Goal: Task Accomplishment & Management: Complete application form

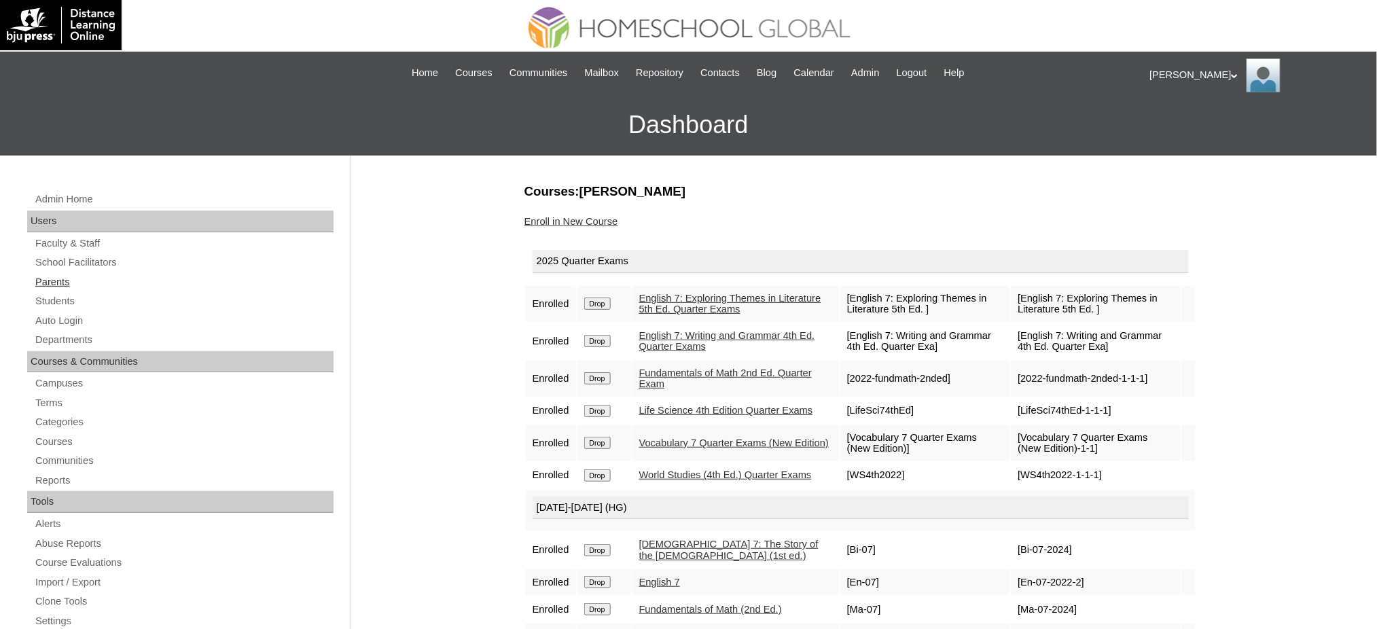
click at [62, 282] on link "Parents" at bounding box center [184, 282] width 300 height 17
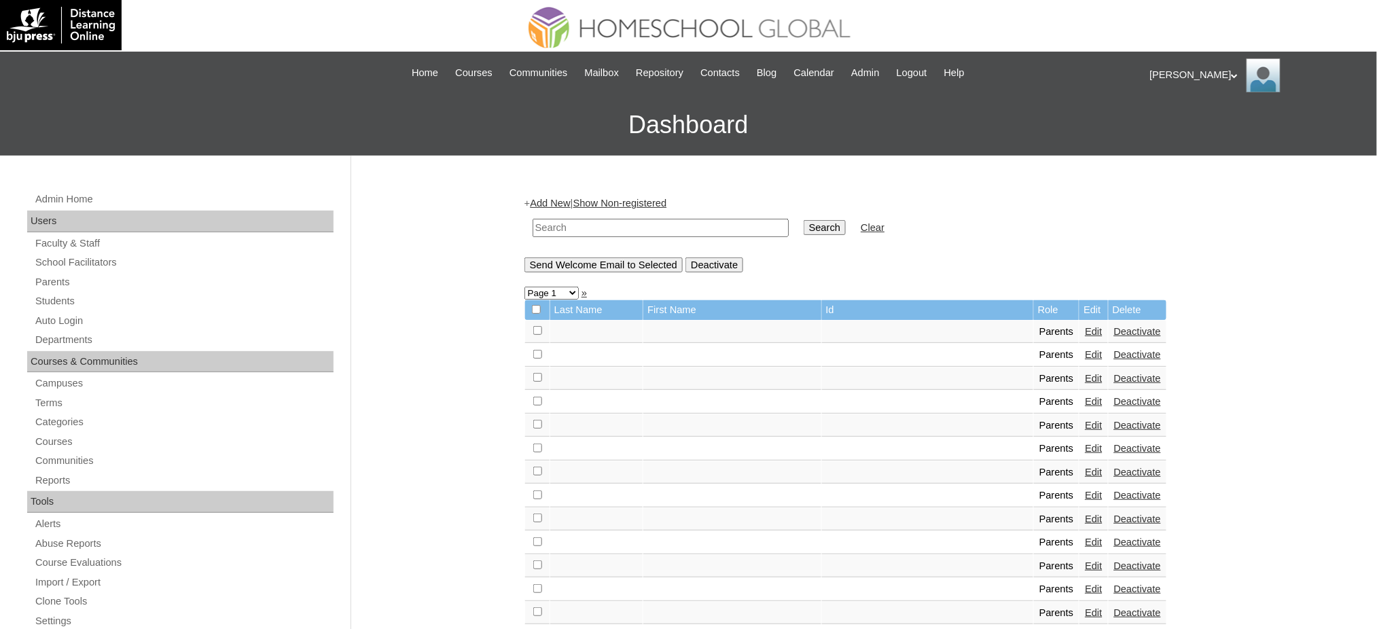
click at [547, 203] on link "Add New" at bounding box center [550, 203] width 40 height 11
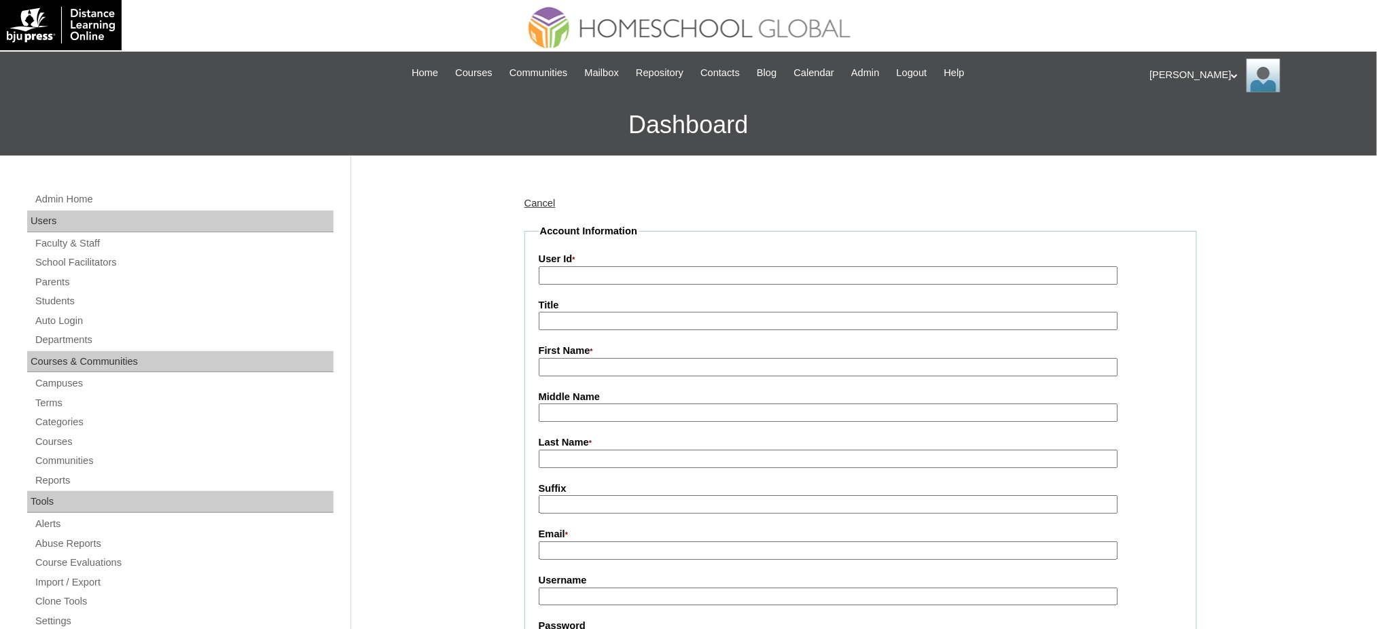
drag, startPoint x: 0, startPoint y: 0, endPoint x: 584, endPoint y: 273, distance: 644.4
click at [584, 273] on input "User Id *" at bounding box center [829, 275] width 580 height 18
paste input "MHP0168-TECHPH2025"
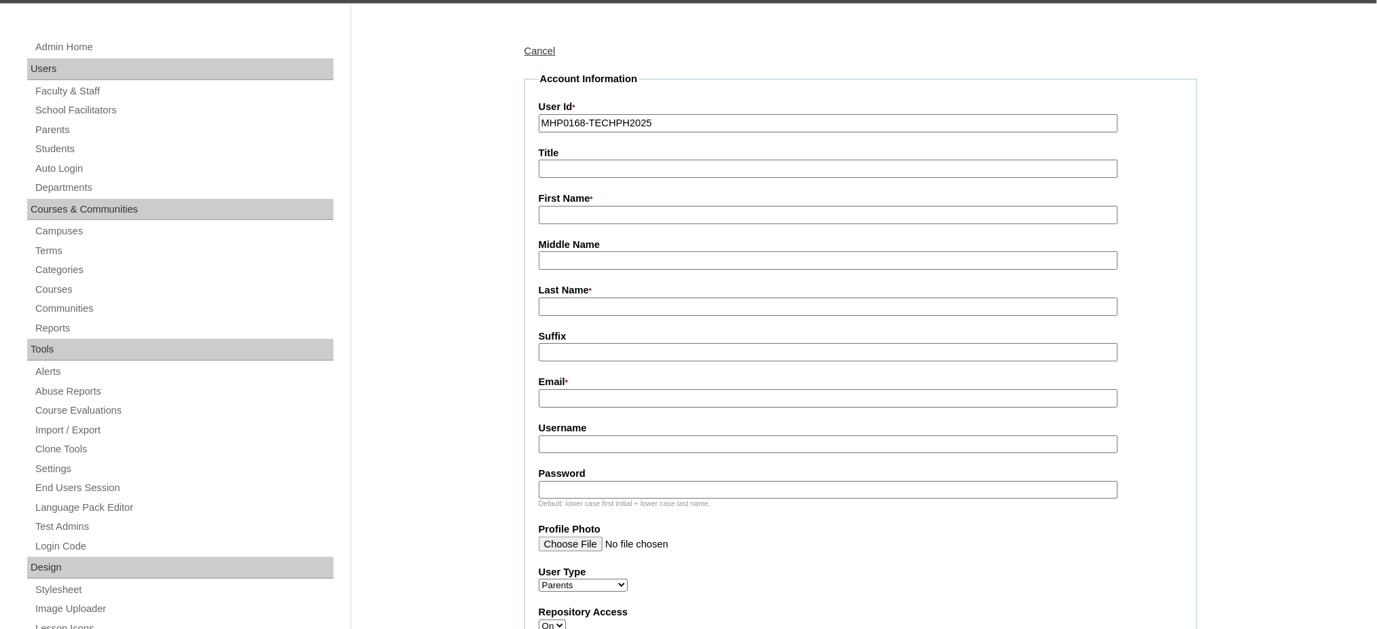
scroll to position [181, 0]
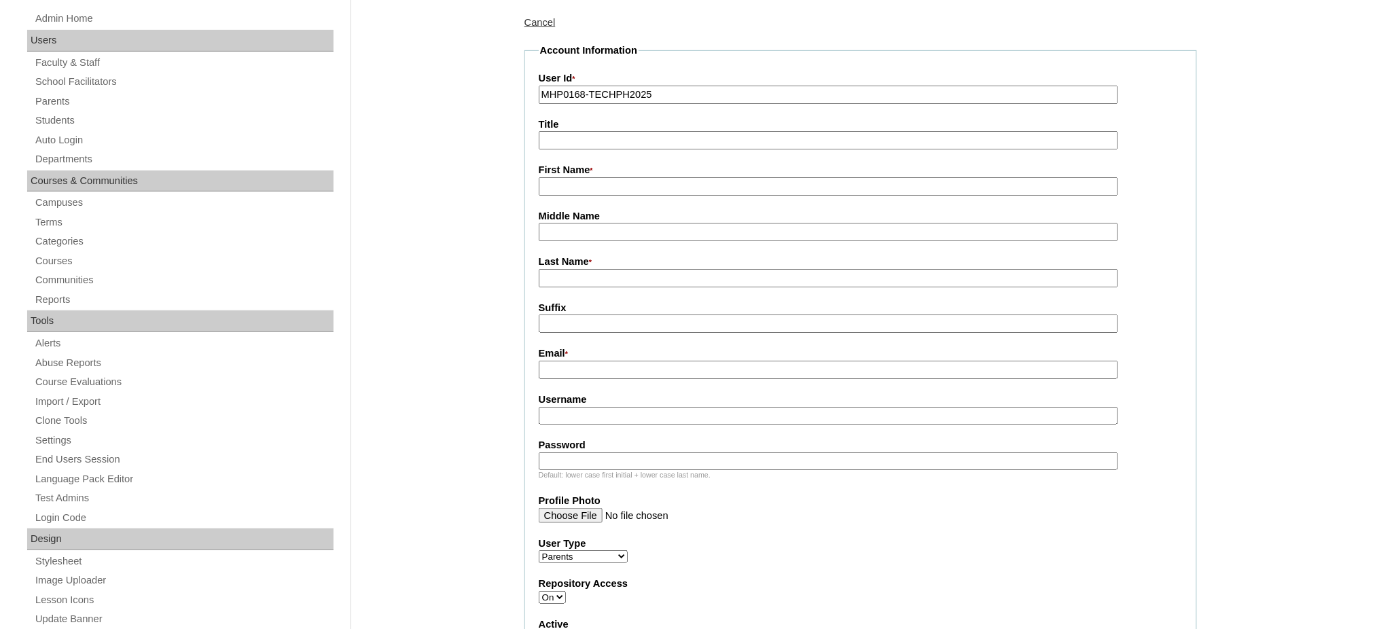
type input "MHP0168-TECHPH2025"
click at [566, 141] on input "Title" at bounding box center [829, 140] width 580 height 18
type input "Ms."
click at [561, 184] on input "First Name *" at bounding box center [829, 186] width 580 height 18
paste input "Karla Vanessa Reba"
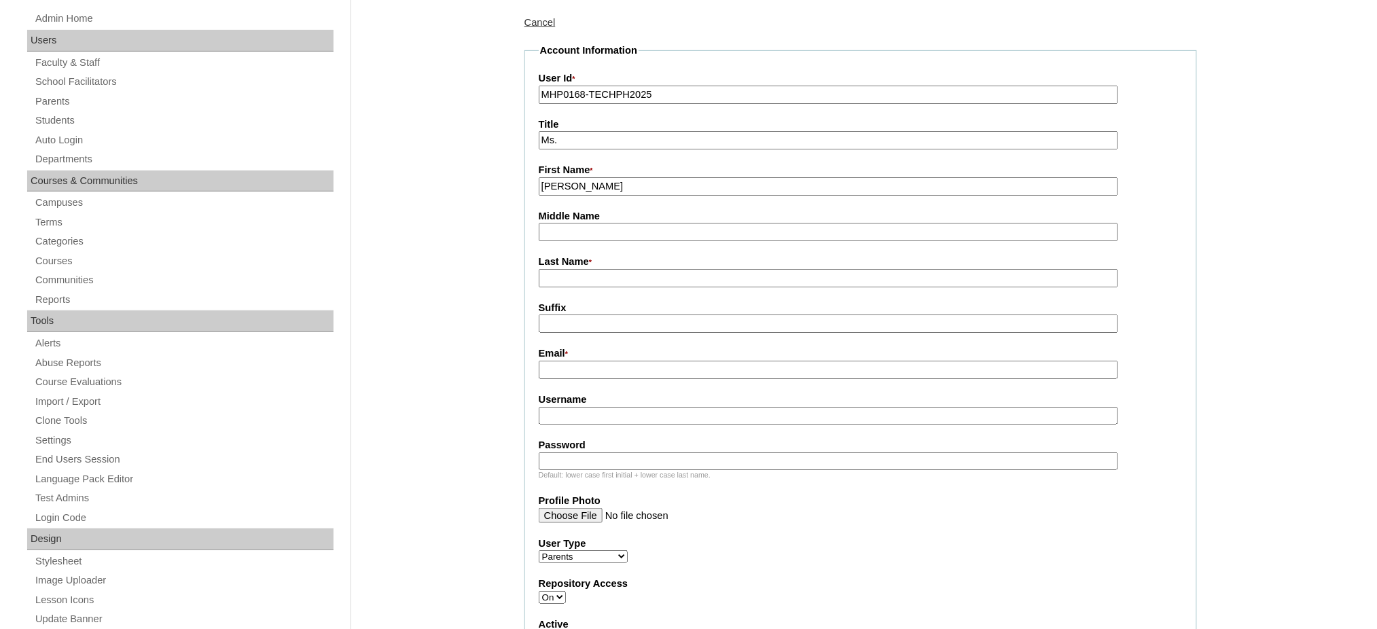
type input "Karla Vanessa Reba"
click at [563, 276] on input "Last Name *" at bounding box center [829, 278] width 580 height 18
paste input "Ignacio"
type input "Ignacio"
click at [584, 368] on input "Email *" at bounding box center [829, 370] width 580 height 18
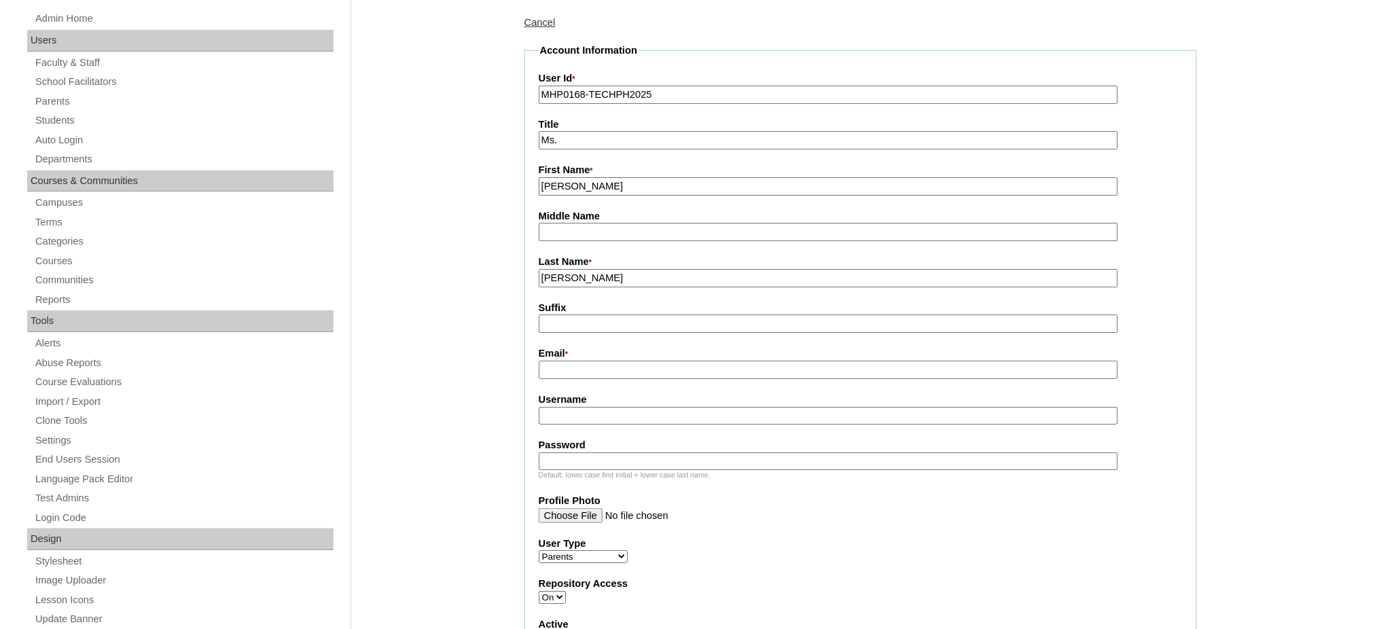
paste input "karlaignaciorocha@gmail.com"
type input "karlaignaciorocha@gmail.com"
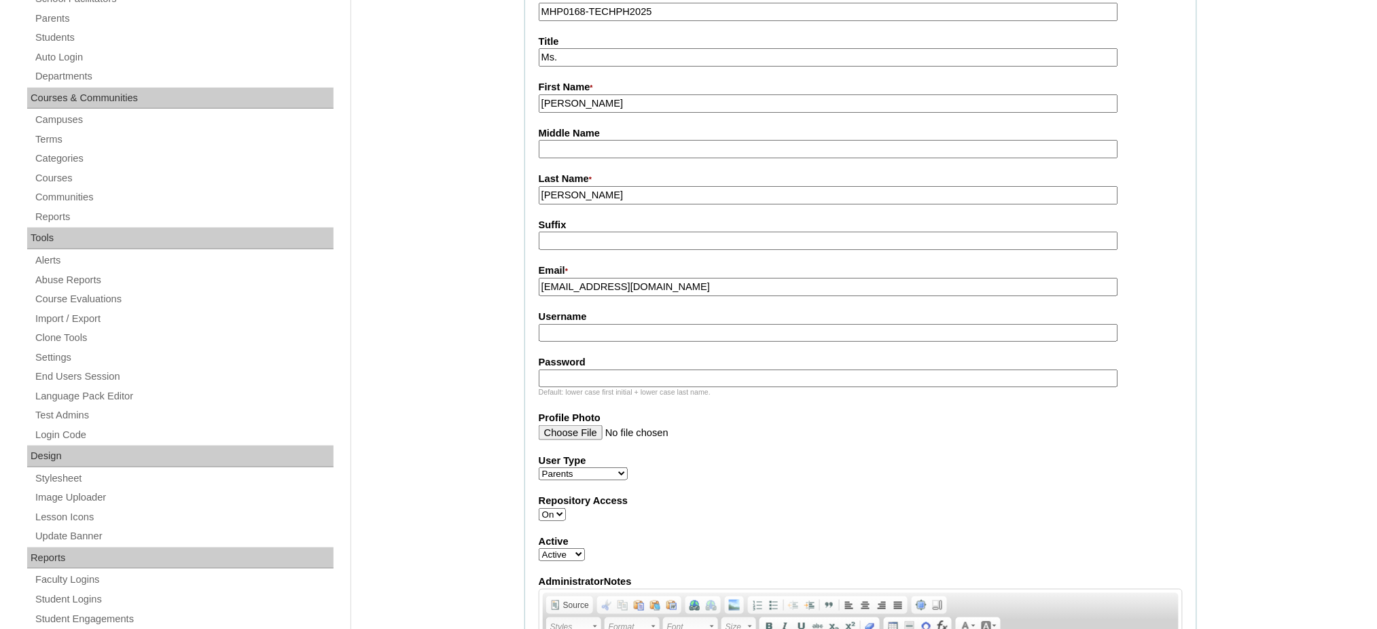
scroll to position [272, 0]
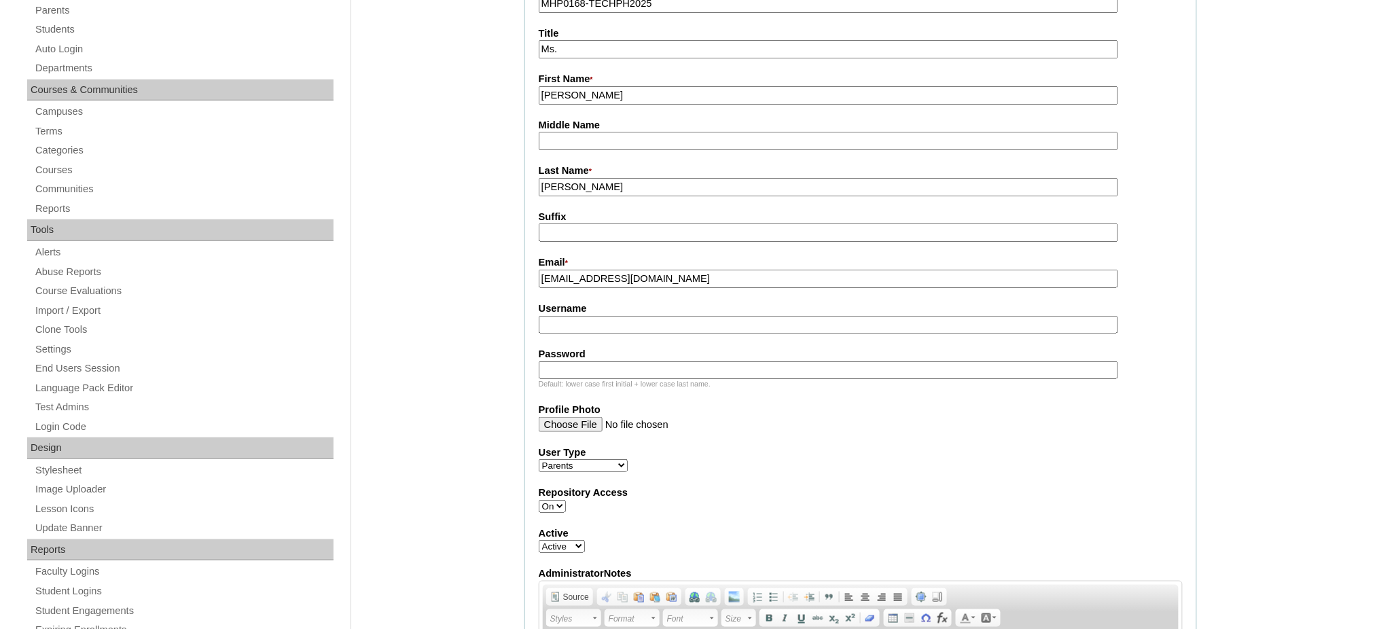
click at [595, 325] on input "Username" at bounding box center [829, 325] width 580 height 18
click at [595, 321] on input "Username" at bounding box center [829, 325] width 580 height 18
paste input "rocha2025"
type input "rocha2025"
click at [569, 361] on input "Password" at bounding box center [829, 370] width 580 height 18
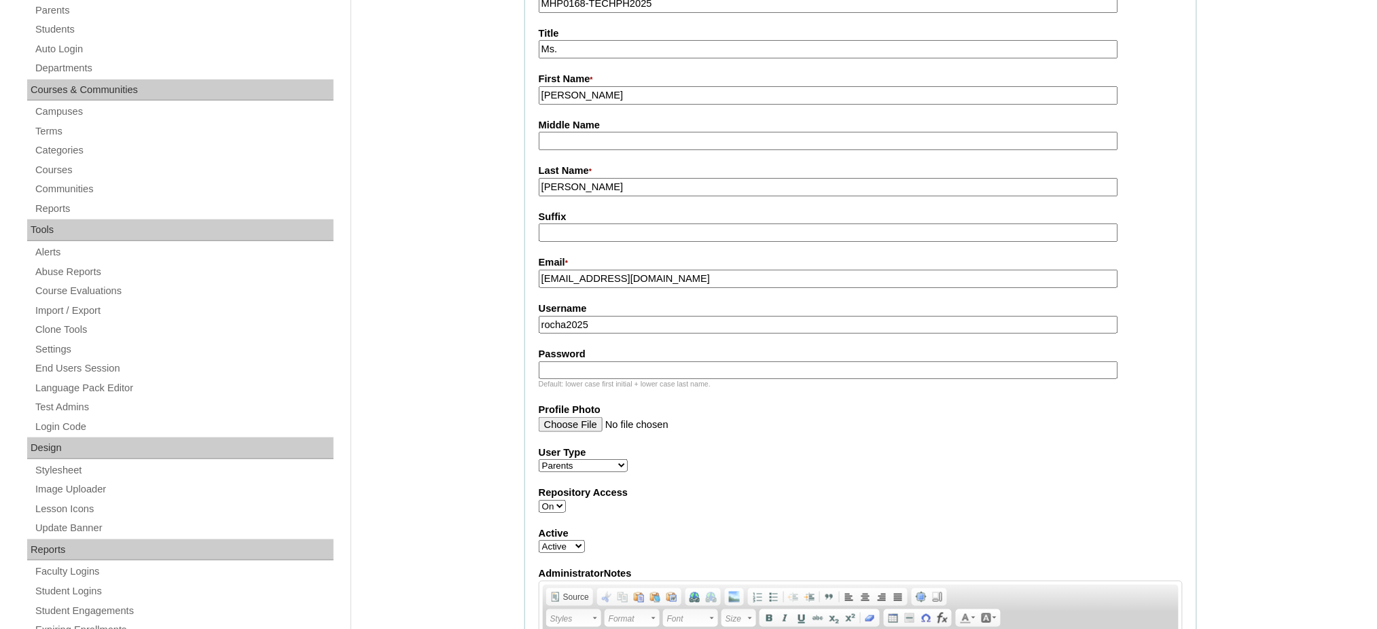
paste input "techSAk624"
type input "techSAk624"
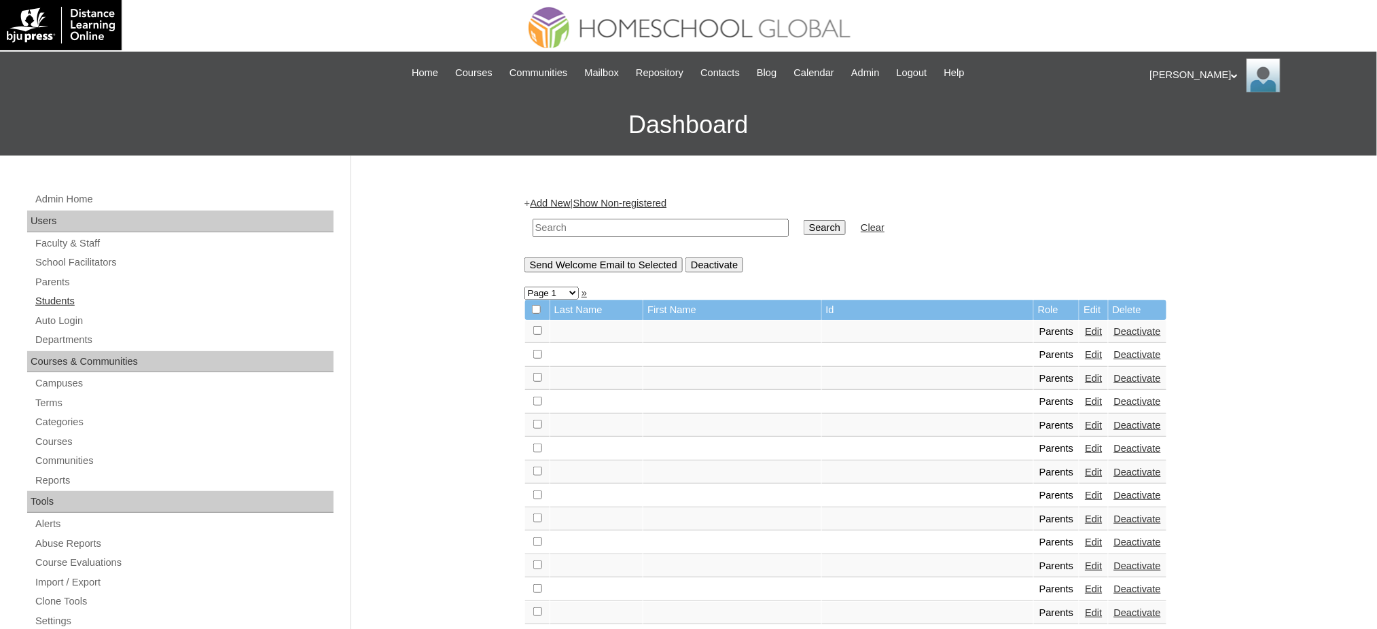
click at [66, 302] on link "Students" at bounding box center [184, 301] width 300 height 17
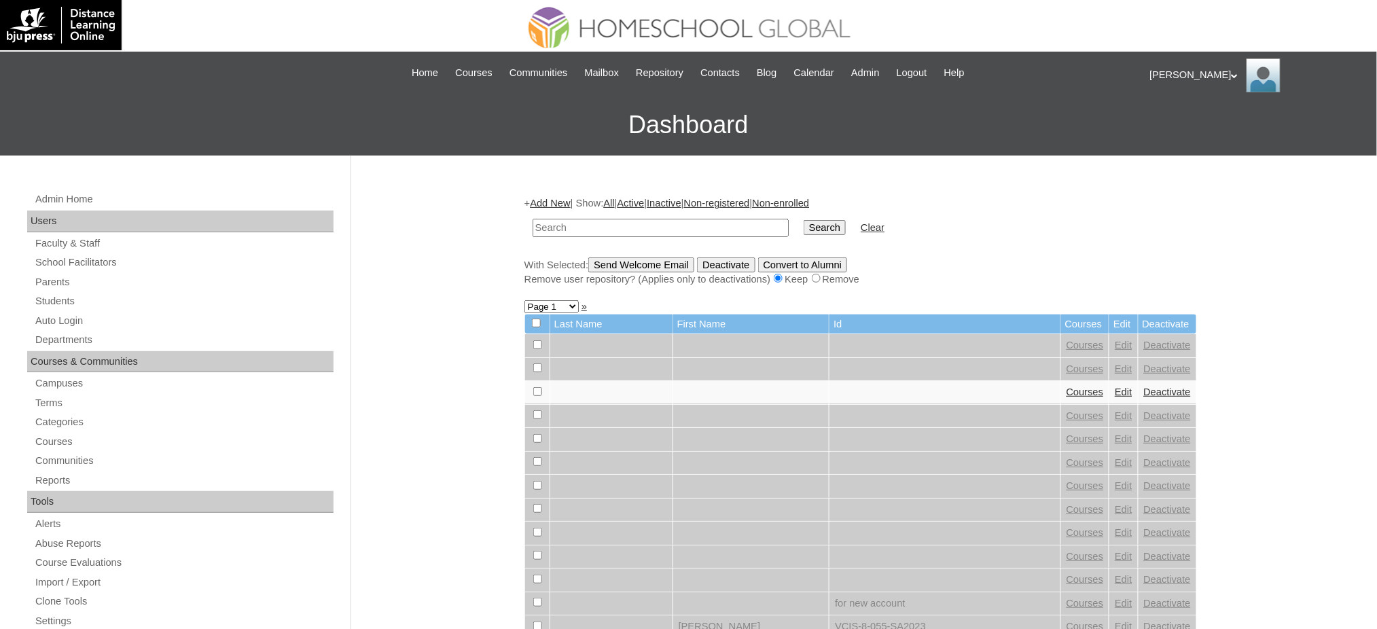
click at [552, 198] on link "Add New" at bounding box center [550, 203] width 40 height 11
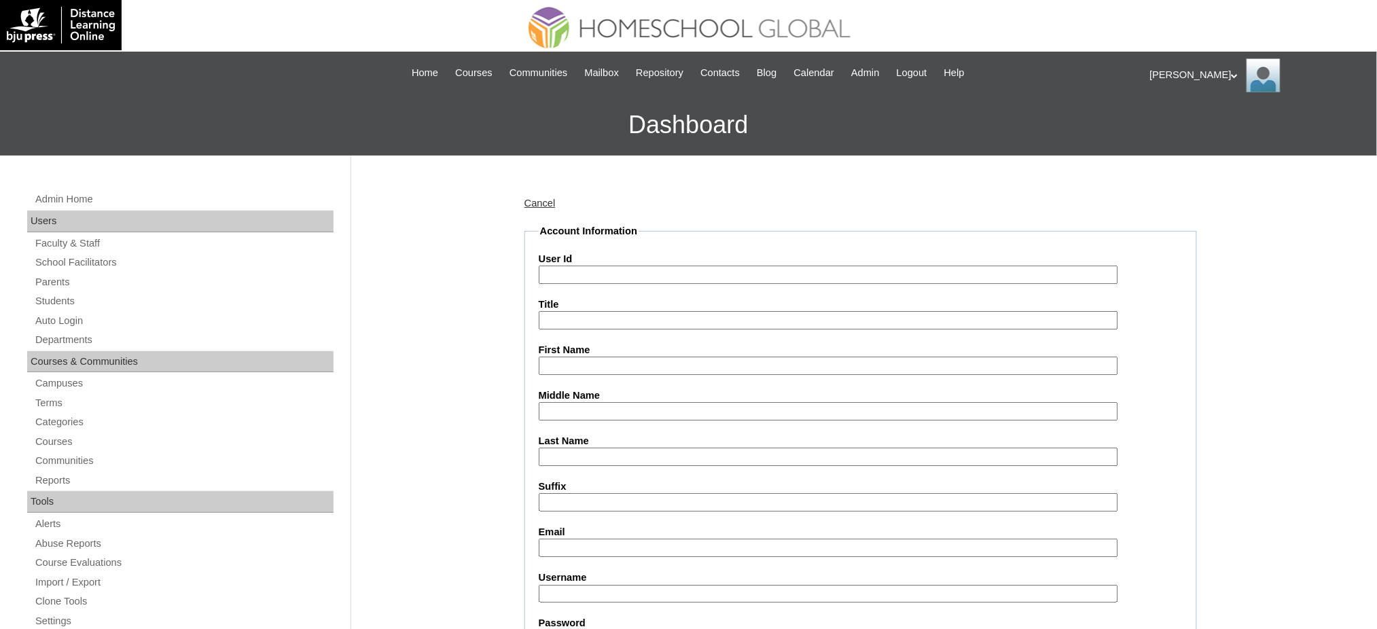
click at [583, 274] on input "User Id" at bounding box center [829, 275] width 580 height 18
paste input "MHS00215-TECHPH2025"
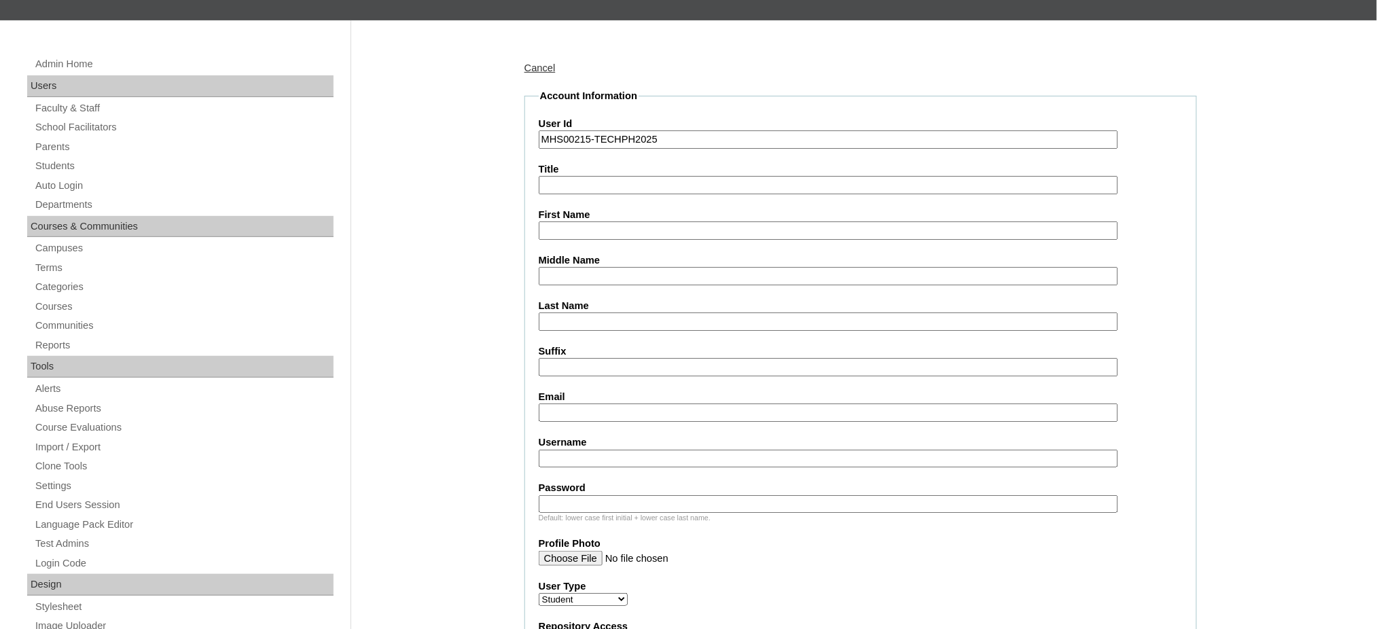
scroll to position [181, 0]
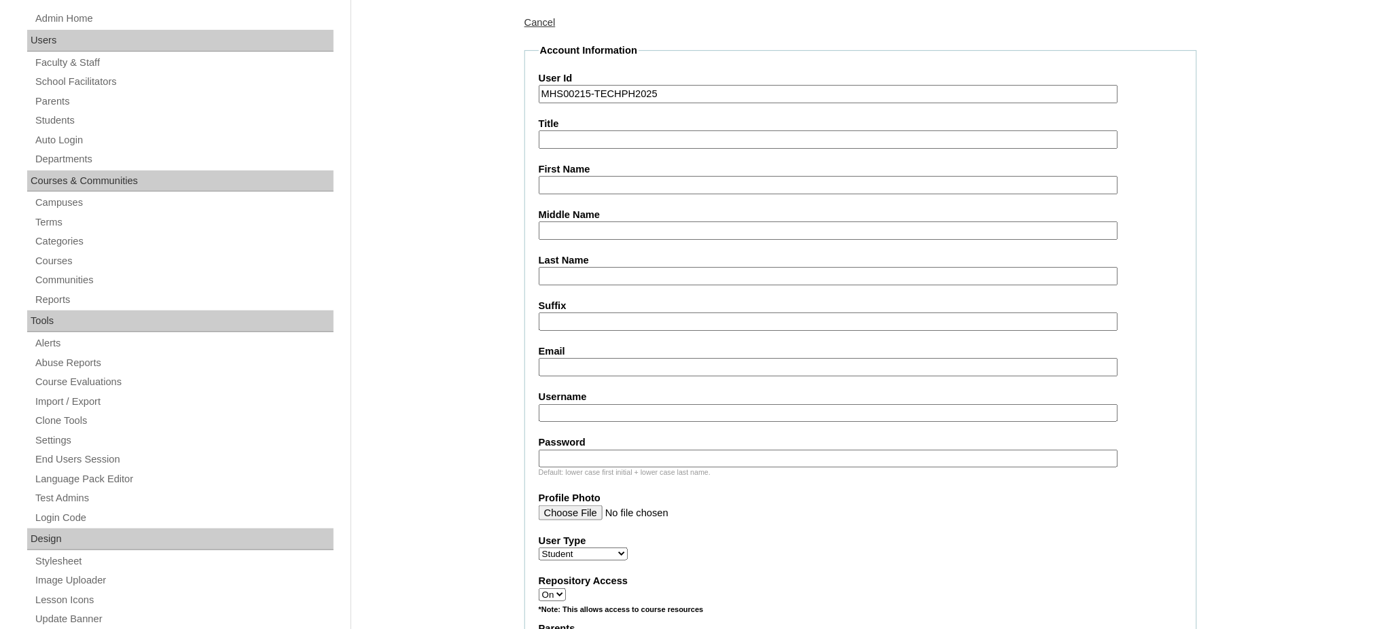
type input "MHS00215-TECHPH2025"
click at [566, 178] on input "First Name" at bounding box center [829, 185] width 580 height 18
paste input "Samuel Anthony Karl"
type input "Samuel Anthony Karl"
click at [572, 224] on input "Middle Name" at bounding box center [829, 230] width 580 height 18
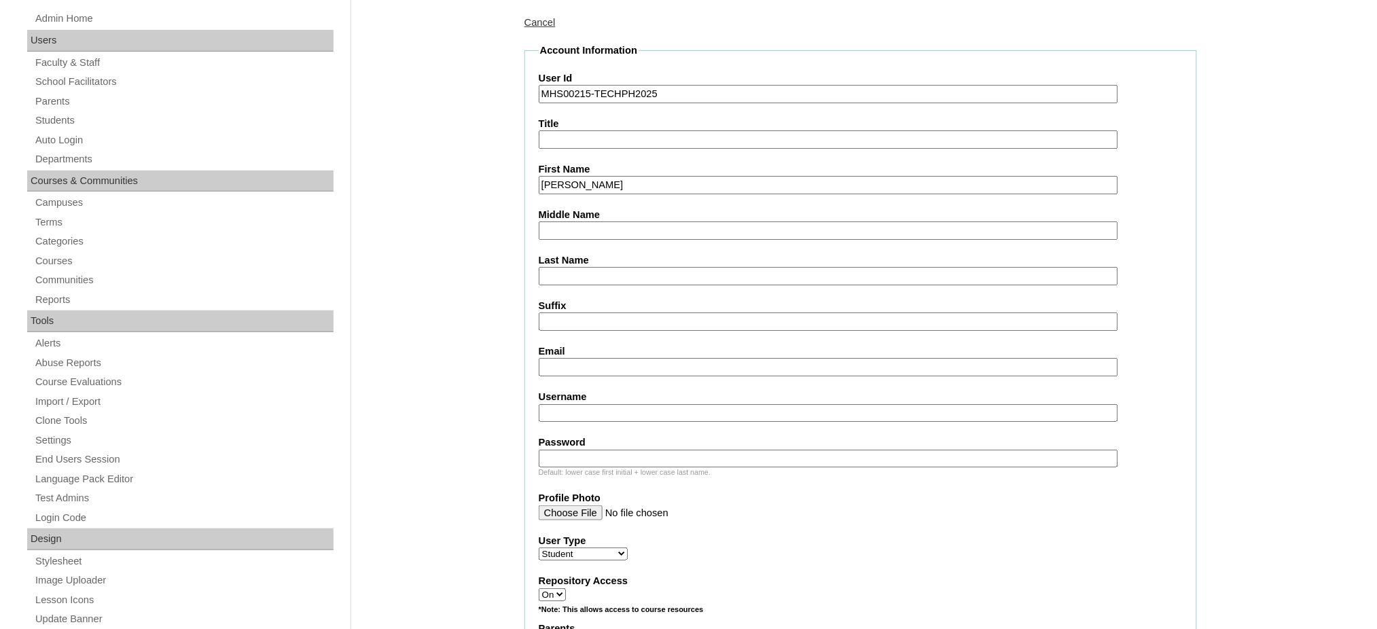
paste input "Ignacio"
type input "Ignacio"
click at [557, 271] on input "Last Name" at bounding box center [829, 276] width 580 height 18
paste input "Rocha"
type input "Rocha"
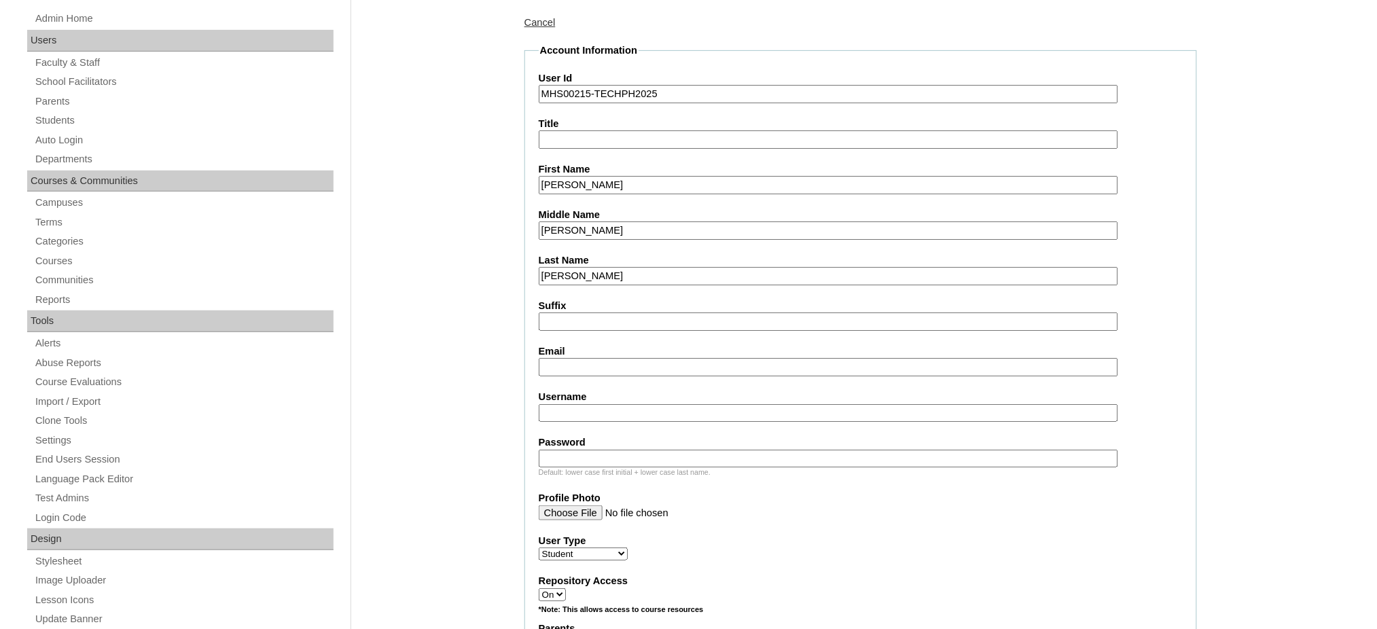
click at [601, 360] on input "Email" at bounding box center [829, 367] width 580 height 18
paste input "karlaignaciorocha@gmail.com"
type input "karlaignaciorocha@gmail.com"
click at [618, 405] on input "Username" at bounding box center [829, 413] width 580 height 18
paste input "samuelrocha"
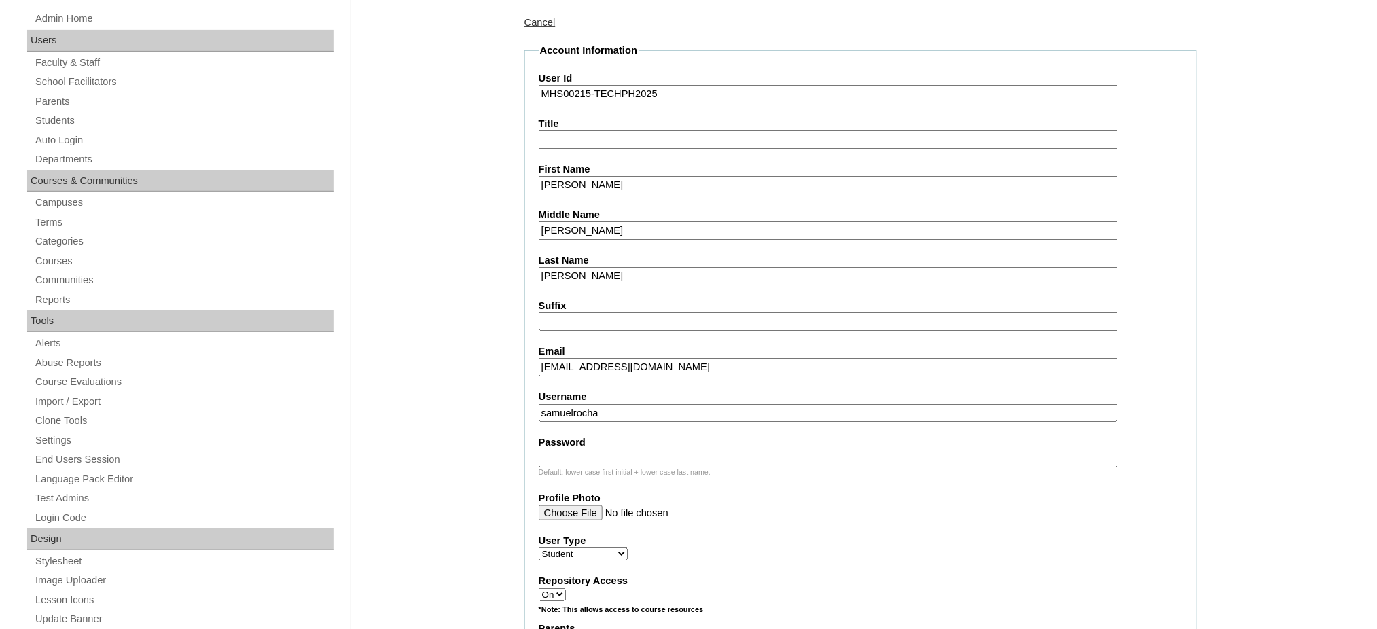
type input "samuelrocha"
click at [631, 450] on input "Password" at bounding box center [829, 459] width 580 height 18
paste input "250006747"
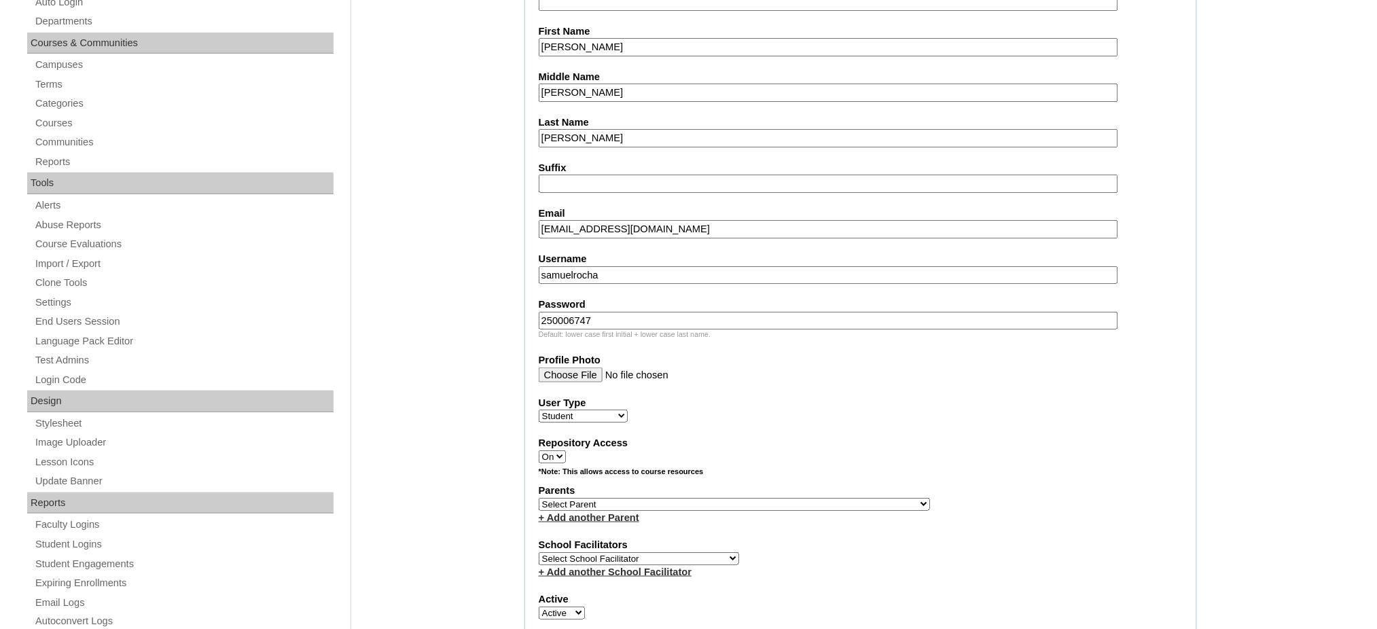
scroll to position [453, 0]
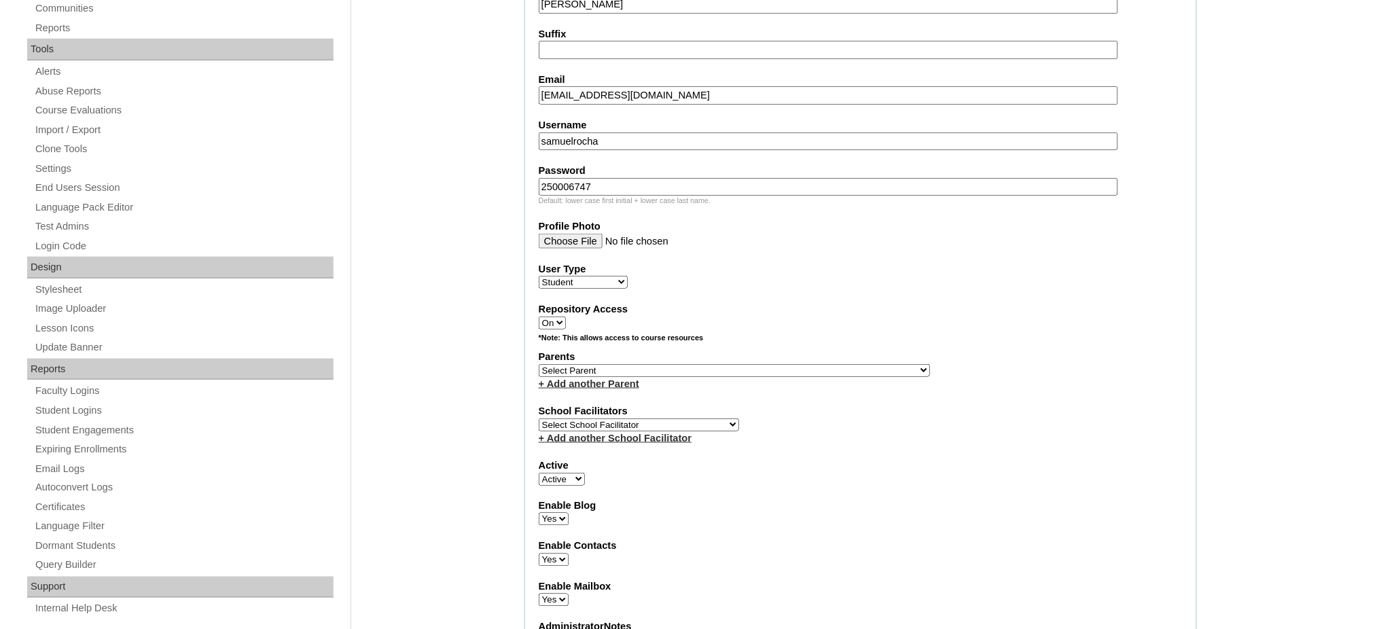
type input "250006747"
click at [772, 364] on select "Select Parent , , , , , , , , , , , , , , , , , , , , , , , , , , , , , , , , ,…" at bounding box center [734, 370] width 391 height 13
select select "43782"
click at [539, 364] on select "Select Parent , , , , , , , , , , , , , , , , , , , , , , , , , , , , , , , , ,…" at bounding box center [734, 370] width 391 height 13
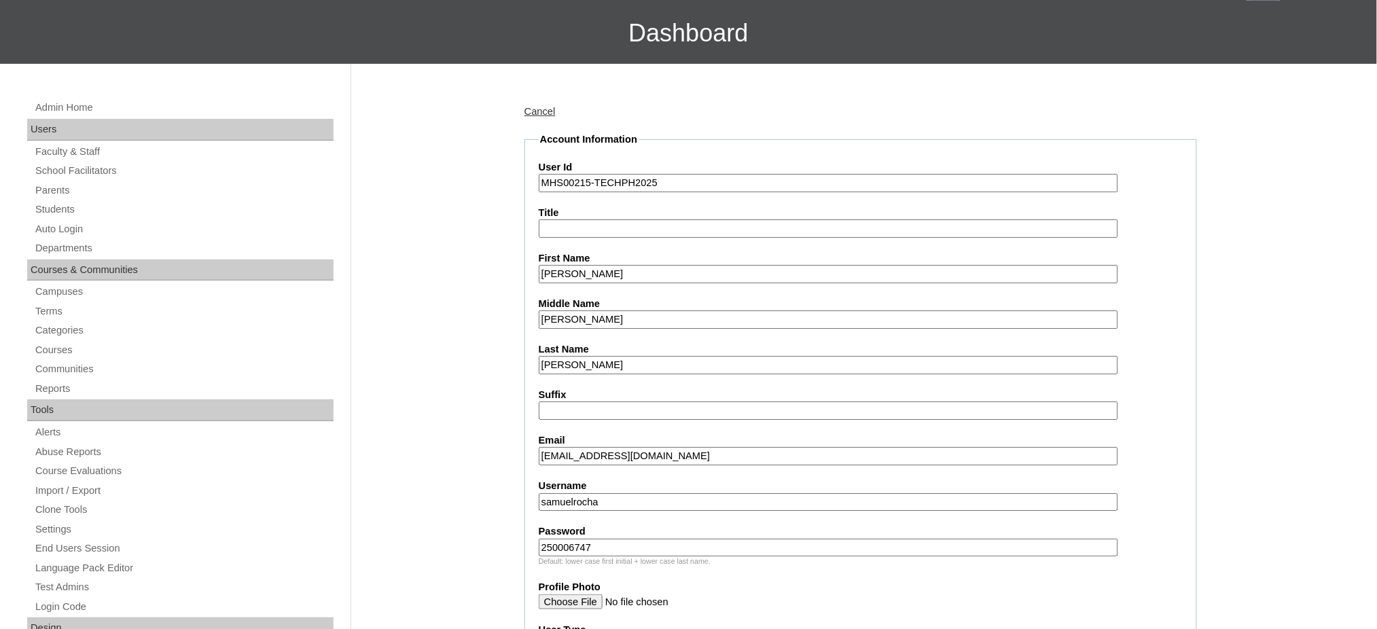
scroll to position [90, 0]
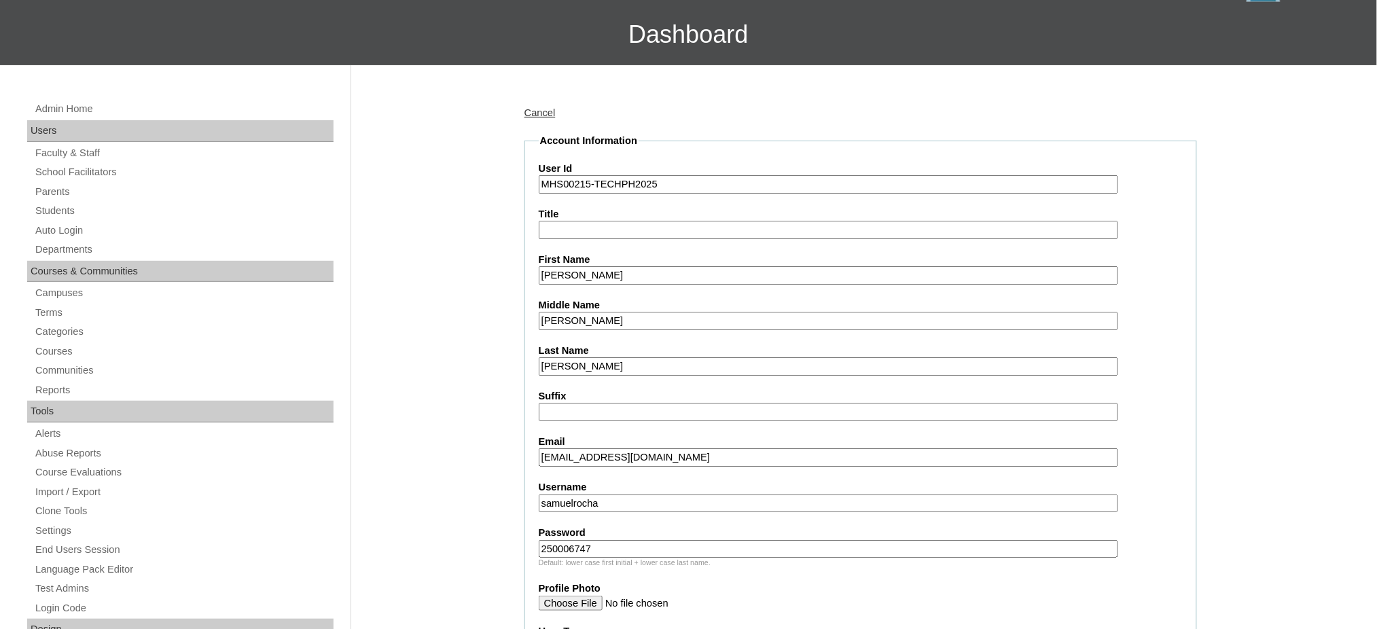
click at [604, 269] on input "Samuel Anthony Karl" at bounding box center [829, 275] width 580 height 18
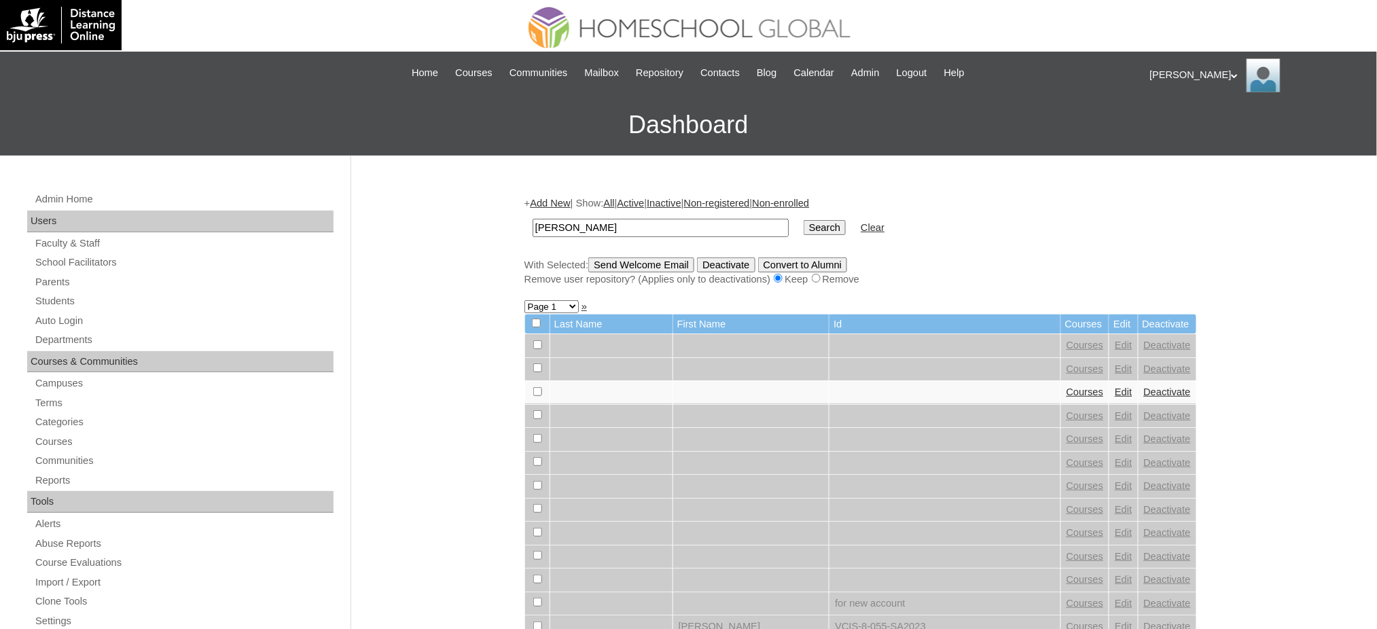
type input "[PERSON_NAME]"
click at [804, 228] on input "Search" at bounding box center [825, 227] width 42 height 15
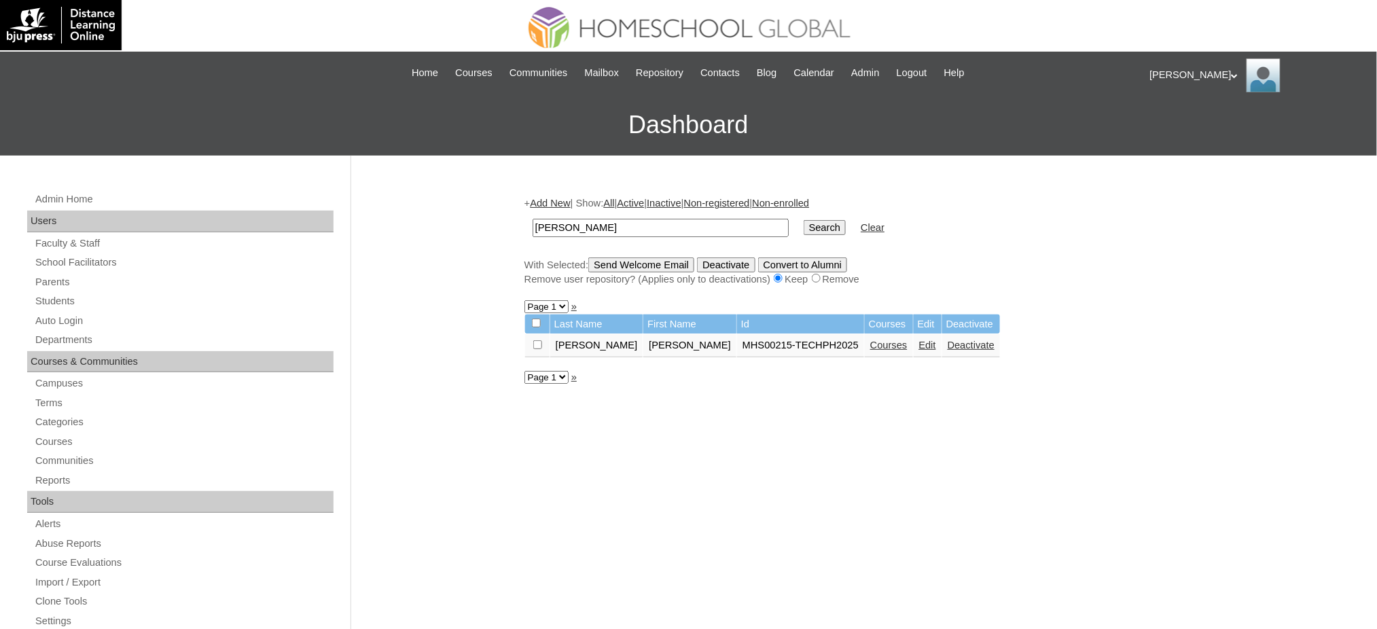
click at [870, 340] on link "Courses" at bounding box center [888, 345] width 37 height 11
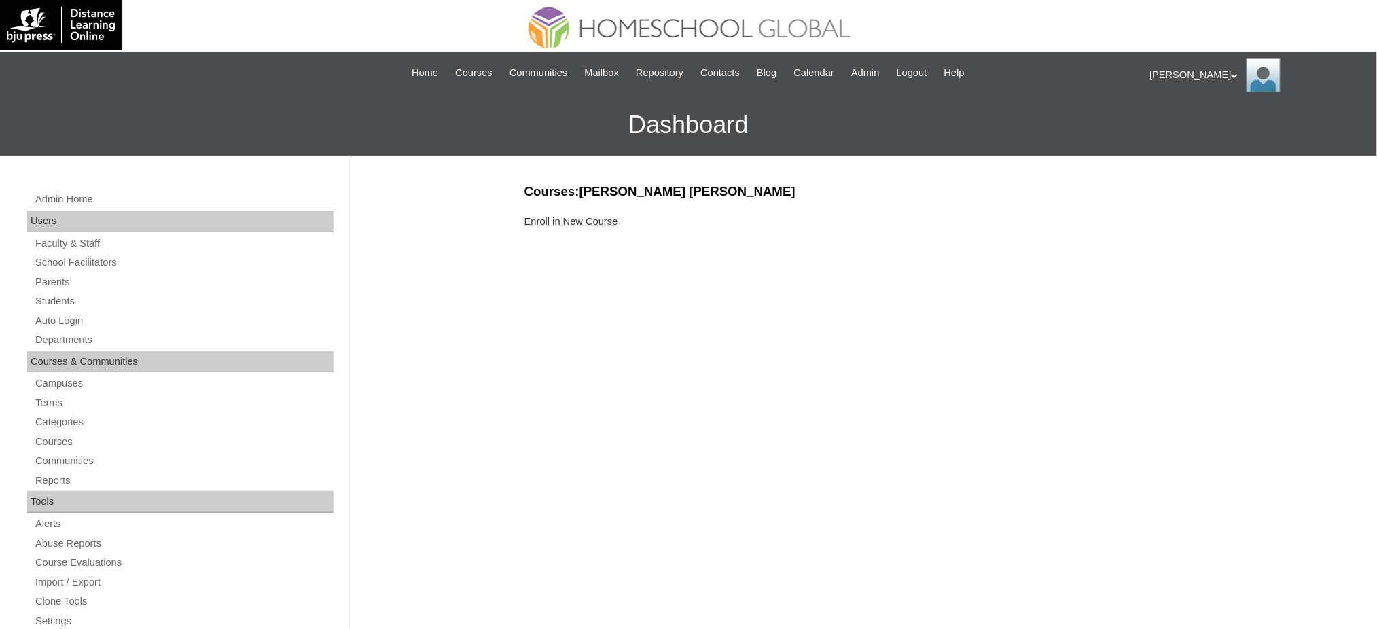
click at [597, 224] on link "Enroll in New Course" at bounding box center [572, 221] width 94 height 11
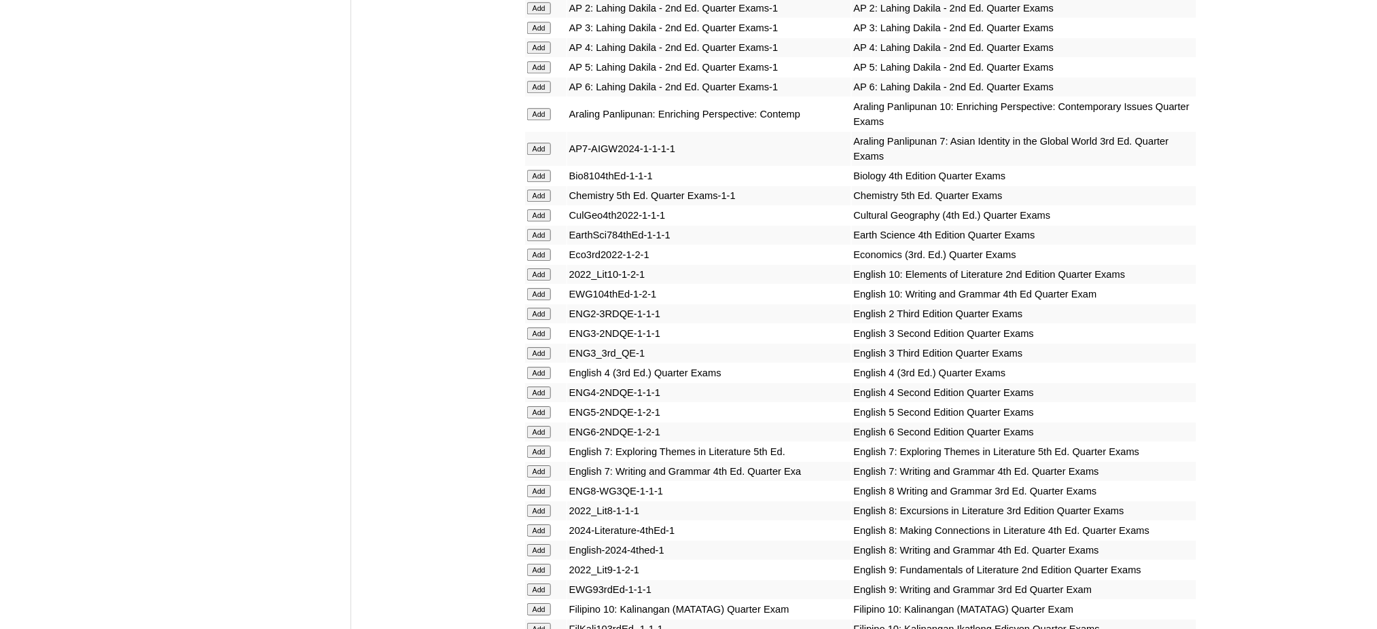
scroll to position [1359, 0]
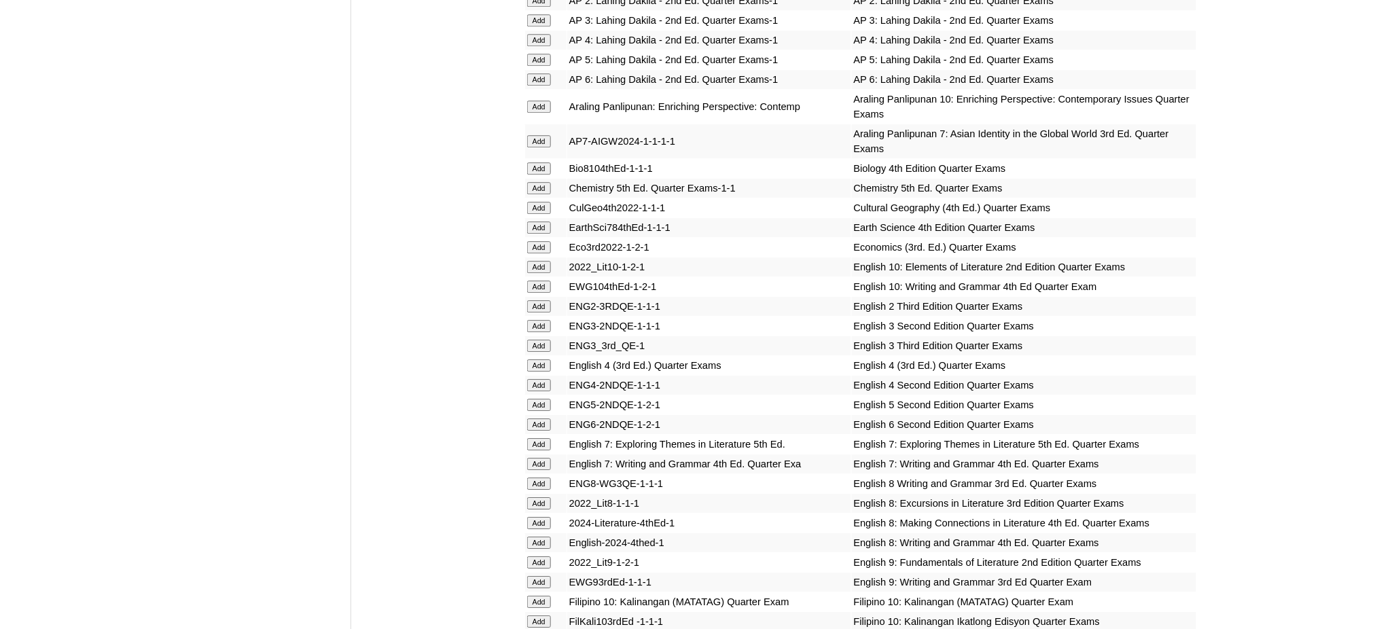
click at [540, 135] on input "Add" at bounding box center [539, 141] width 24 height 12
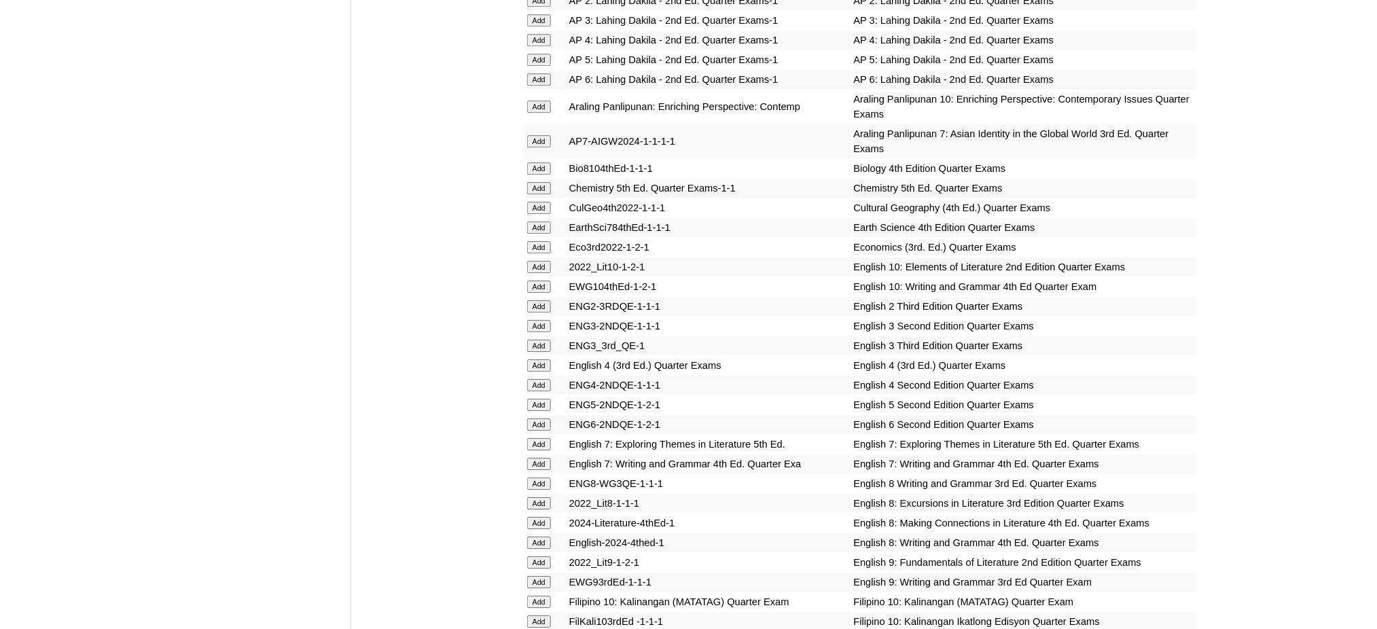
click at [540, 135] on input "Add" at bounding box center [539, 141] width 24 height 12
click at [533, 221] on input "Add" at bounding box center [539, 227] width 24 height 12
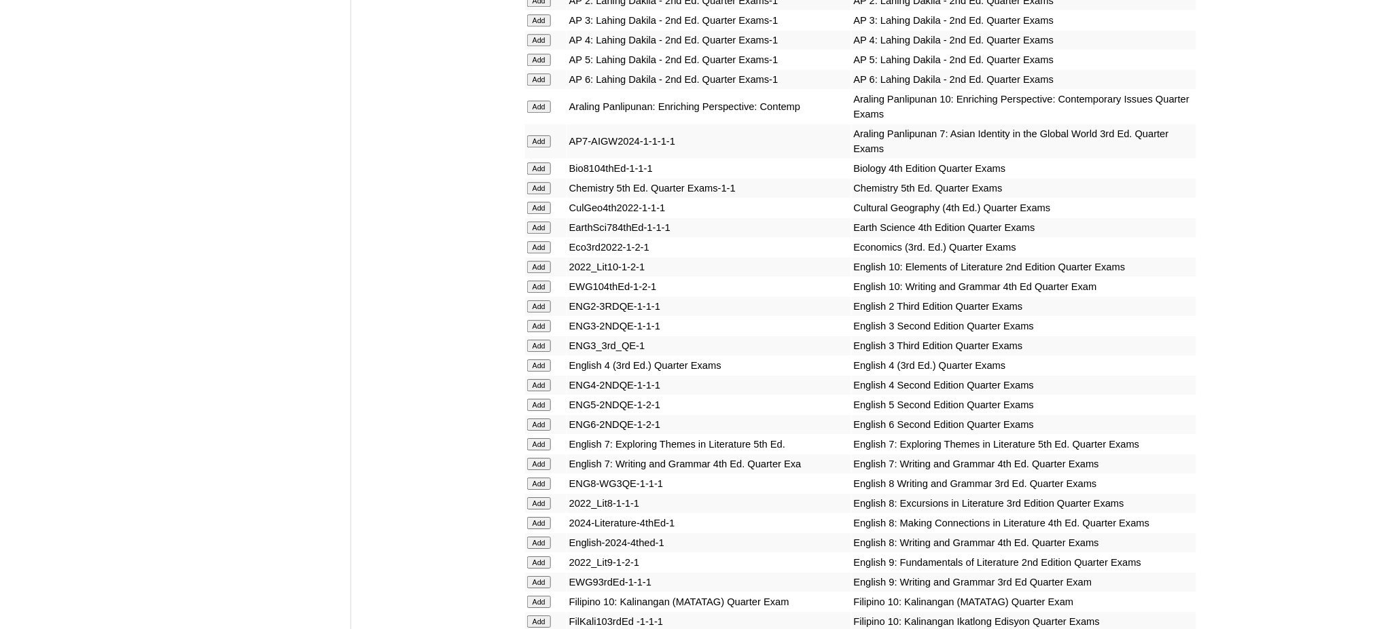
click at [533, 221] on input "Add" at bounding box center [539, 227] width 24 height 12
click at [544, 438] on input "Add" at bounding box center [539, 444] width 24 height 12
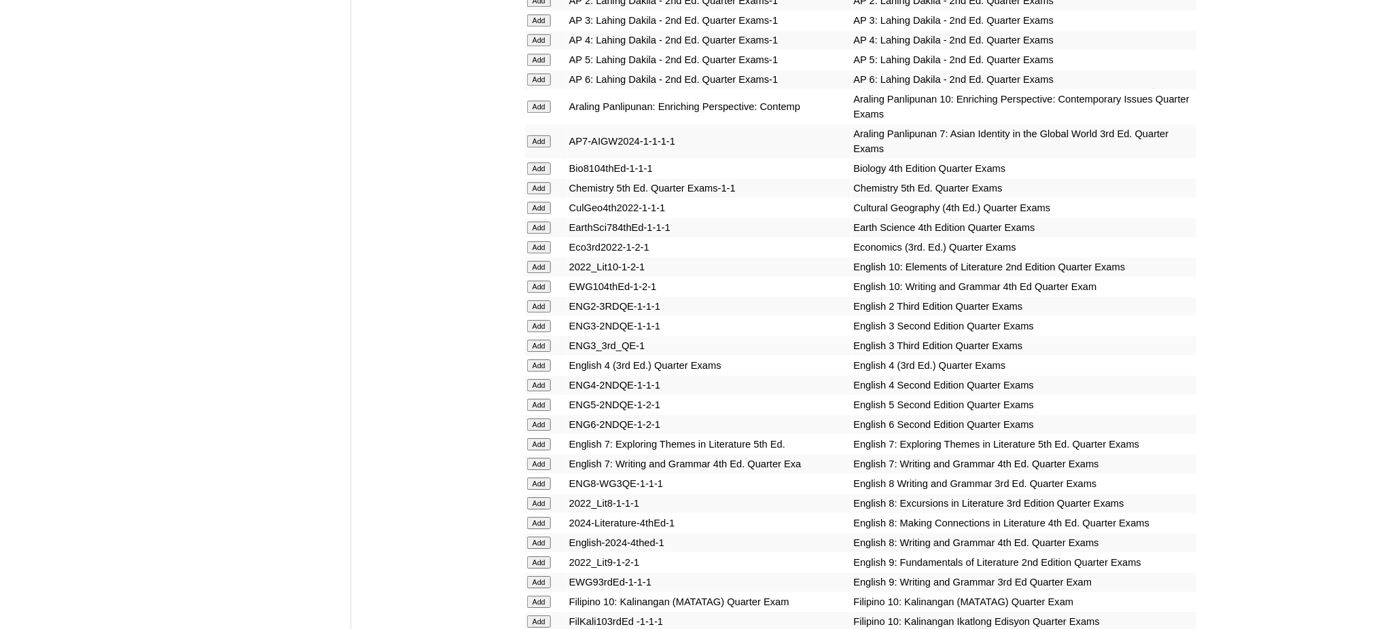
click at [544, 438] on input "Add" at bounding box center [539, 444] width 24 height 12
click at [542, 458] on input "Add" at bounding box center [539, 464] width 24 height 12
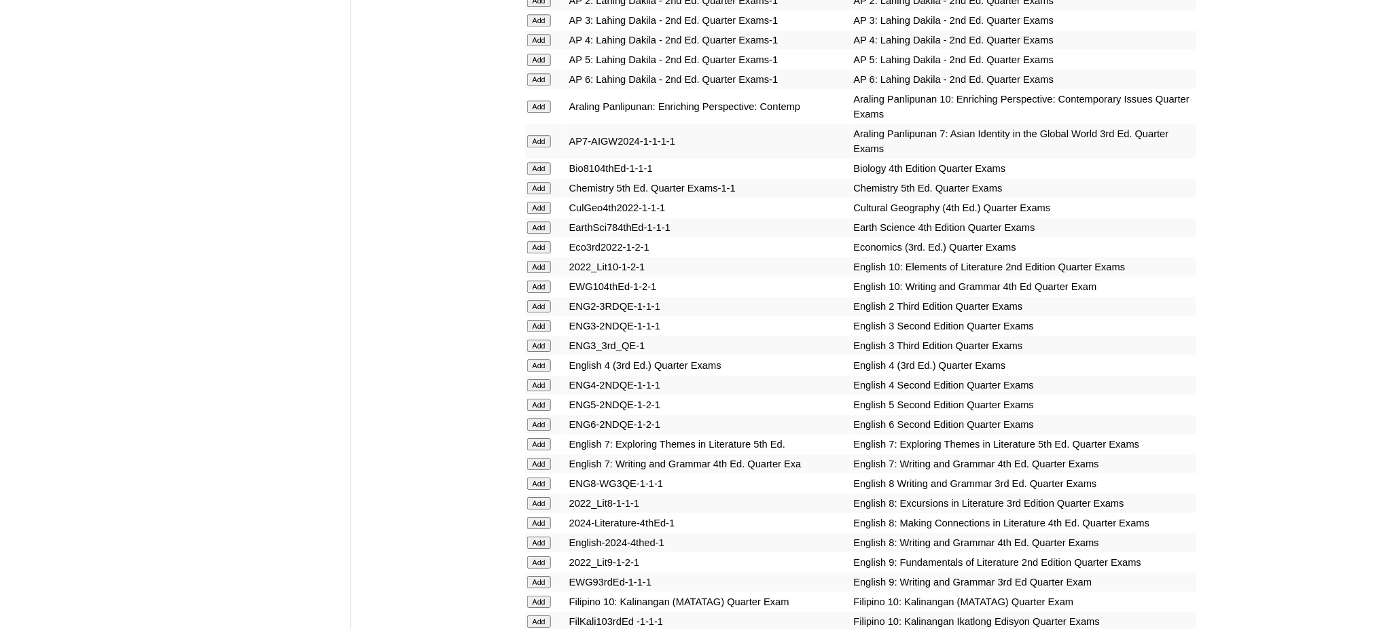
click at [542, 458] on input "Add" at bounding box center [539, 464] width 24 height 12
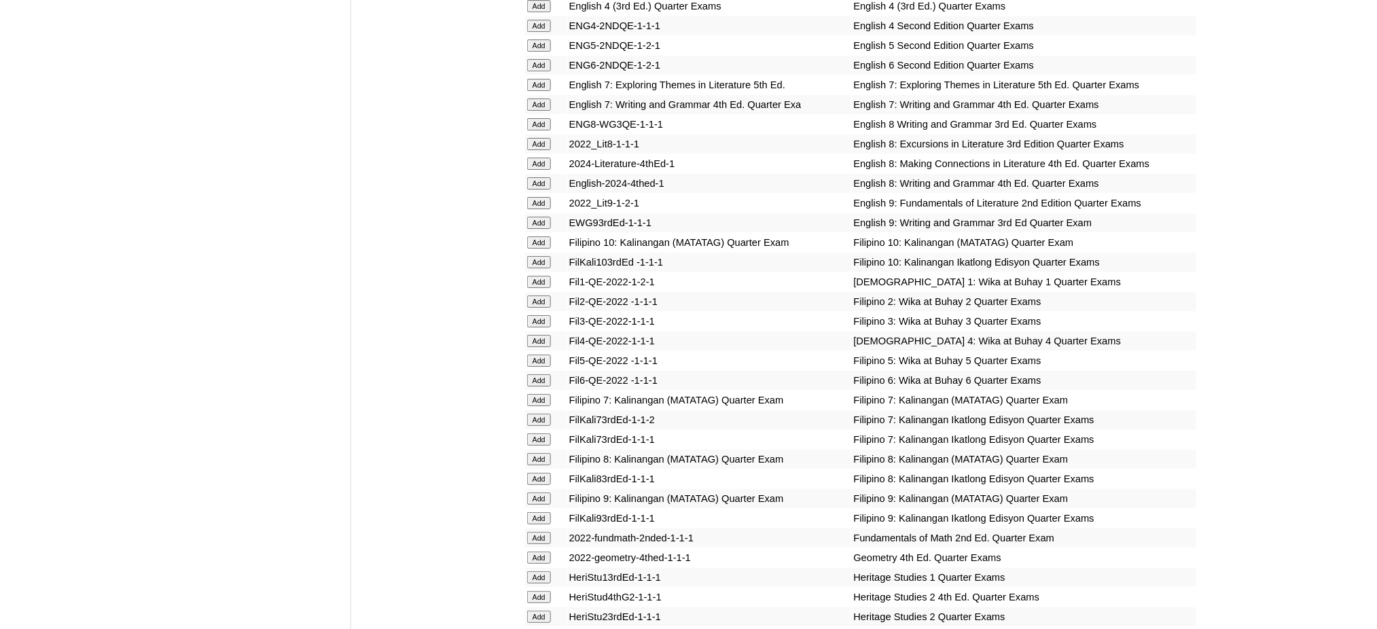
scroll to position [1721, 0]
click at [542, 391] on input "Add" at bounding box center [539, 397] width 24 height 12
click at [540, 391] on input "Add" at bounding box center [539, 397] width 24 height 12
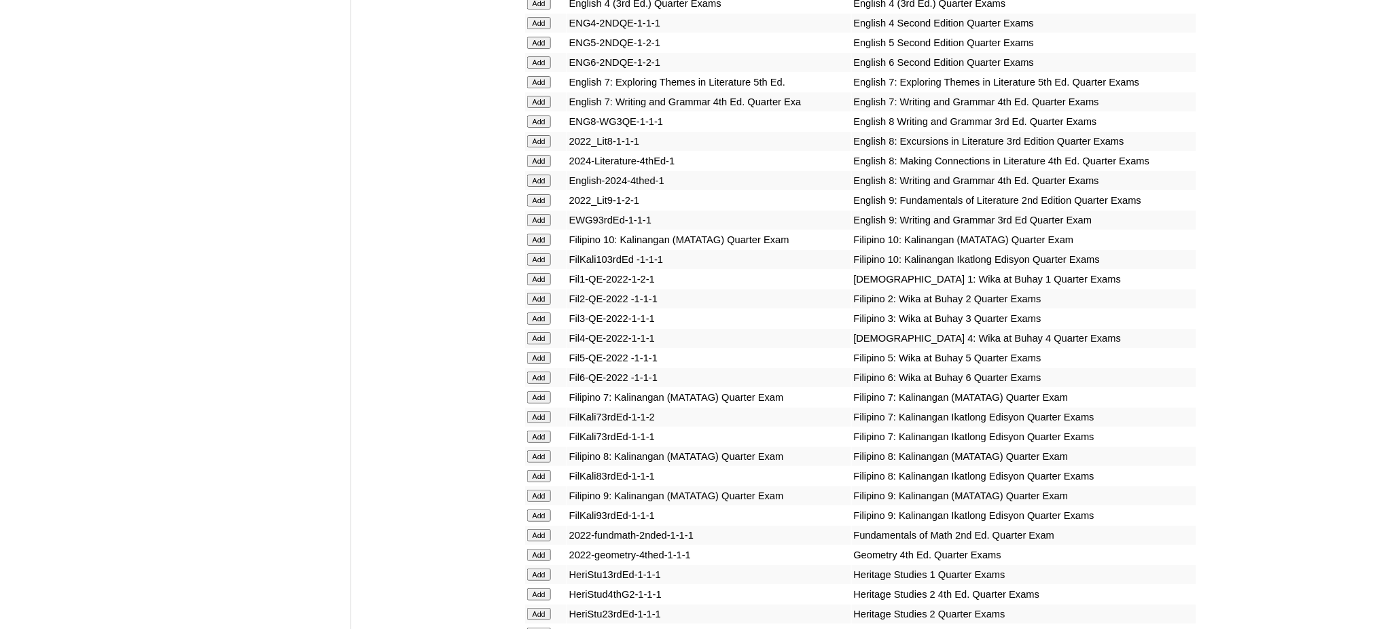
click at [540, 391] on input "Add" at bounding box center [539, 397] width 24 height 12
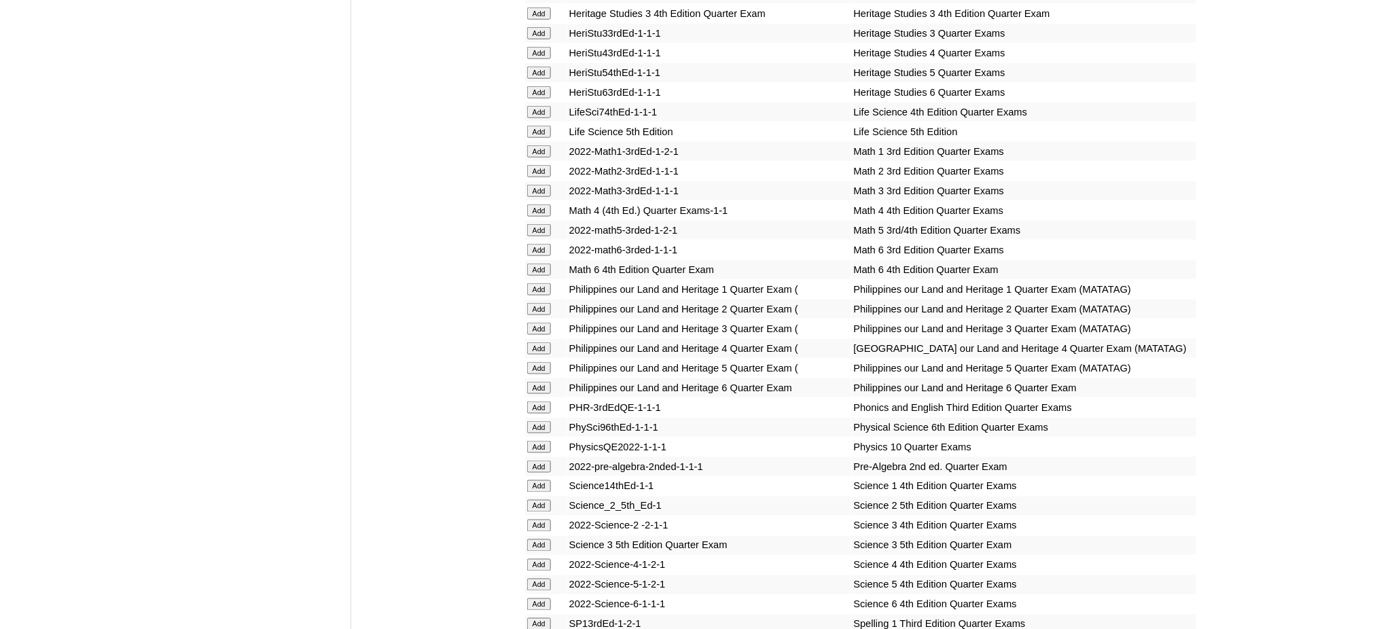
scroll to position [2355, 0]
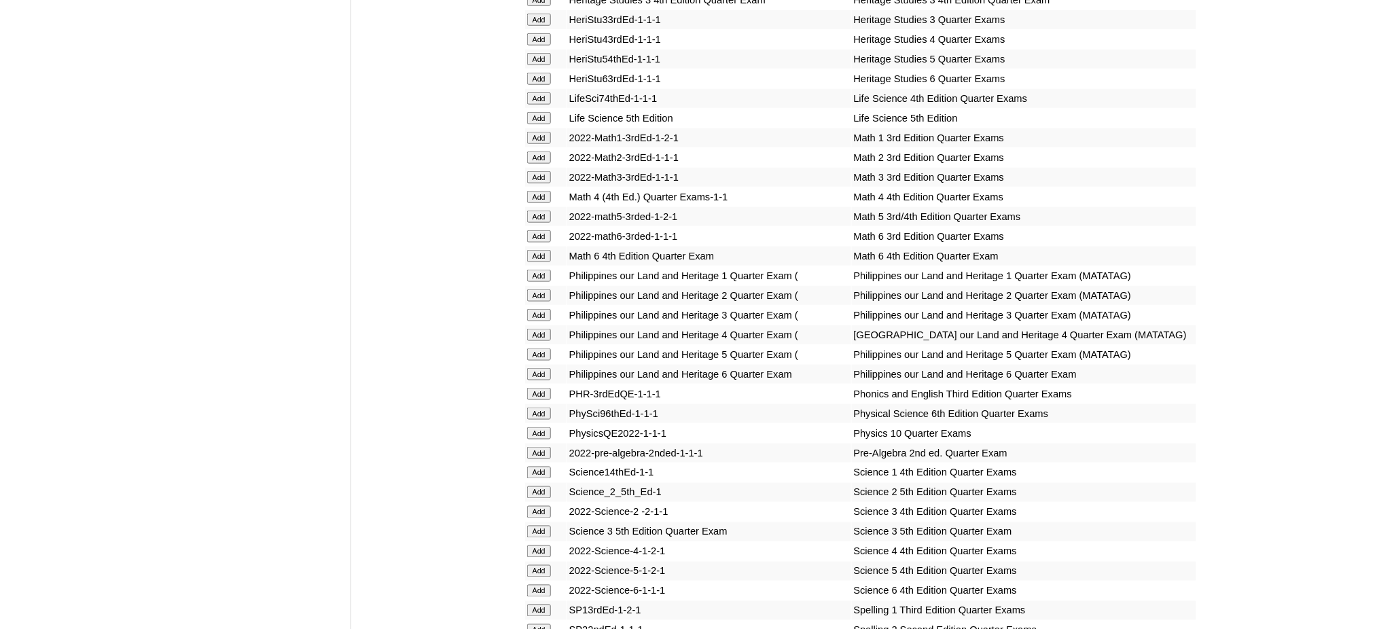
click at [545, 447] on input "Add" at bounding box center [539, 453] width 24 height 12
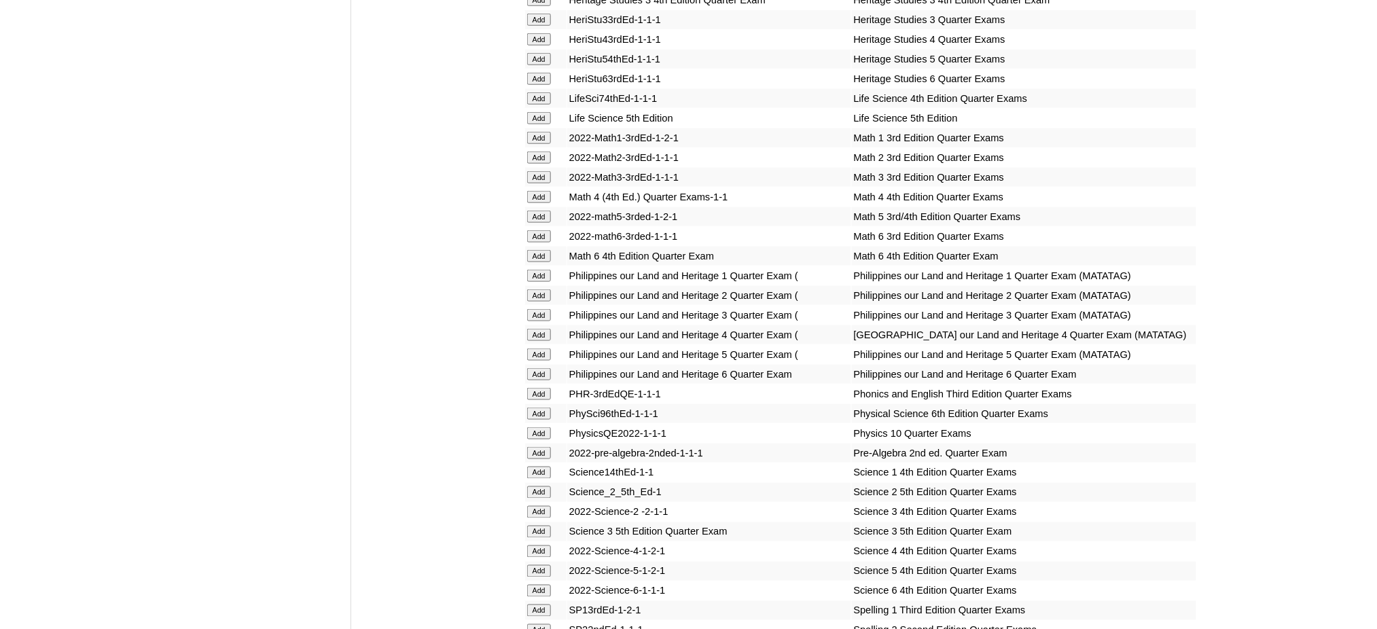
click at [545, 447] on input "Add" at bounding box center [539, 453] width 24 height 12
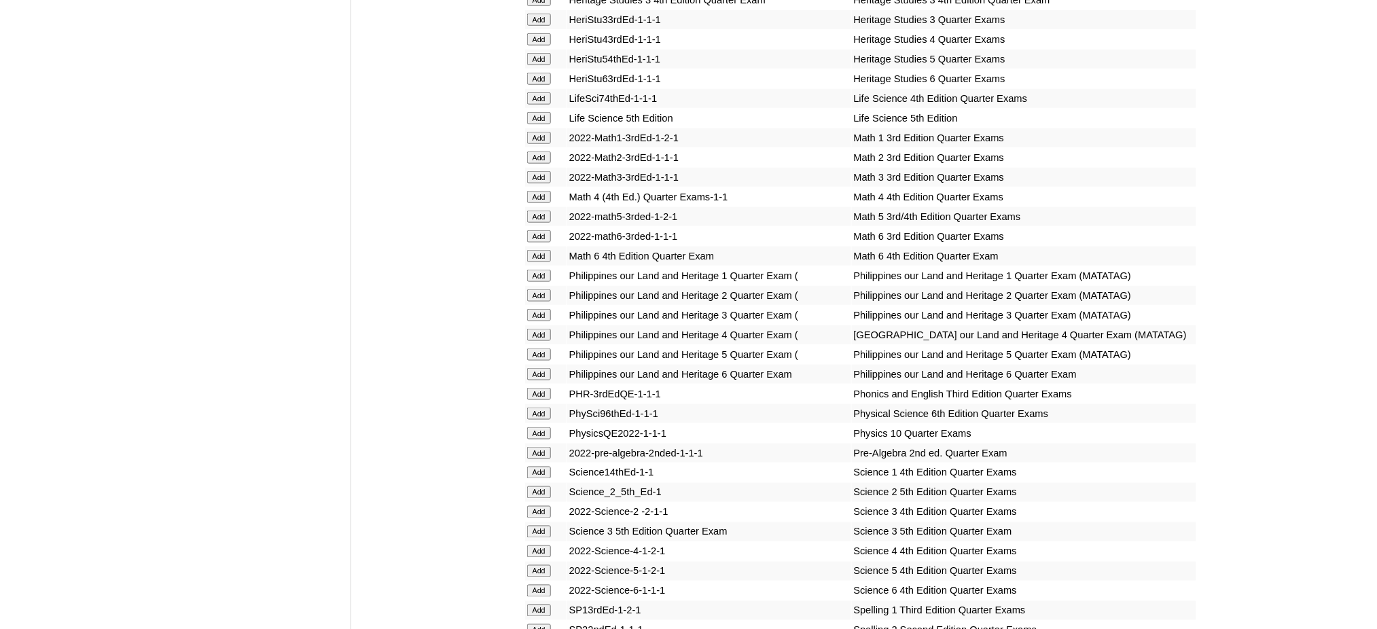
click at [545, 447] on input "Add" at bounding box center [539, 453] width 24 height 12
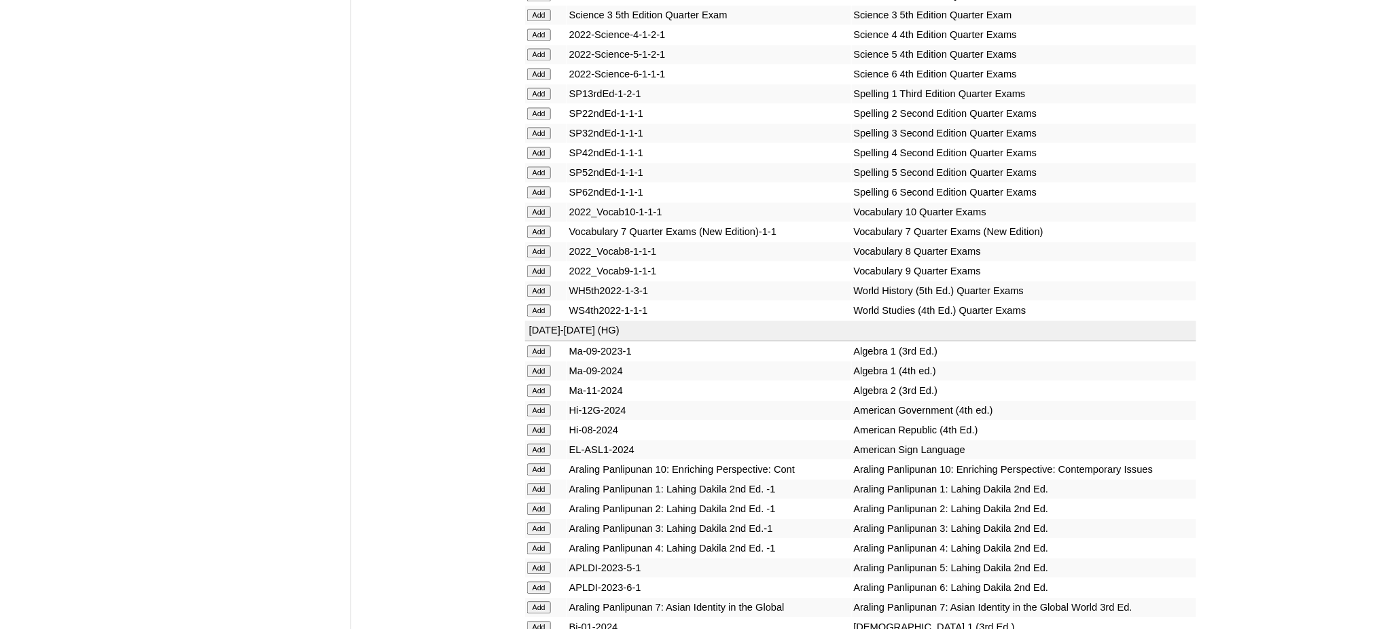
scroll to position [2898, 0]
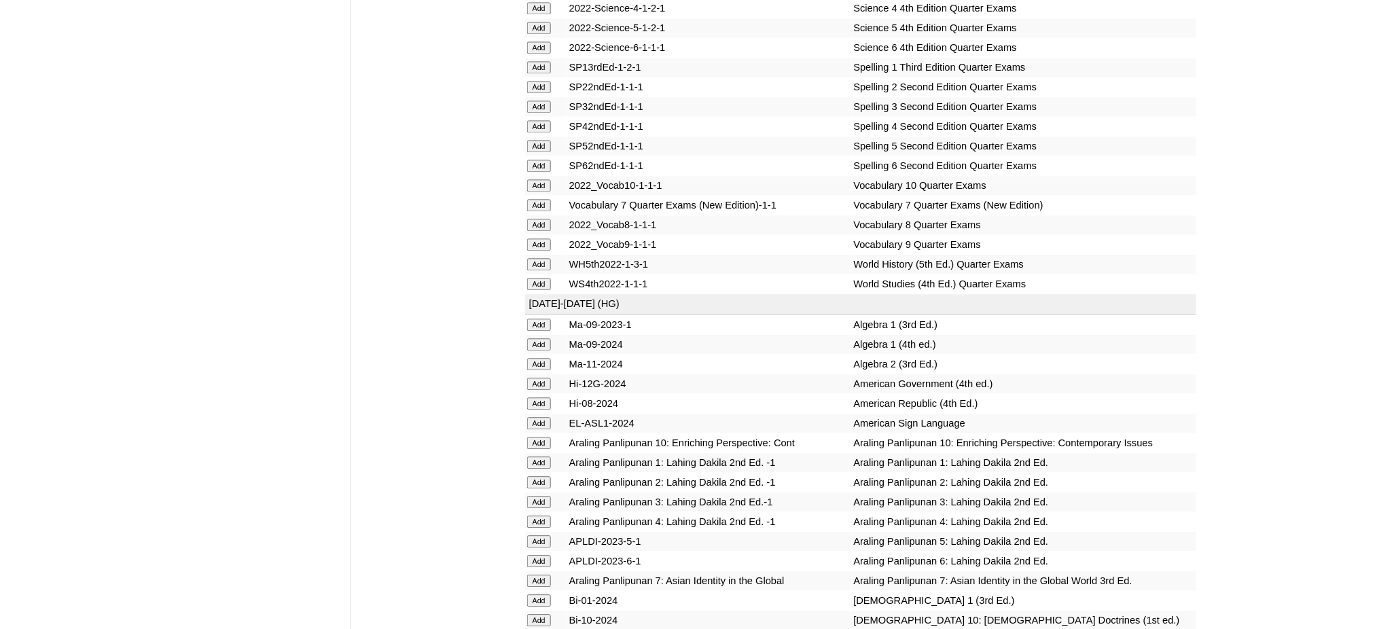
click at [539, 199] on input "Add" at bounding box center [539, 205] width 24 height 12
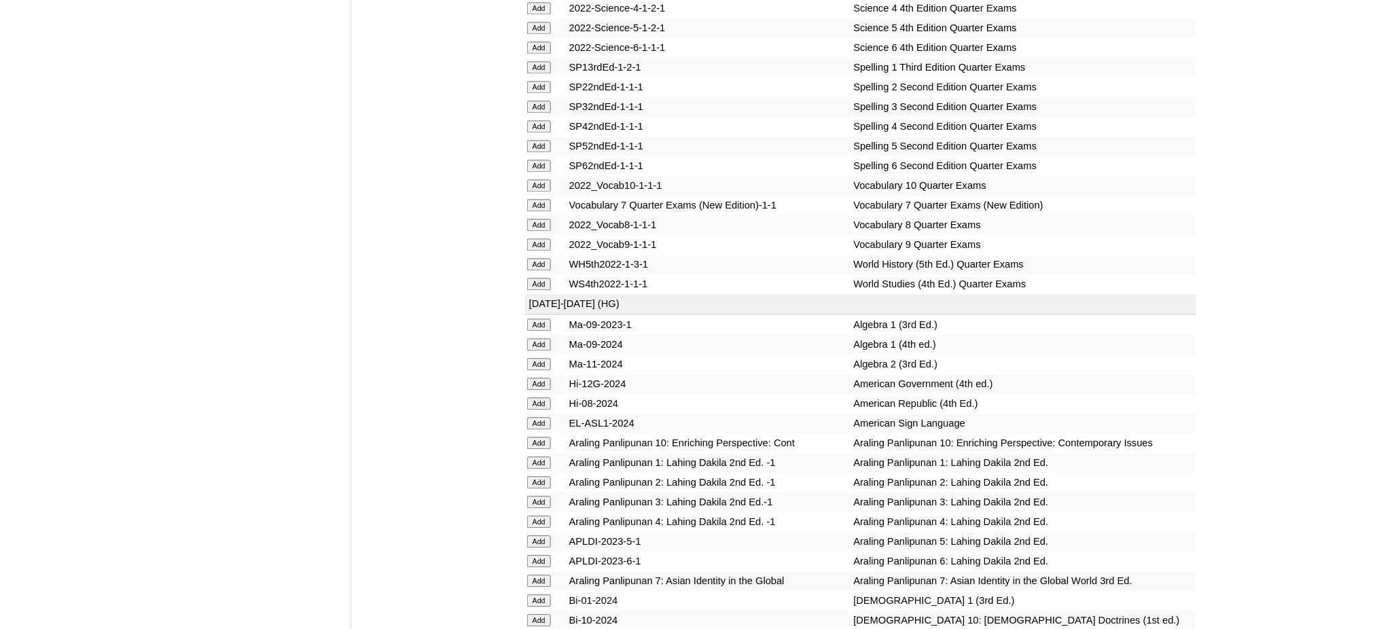
click at [539, 199] on input "Add" at bounding box center [539, 205] width 24 height 12
click at [538, 575] on input "Add" at bounding box center [539, 581] width 24 height 12
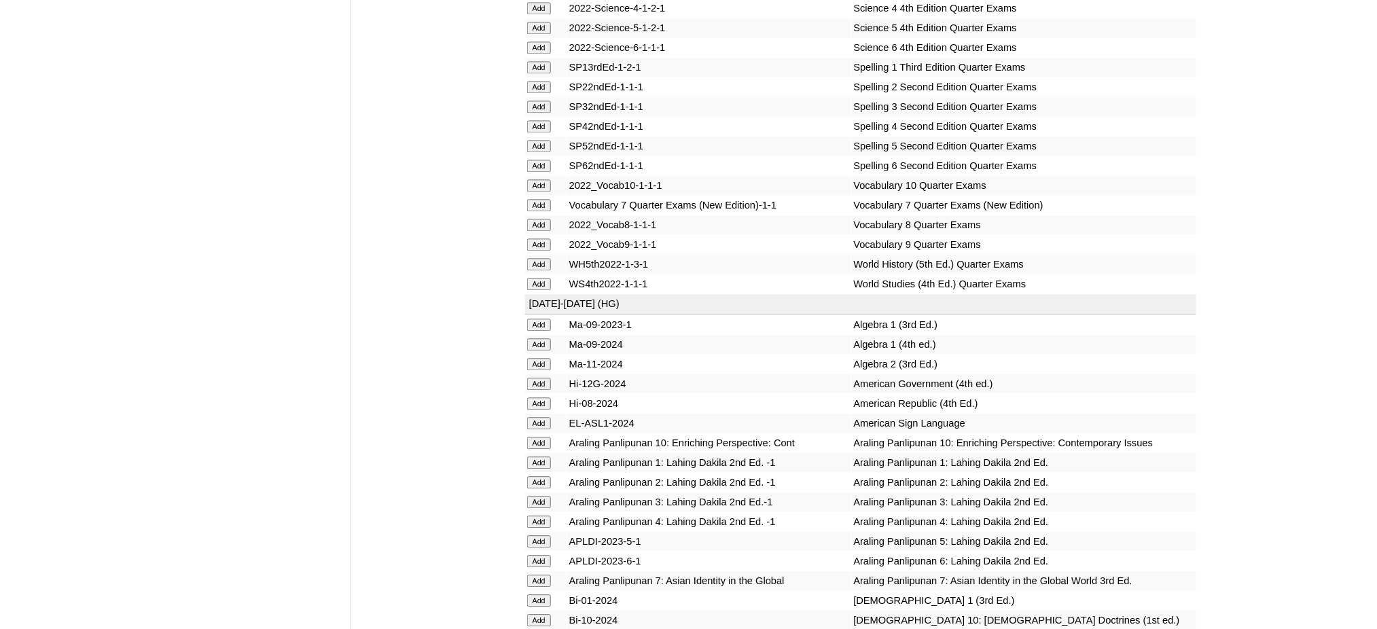
click at [538, 575] on input "Add" at bounding box center [539, 581] width 24 height 12
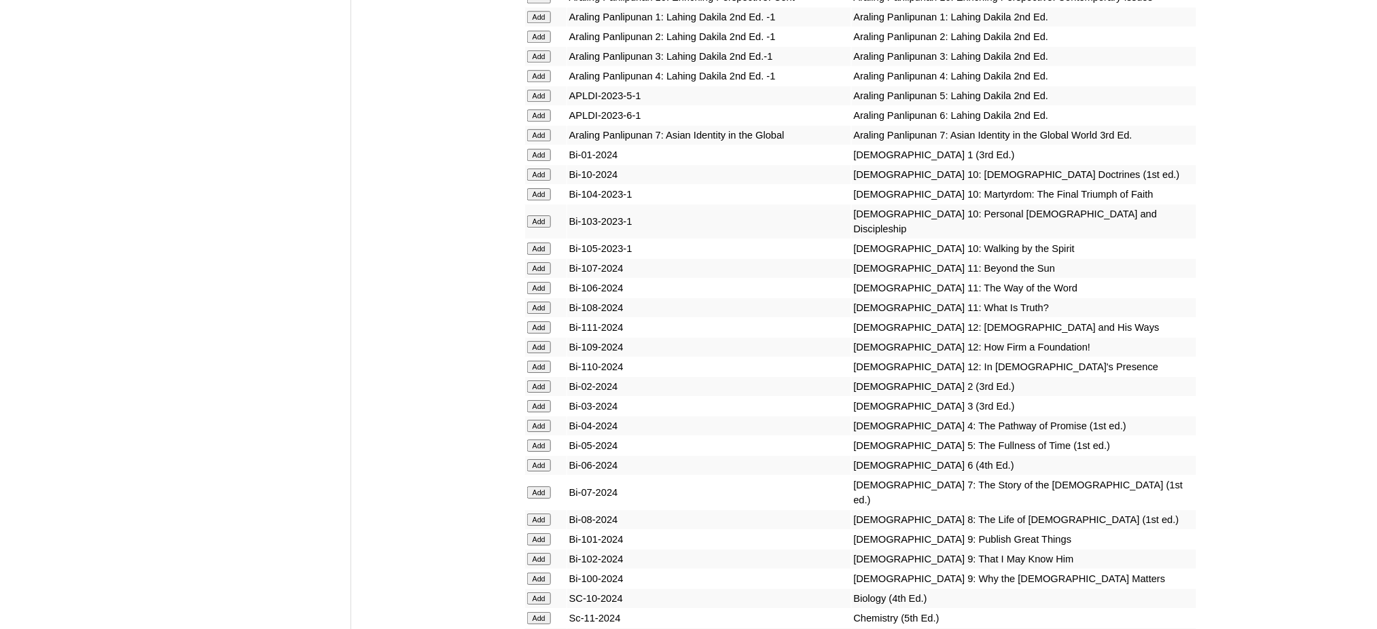
scroll to position [3352, 0]
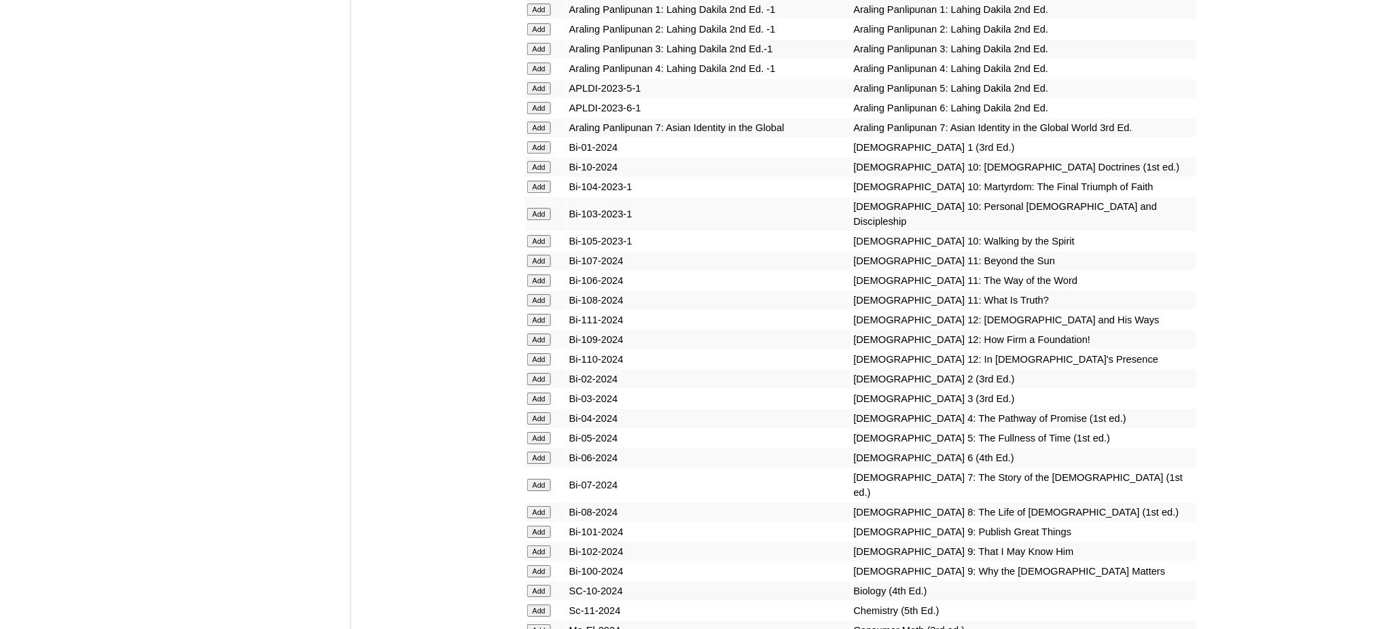
click at [540, 479] on input "Add" at bounding box center [539, 485] width 24 height 12
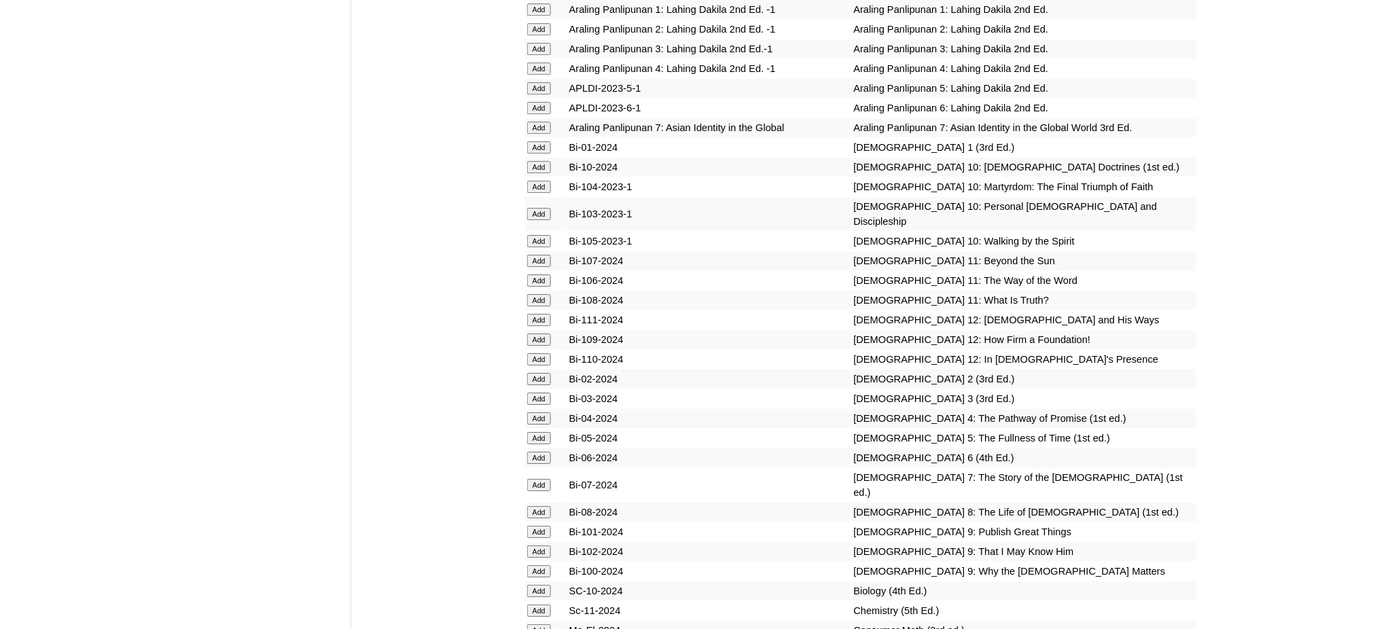
click at [540, 479] on input "Add" at bounding box center [539, 485] width 24 height 12
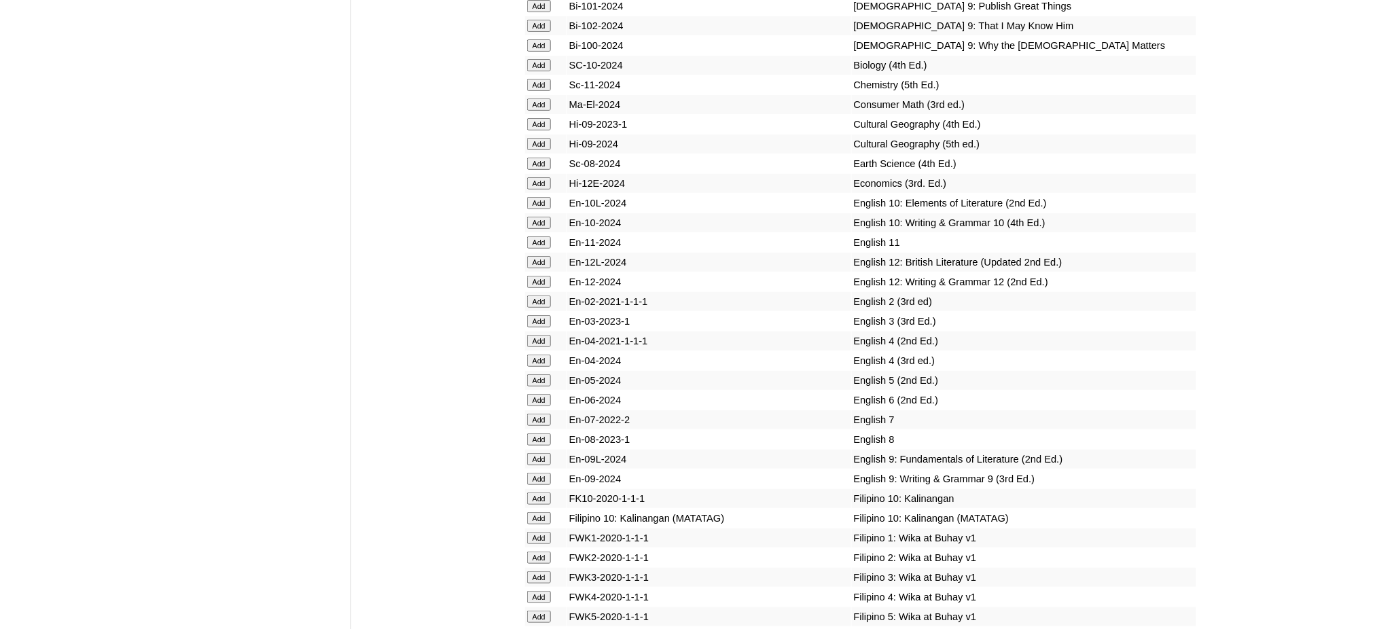
scroll to position [3895, 0]
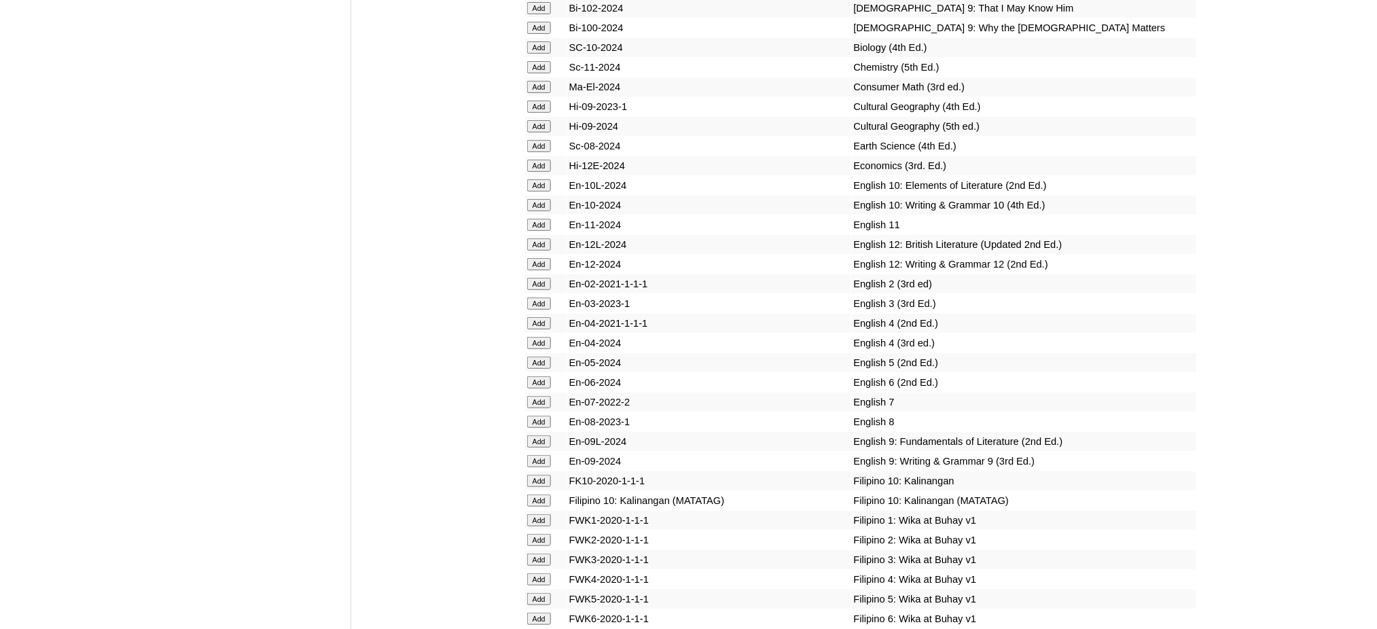
click at [546, 396] on input "Add" at bounding box center [539, 402] width 24 height 12
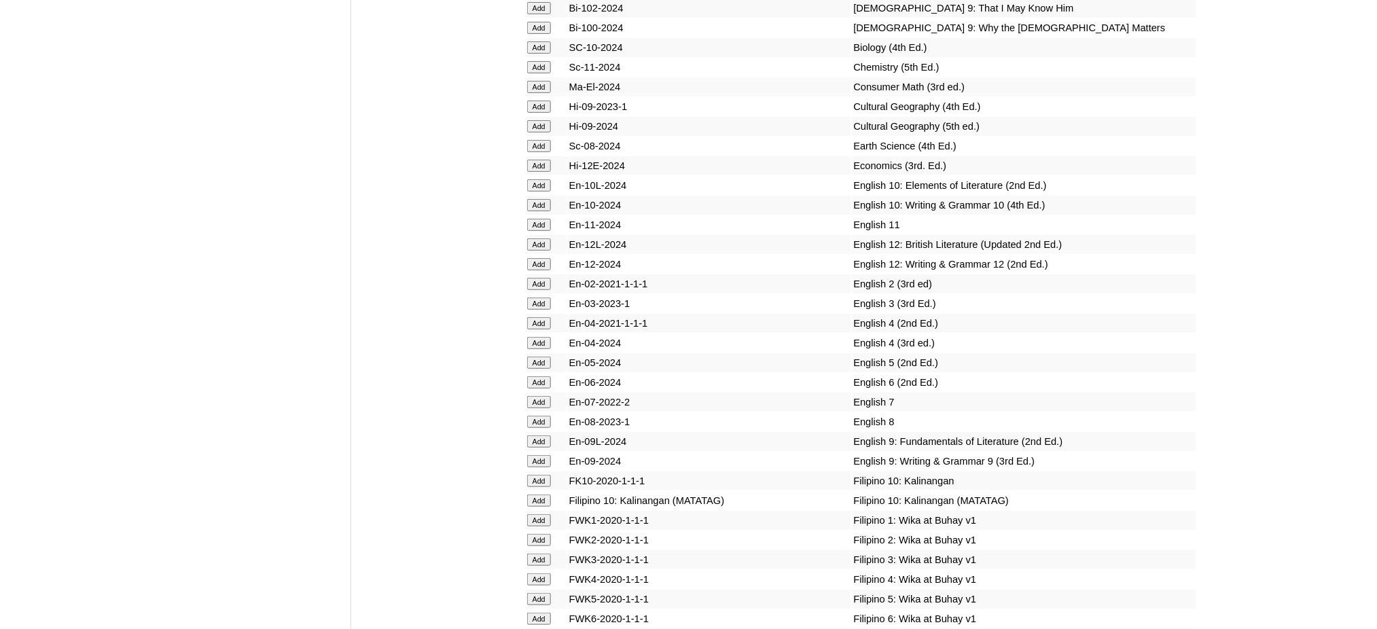
click at [546, 396] on input "Add" at bounding box center [539, 402] width 24 height 12
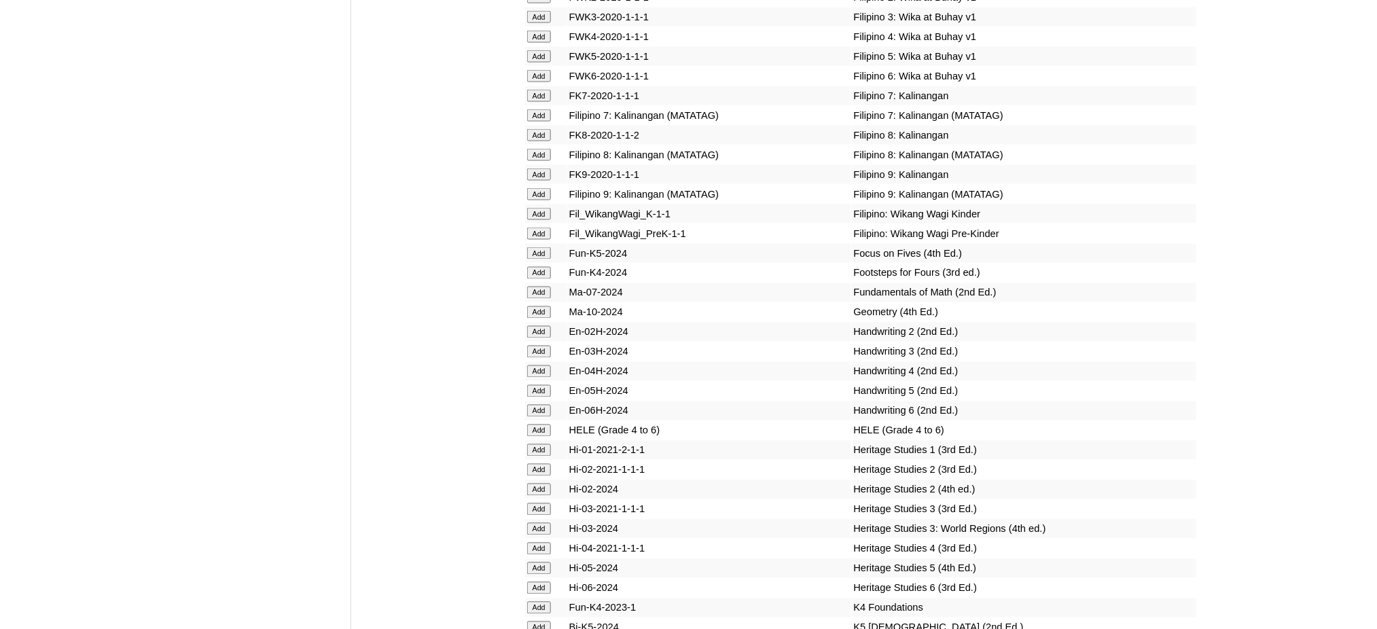
scroll to position [4439, 0]
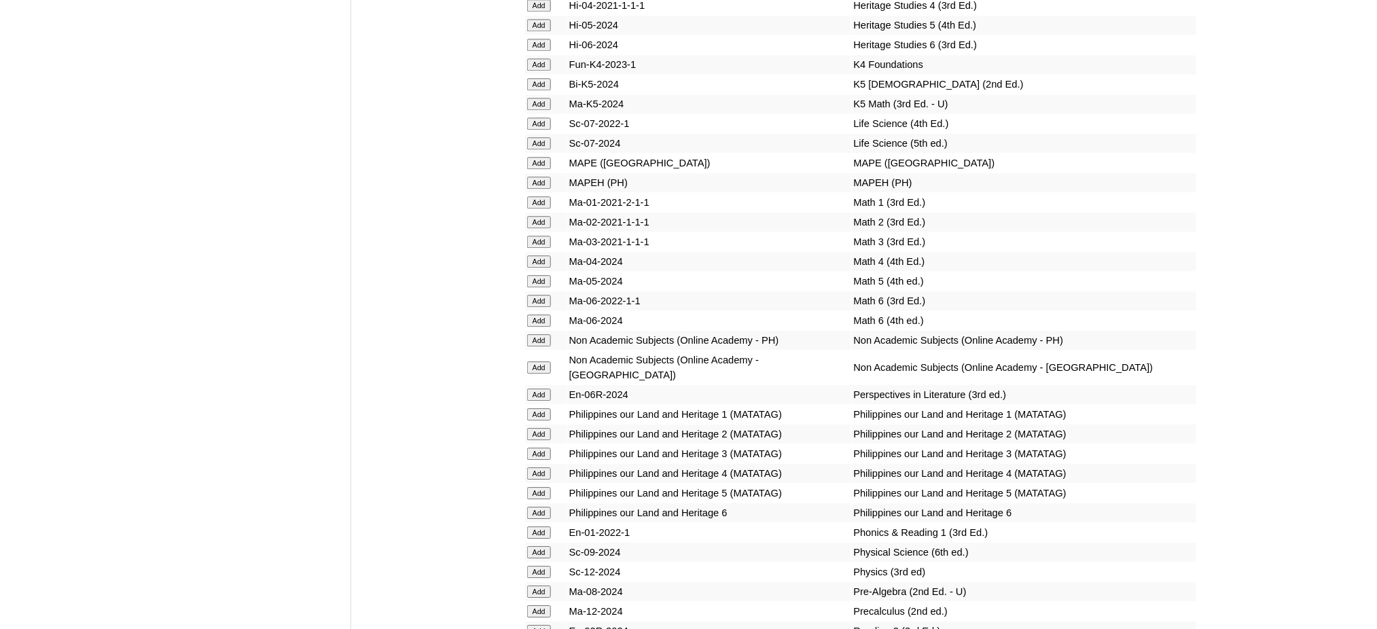
scroll to position [4982, 0]
click at [536, 585] on input "Add" at bounding box center [539, 591] width 24 height 12
click at [535, 585] on input "Add" at bounding box center [539, 591] width 24 height 12
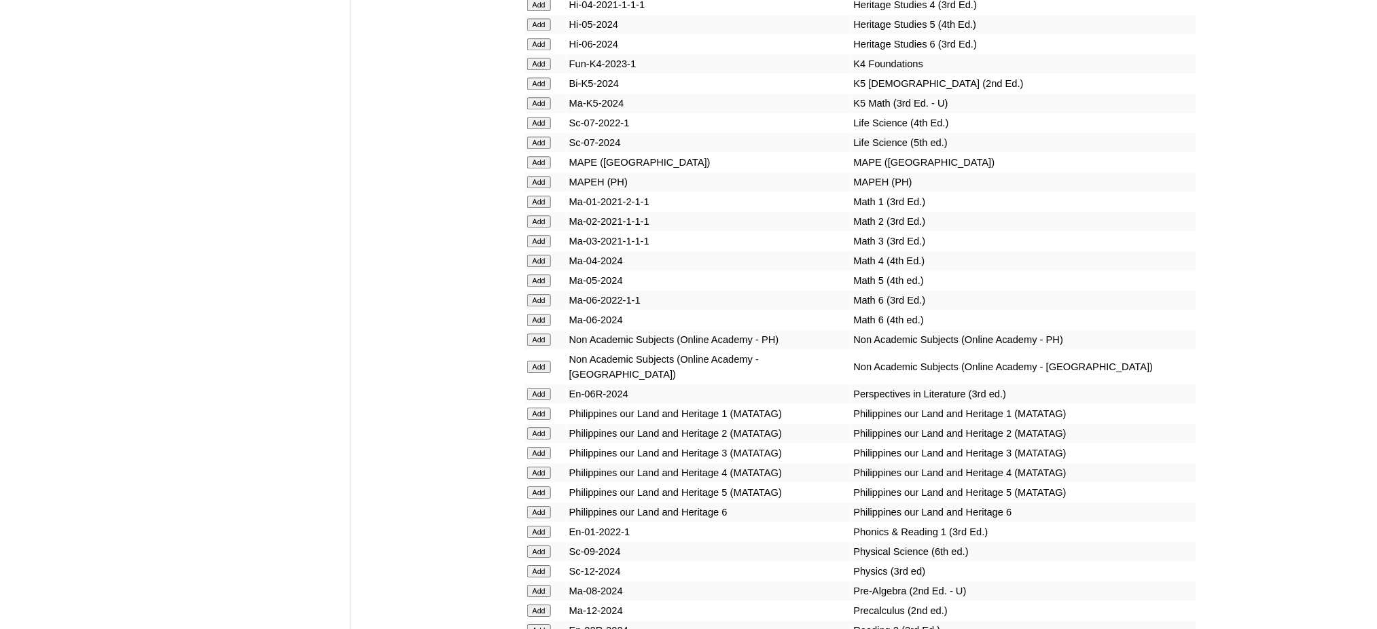
click at [535, 585] on input "Add" at bounding box center [539, 591] width 24 height 12
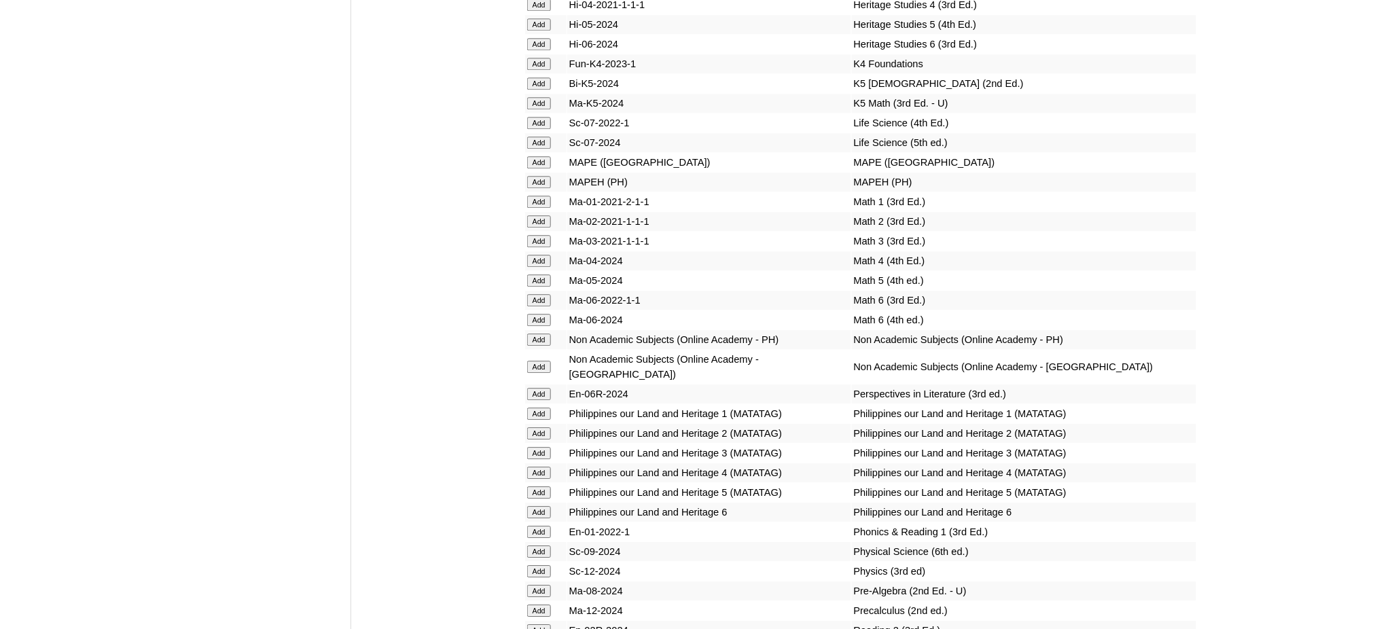
click at [535, 585] on input "Add" at bounding box center [539, 591] width 24 height 12
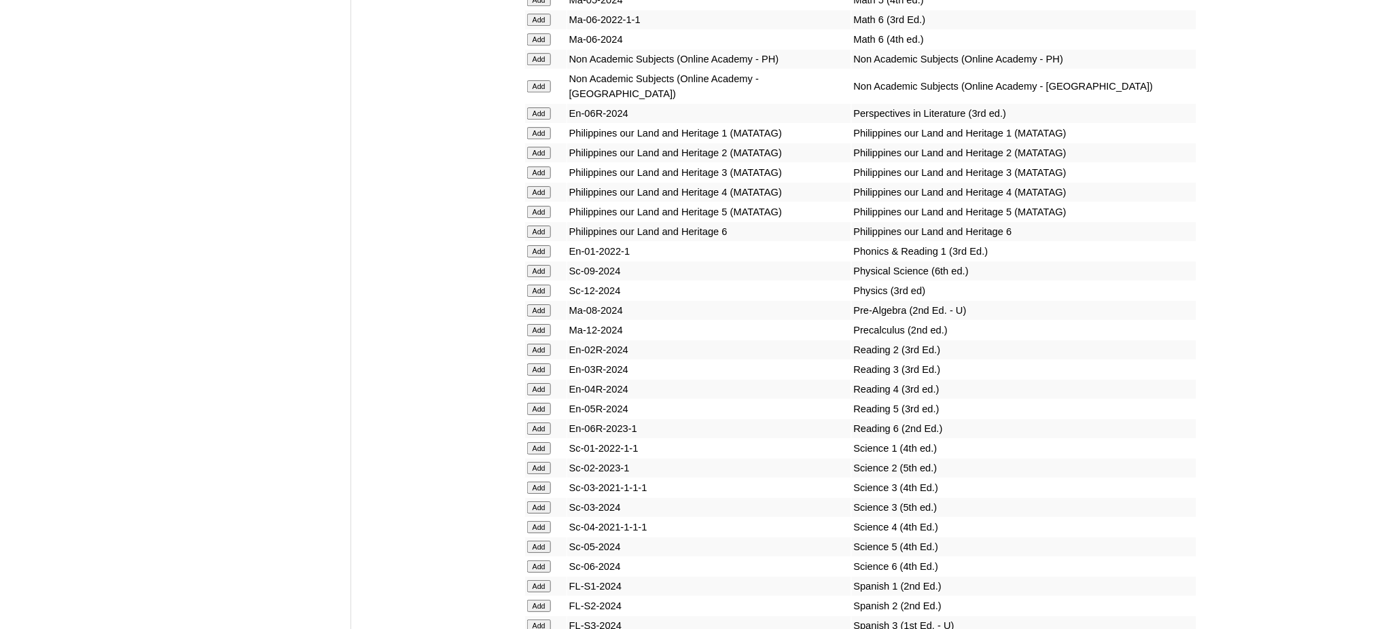
scroll to position [5436, 0]
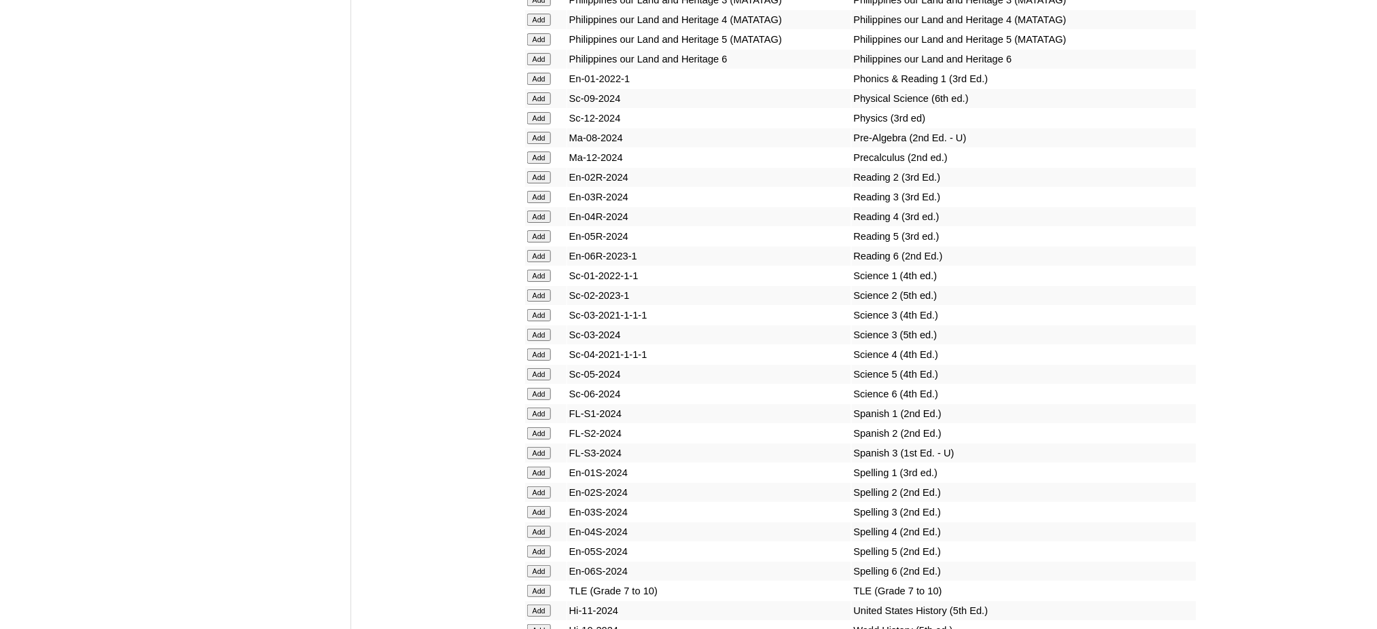
click at [535, 585] on input "Add" at bounding box center [539, 591] width 24 height 12
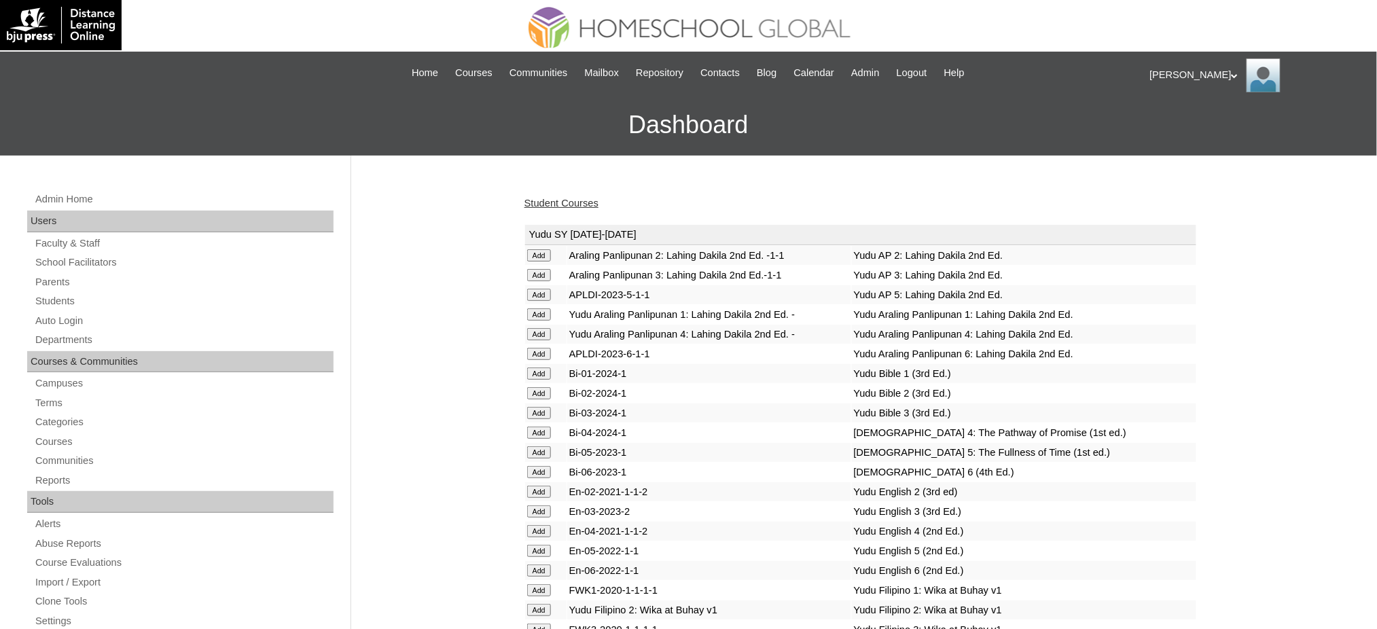
click at [568, 202] on link "Student Courses" at bounding box center [562, 203] width 74 height 11
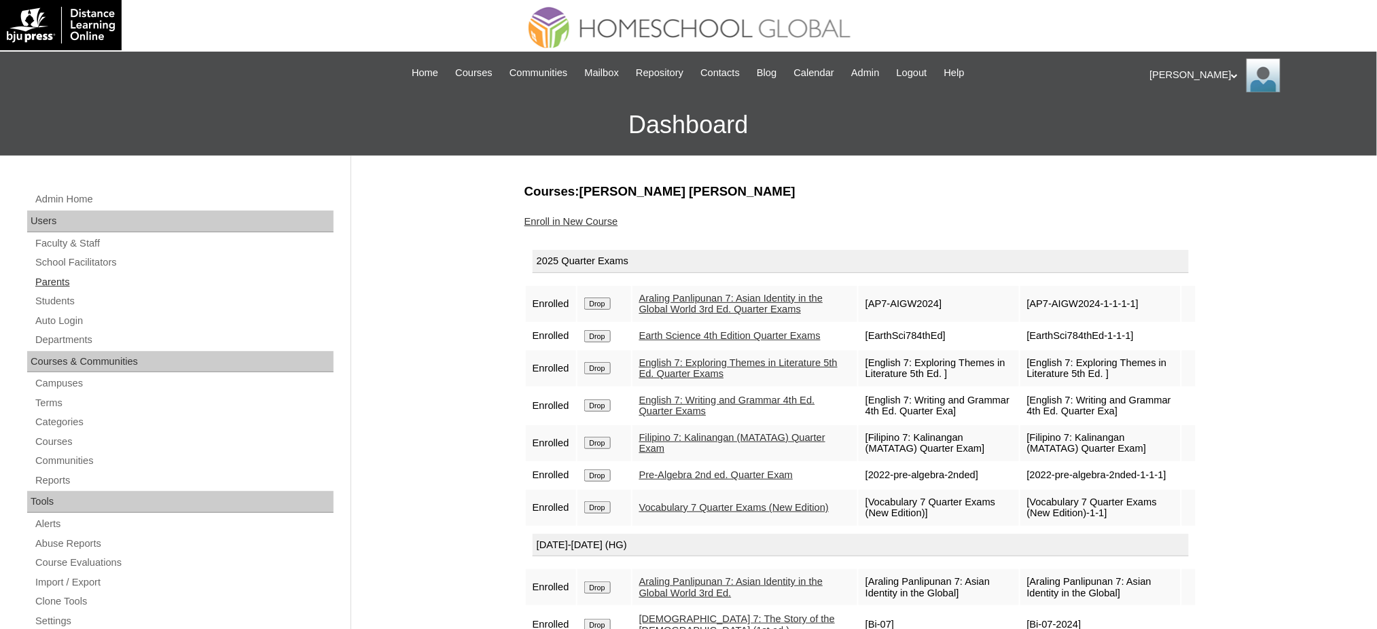
click at [46, 282] on link "Parents" at bounding box center [184, 282] width 300 height 17
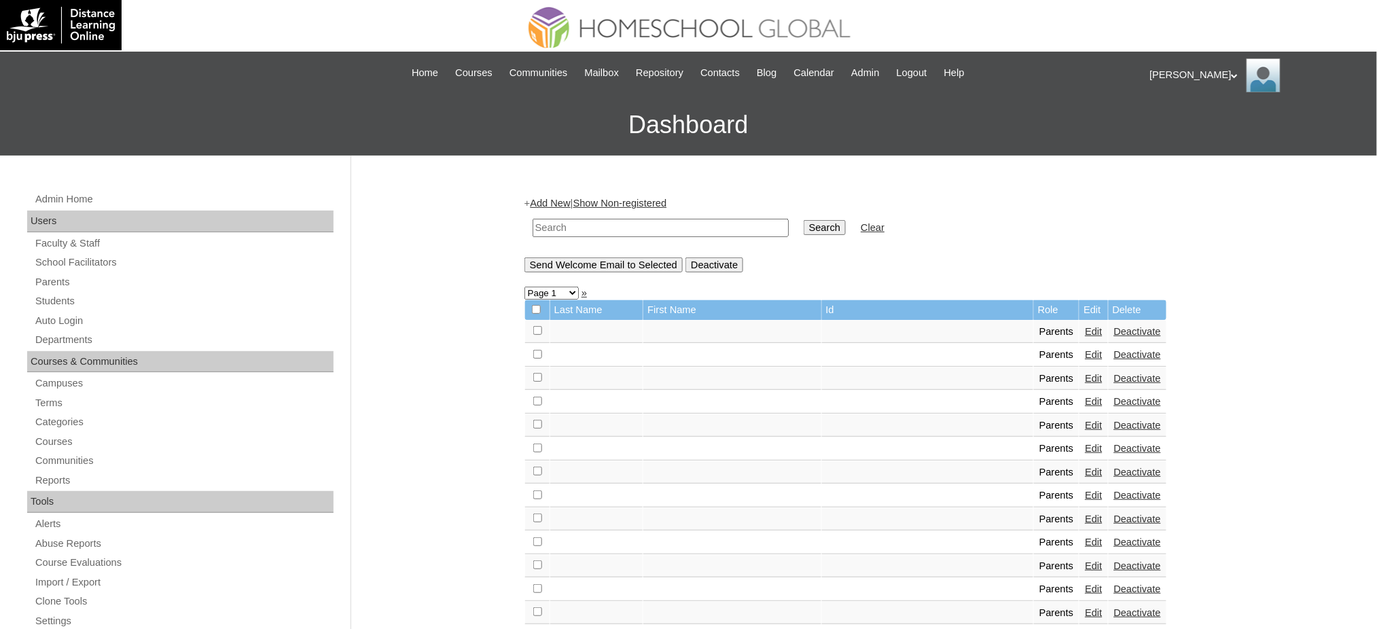
click at [570, 200] on link "Add New" at bounding box center [550, 203] width 40 height 11
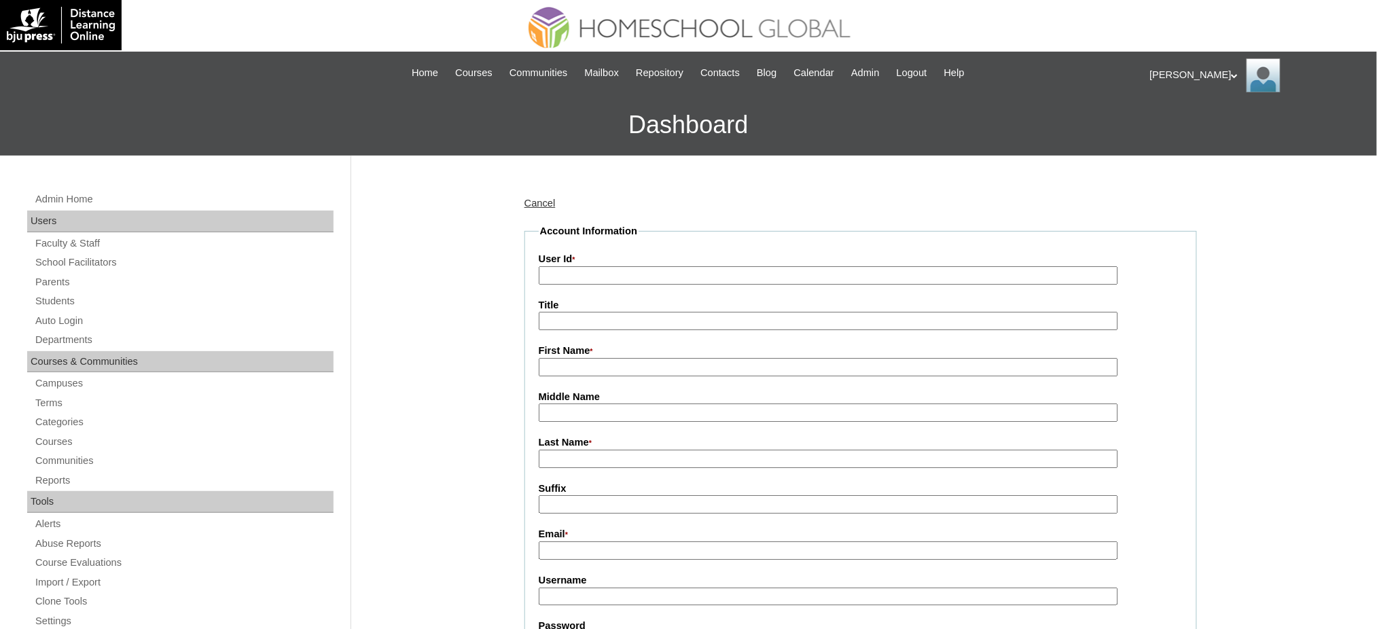
click at [601, 276] on input "User Id *" at bounding box center [829, 275] width 580 height 18
paste input "MHP0169-TECHPH2025"
type input "MHP0169-TECHPH2025"
drag, startPoint x: 592, startPoint y: 323, endPoint x: 593, endPoint y: 334, distance: 10.9
click at [592, 323] on input "Title" at bounding box center [829, 321] width 580 height 18
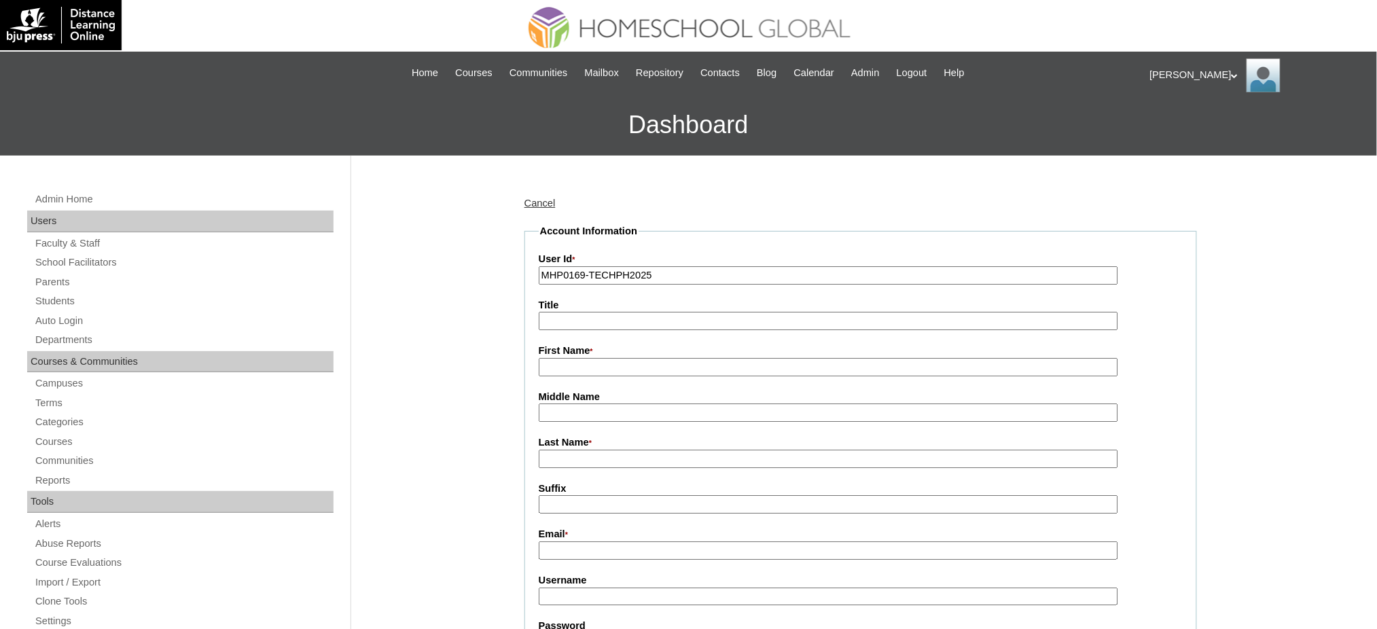
type input "Ms."
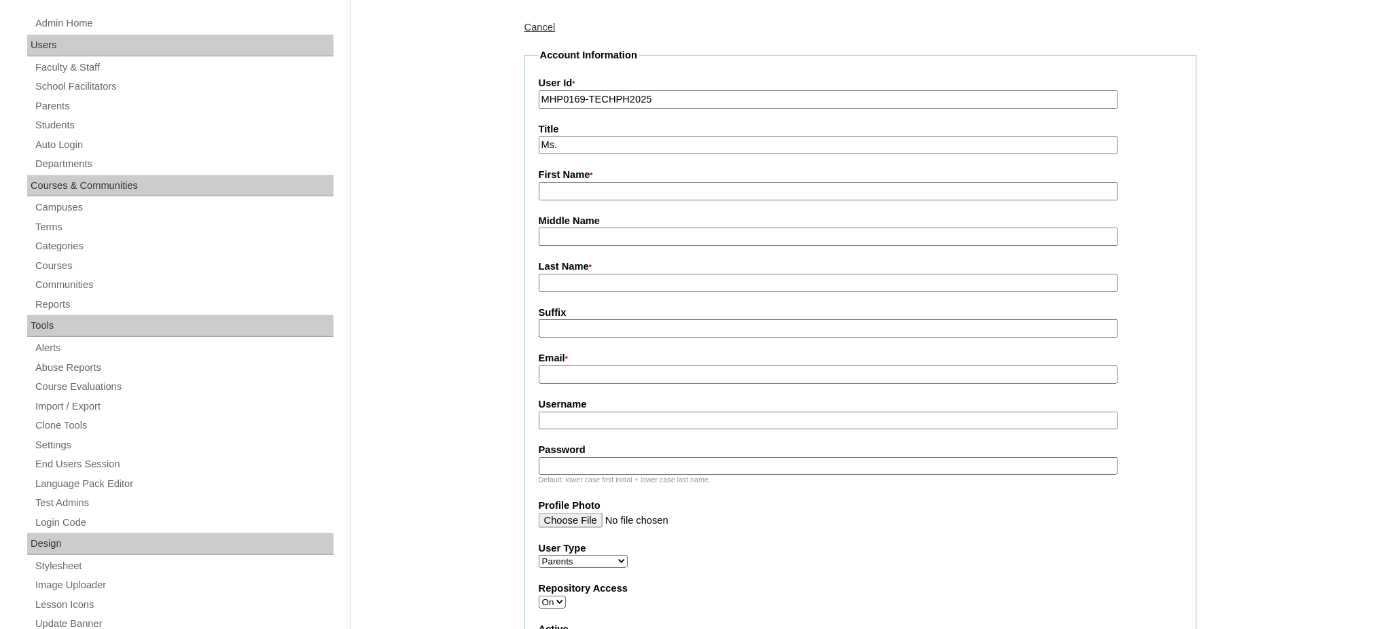
scroll to position [181, 0]
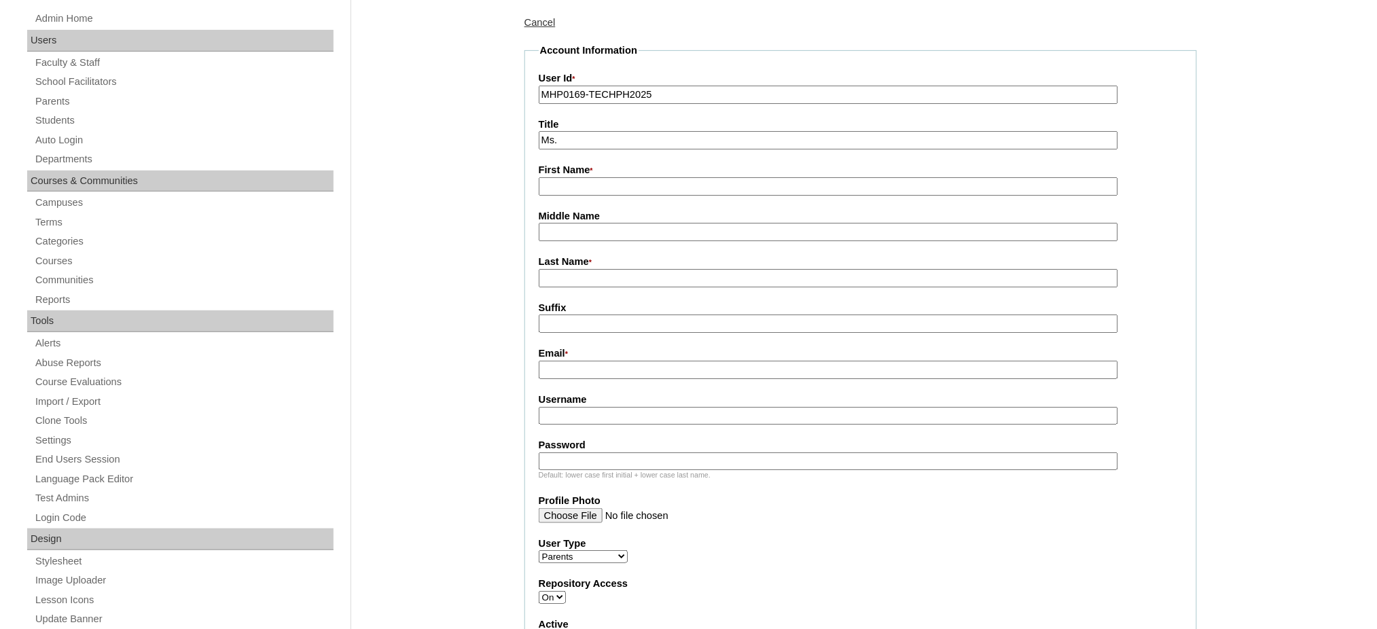
click at [595, 184] on input "First Name *" at bounding box center [829, 186] width 580 height 18
paste input "[PERSON_NAME]"
type input "[PERSON_NAME]"
click at [601, 270] on input "Last Name *" at bounding box center [829, 278] width 580 height 18
paste input "llamado"
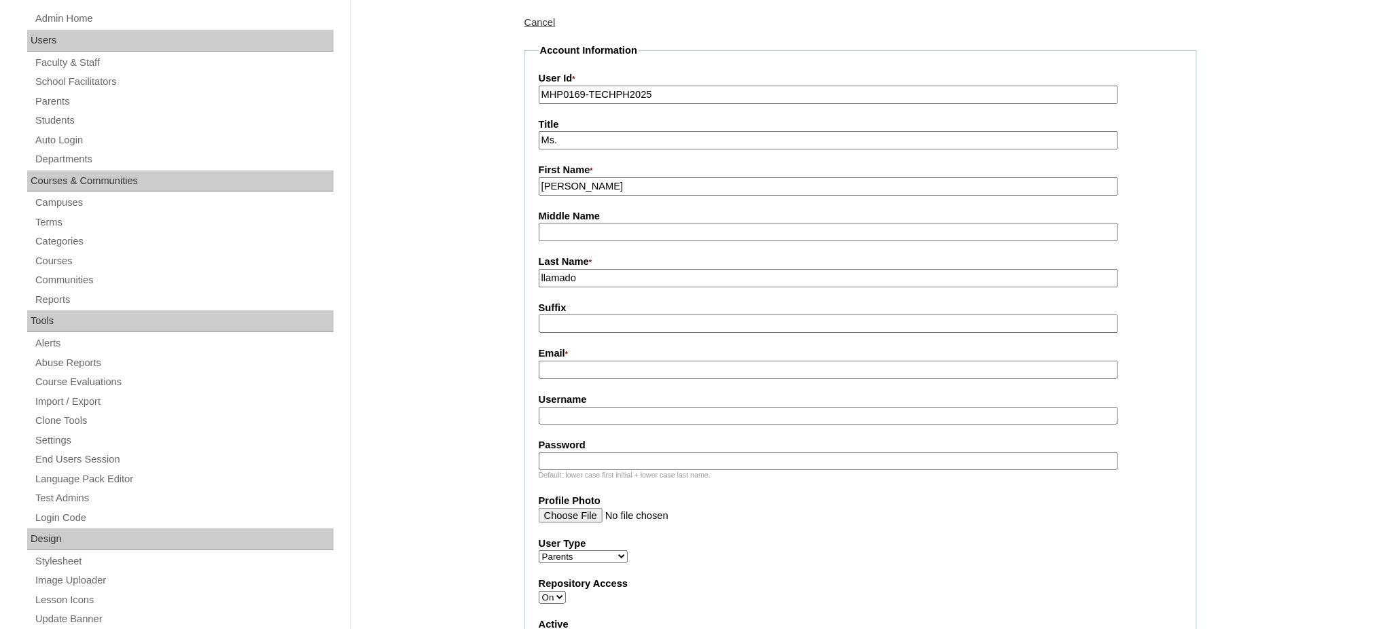
type input "llamado"
click at [593, 368] on input "Email *" at bounding box center [829, 370] width 580 height 18
paste input "[PERSON_NAME][EMAIL_ADDRESS][DOMAIN_NAME]"
type input "[PERSON_NAME][EMAIL_ADDRESS][DOMAIN_NAME]"
click at [556, 414] on input "Username" at bounding box center [829, 416] width 580 height 18
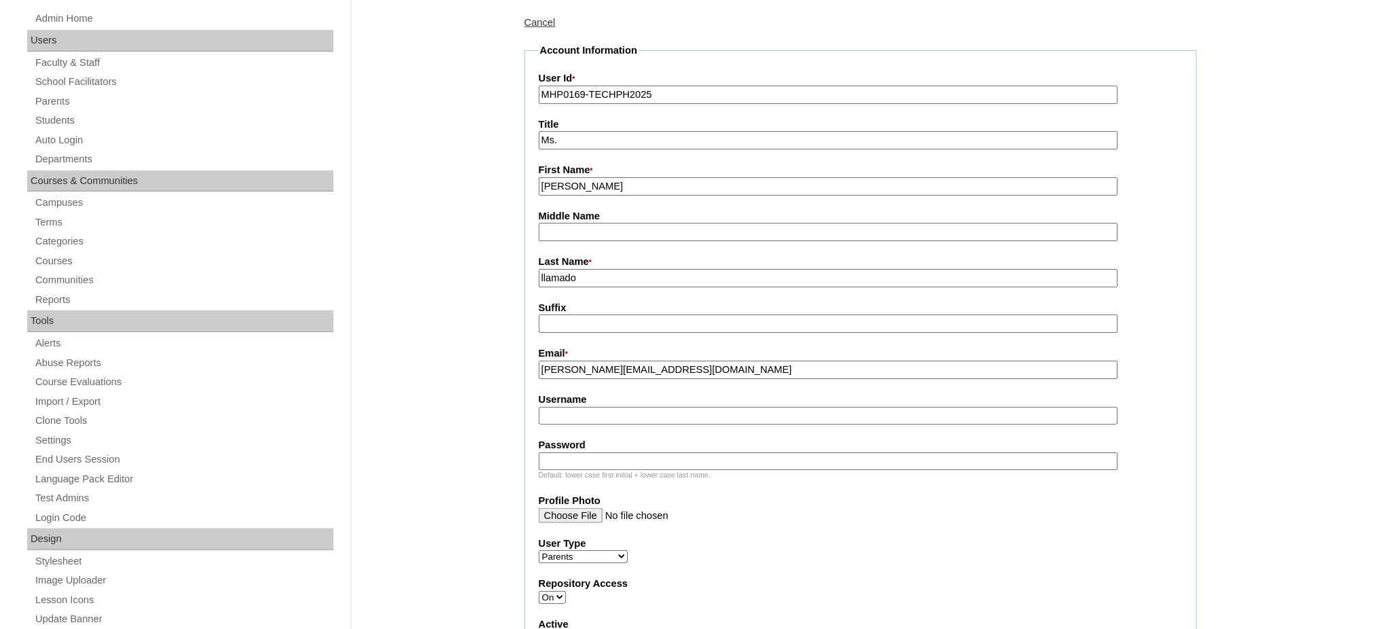
paste input "llamado2025"
type input "llamado2025"
click at [632, 454] on input "Password" at bounding box center [829, 462] width 580 height 18
paste input "techETL625"
type input "techETL625"
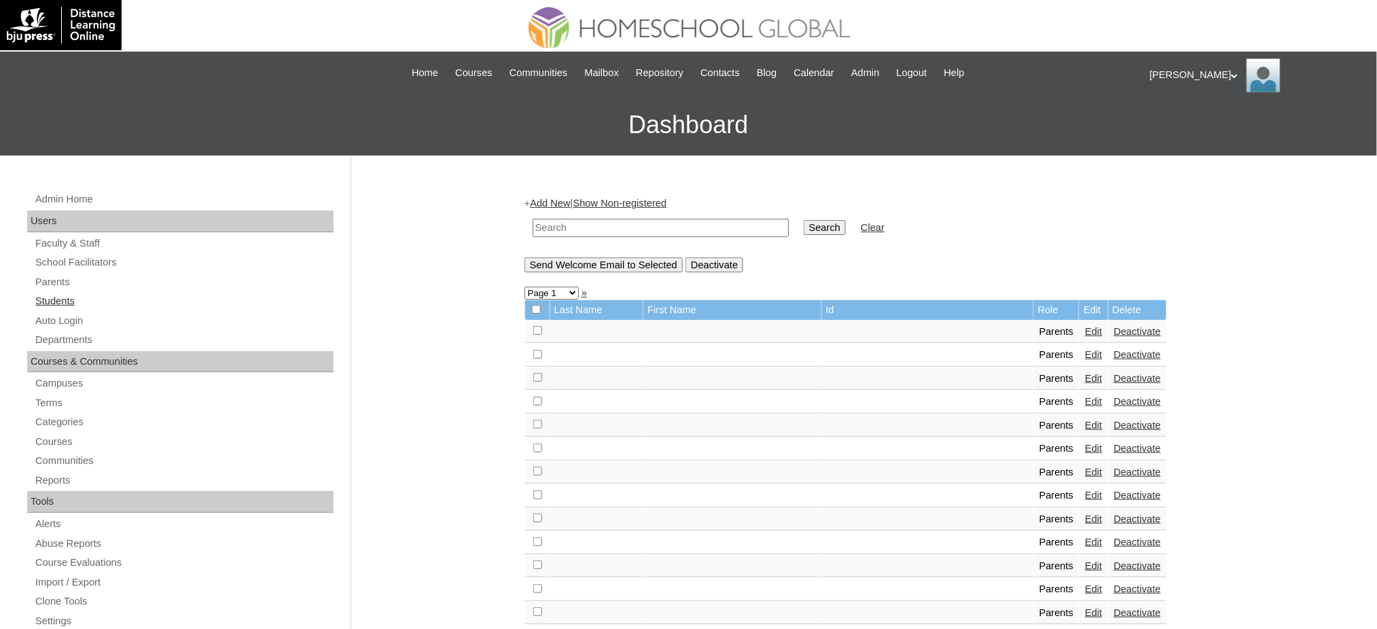
click at [69, 296] on link "Students" at bounding box center [184, 301] width 300 height 17
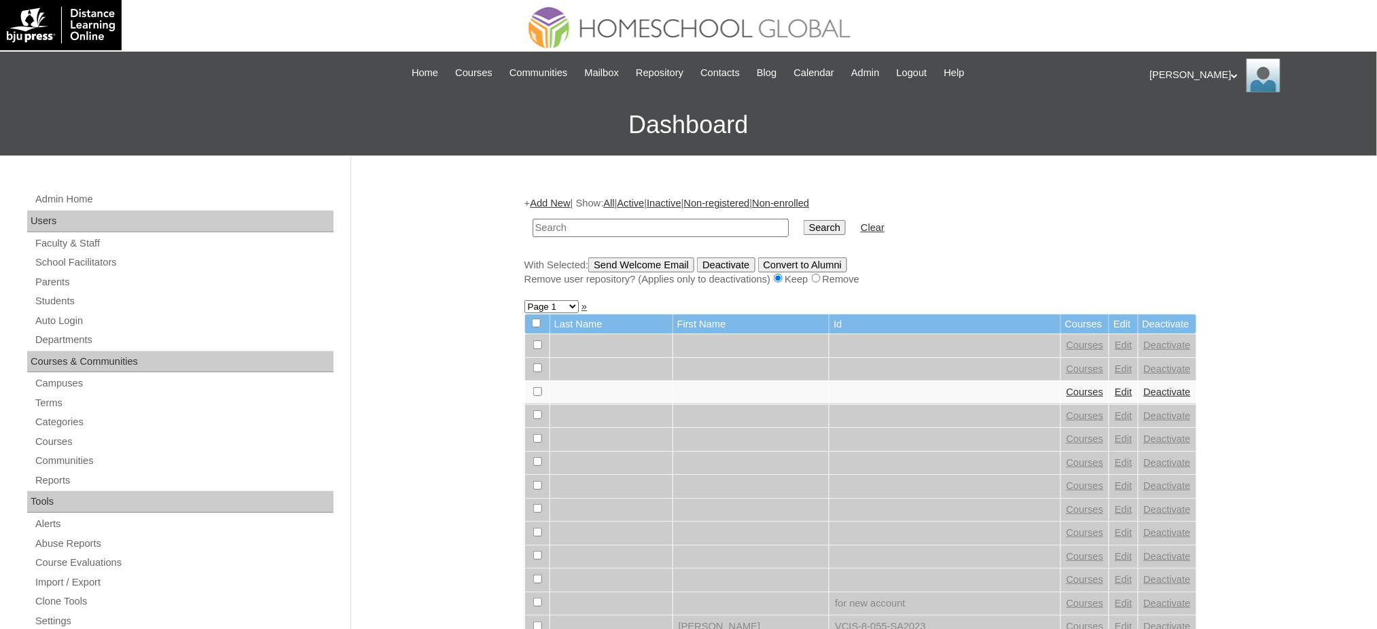
click at [557, 200] on link "Add New" at bounding box center [550, 203] width 40 height 11
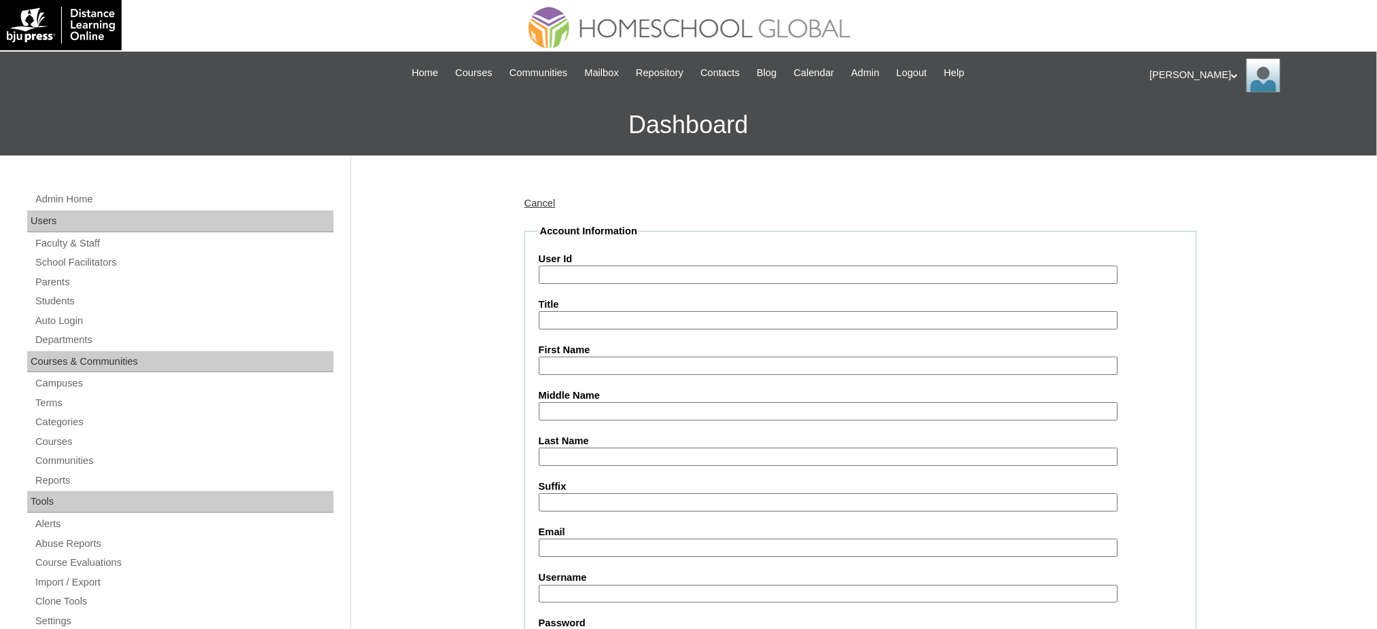
click at [588, 268] on input "User Id" at bounding box center [829, 275] width 580 height 18
paste input "MHS00216-TECHPH2025"
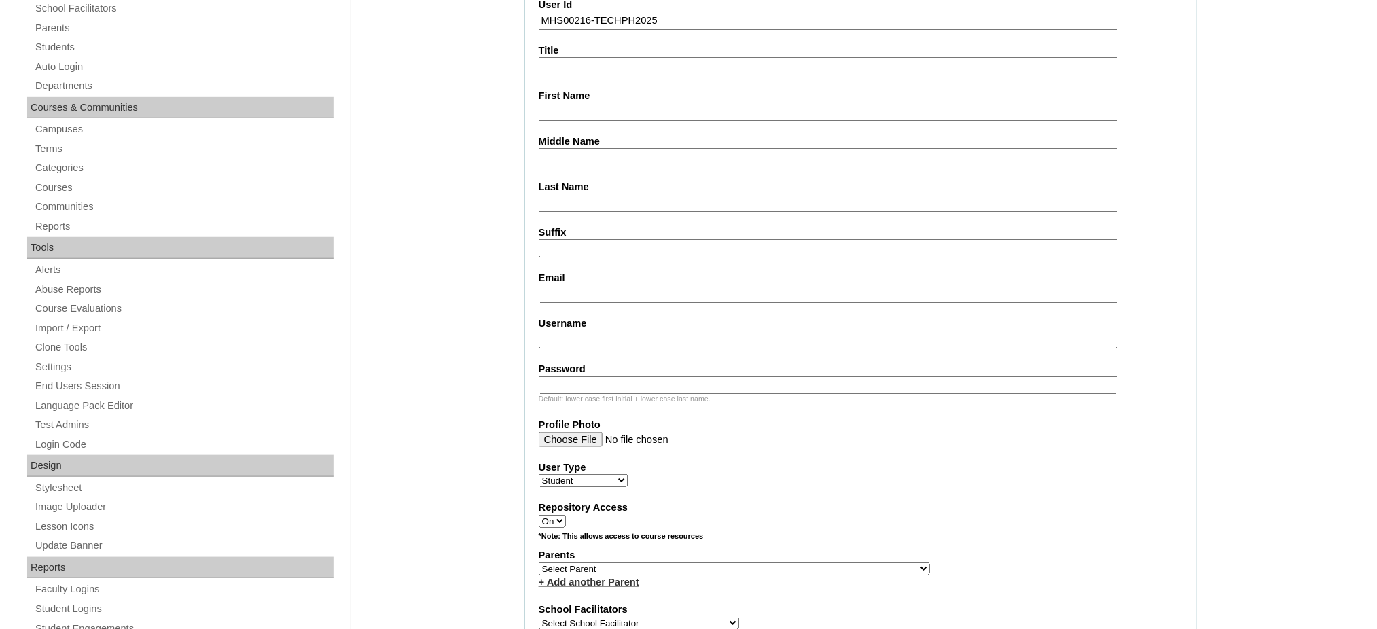
scroll to position [272, 0]
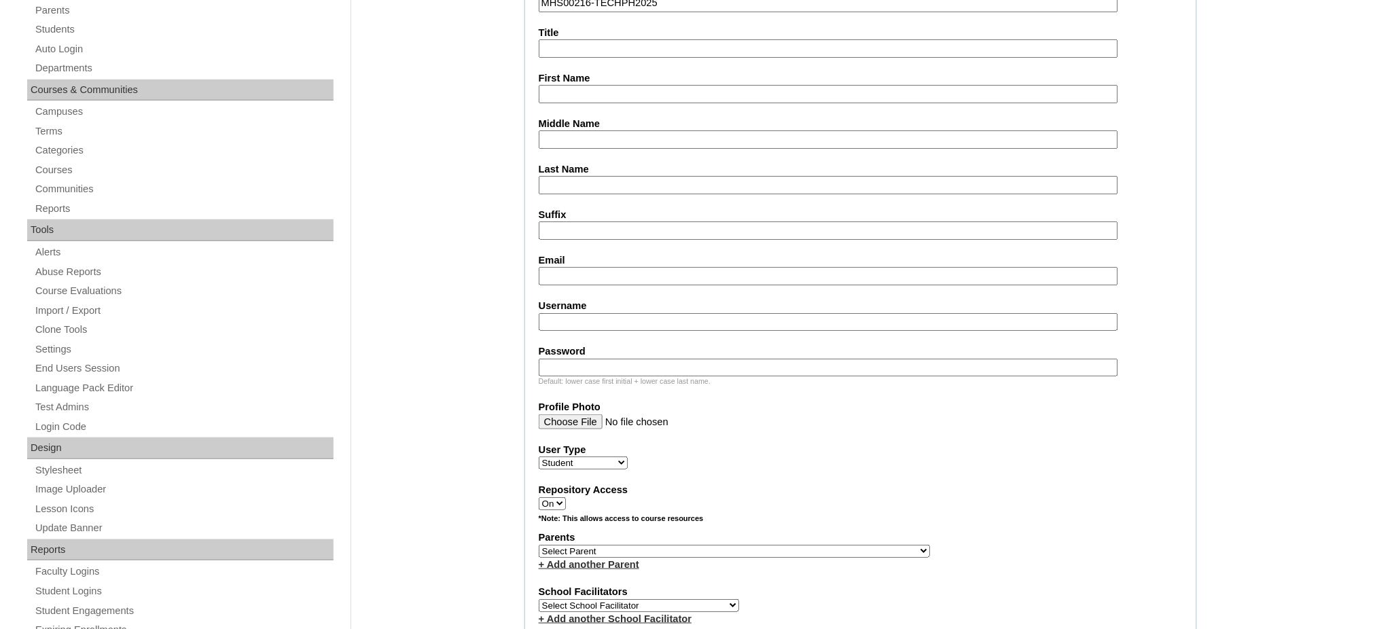
type input "MHS00216-TECHPH2025"
click at [571, 90] on input "First Name" at bounding box center [829, 94] width 580 height 18
paste input "[PERSON_NAME]"
type input "Eris Tala"
click at [574, 184] on input "Last Name" at bounding box center [829, 185] width 580 height 18
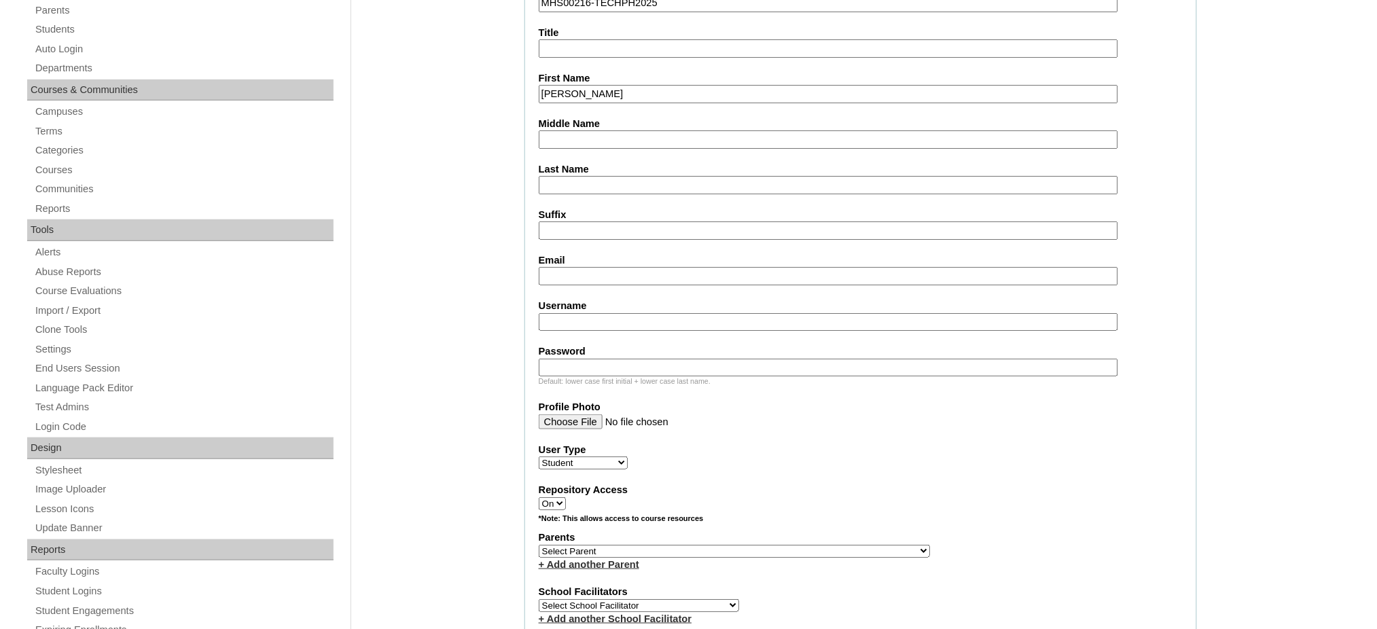
paste input "Llamado"
type input "Llamado"
click at [583, 132] on input "Middle Name" at bounding box center [829, 139] width 580 height 18
type input "Tan"
click at [590, 267] on input "Email" at bounding box center [829, 276] width 580 height 18
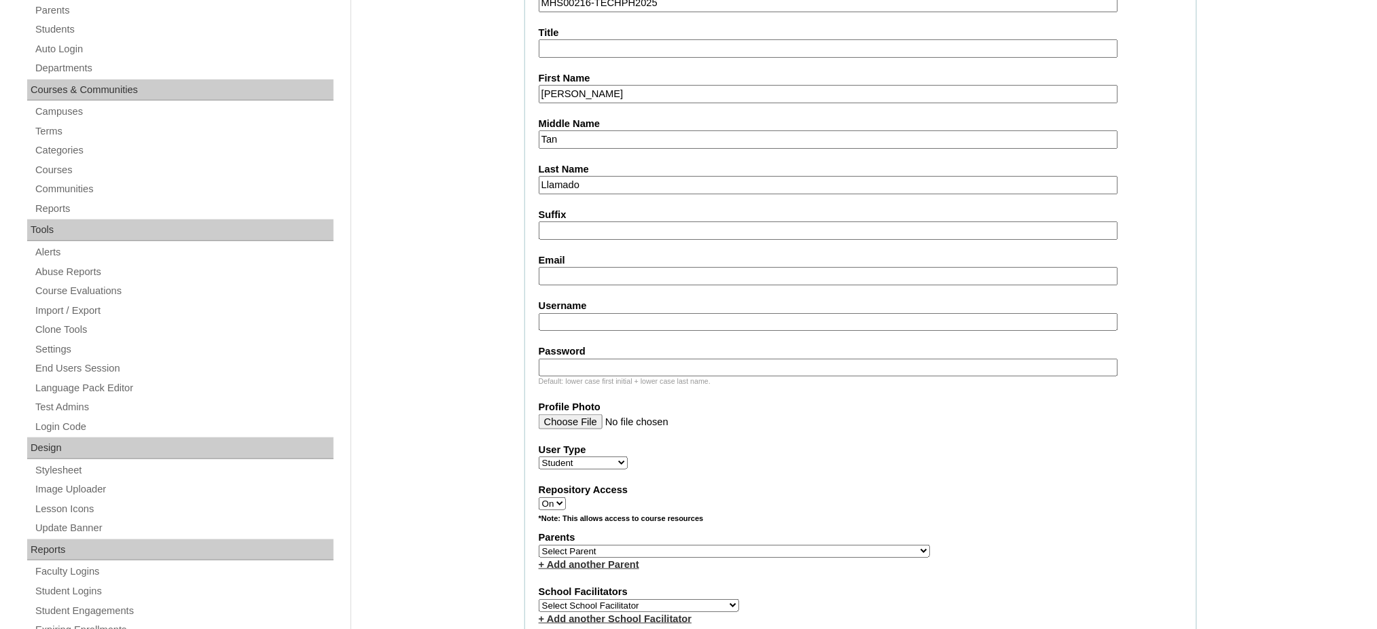
paste input "kristine.llamado23@gmail.com"
type input "kristine.llamado23@gmail.com"
click at [582, 313] on input "Username" at bounding box center [829, 322] width 580 height 18
paste input "erisllamado"
type input "erisllamado"
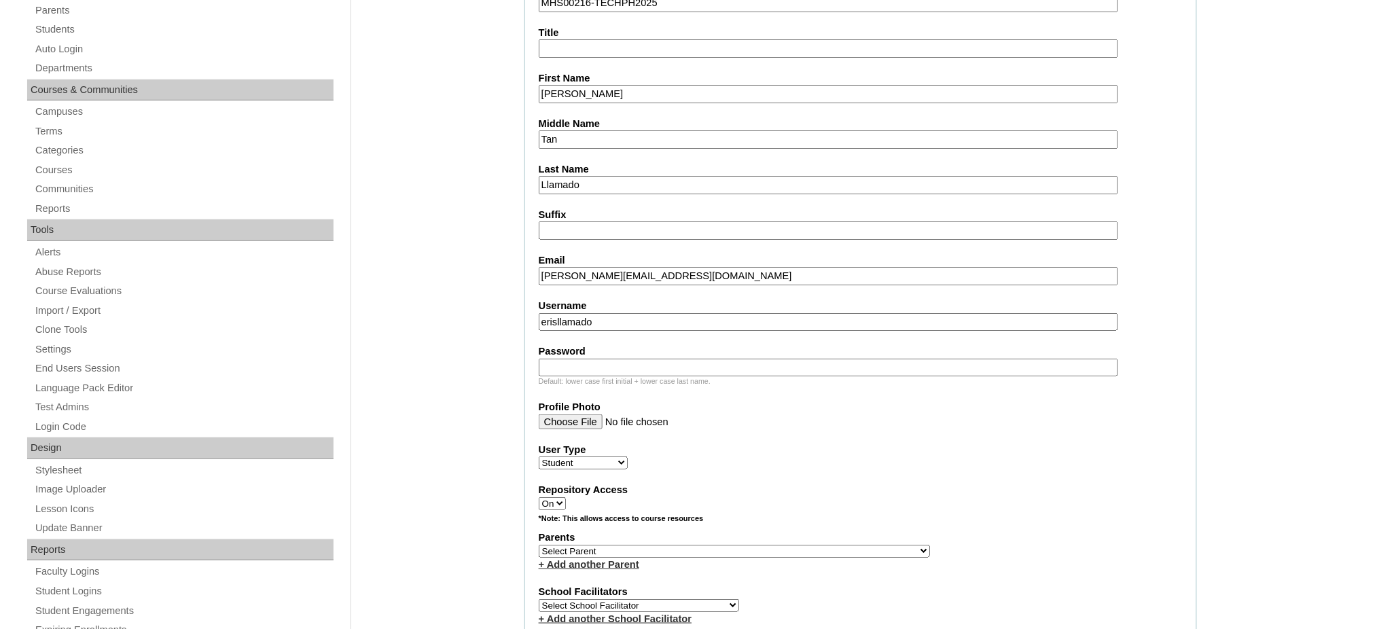
click at [588, 359] on input "Password" at bounding box center [829, 368] width 580 height 18
paste input "250006680"
type input "250006680"
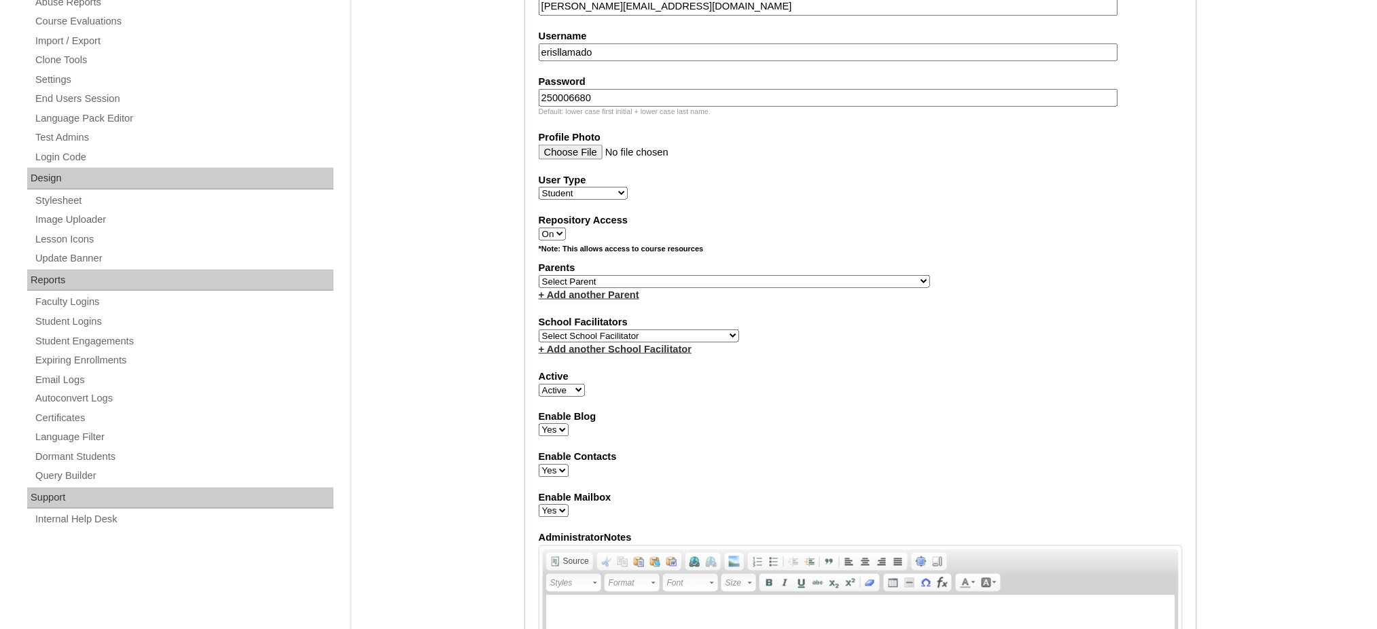
scroll to position [544, 0]
click at [772, 273] on select "Select Parent , , , , , , , , , , , , , , , , , , , , , , , , , , , , , , , , ,…" at bounding box center [734, 279] width 391 height 13
select select "43784"
click at [539, 273] on select "Select Parent , , , , , , , , , , , , , , , , , , , , , , , , , , , , , , , , ,…" at bounding box center [734, 279] width 391 height 13
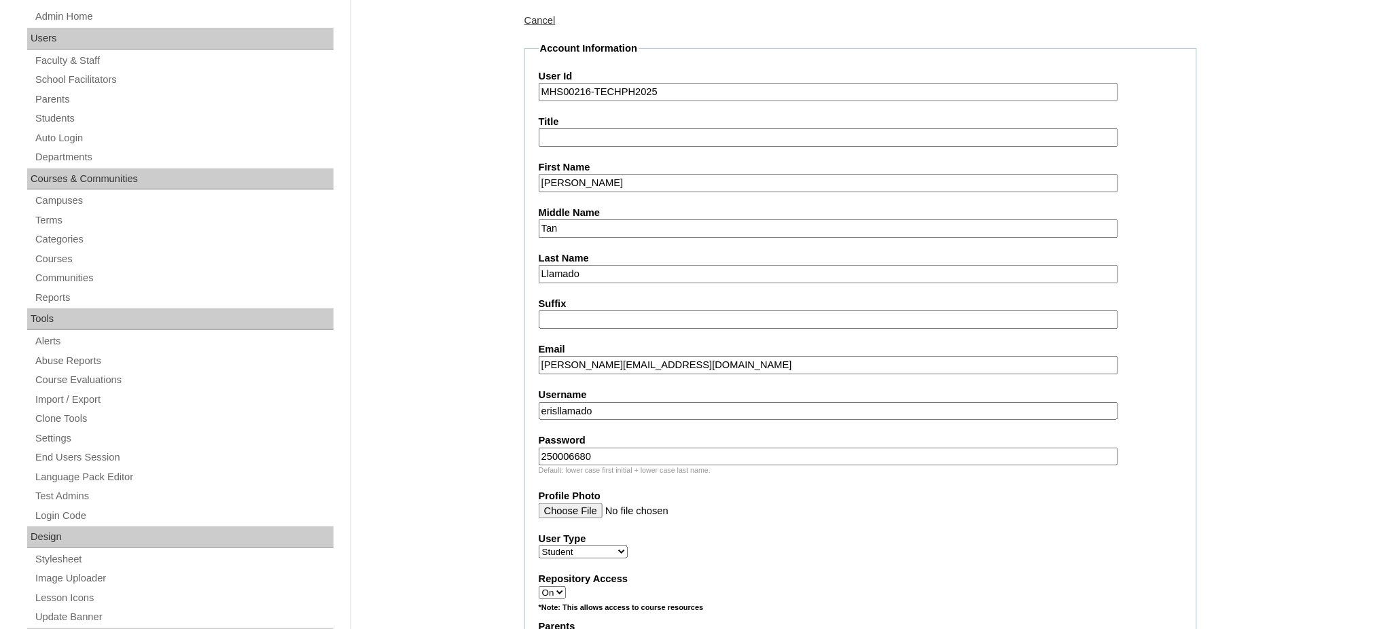
scroll to position [181, 0]
click at [596, 184] on input "Eris Tala" at bounding box center [829, 185] width 580 height 18
click at [597, 184] on input "Eris Tala" at bounding box center [829, 185] width 580 height 18
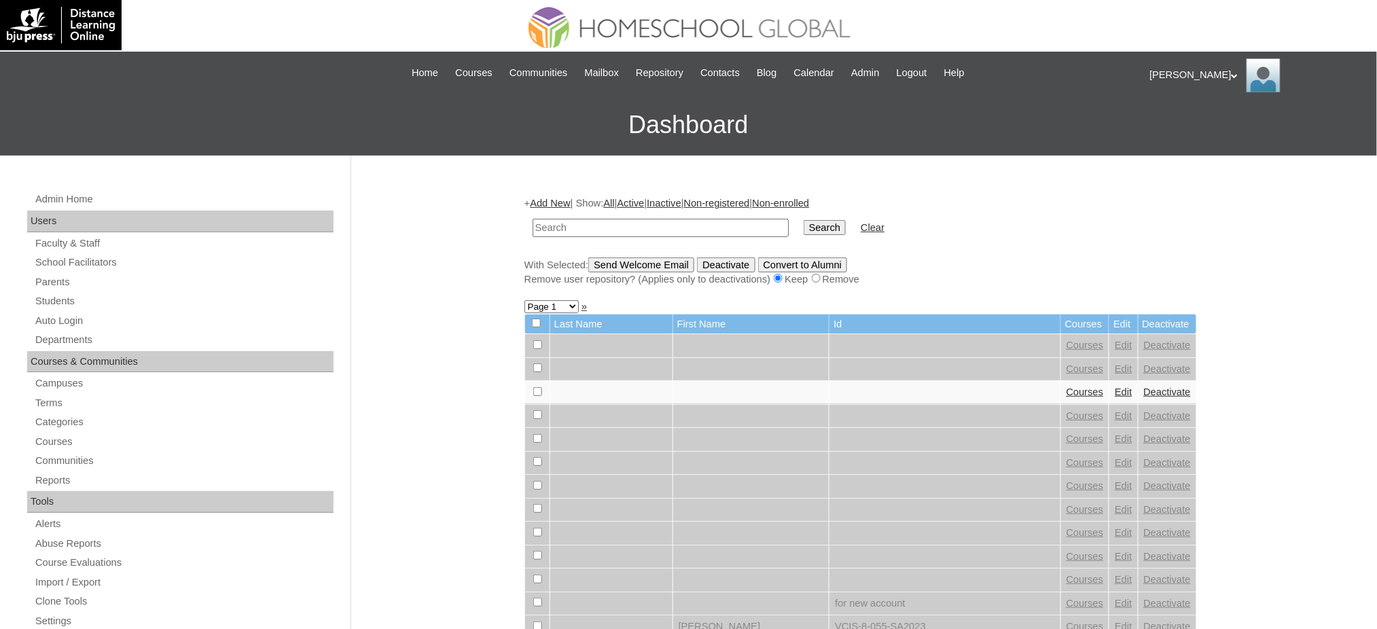
paste input "[PERSON_NAME]"
type input "[PERSON_NAME]"
click at [804, 225] on input "Search" at bounding box center [825, 227] width 42 height 15
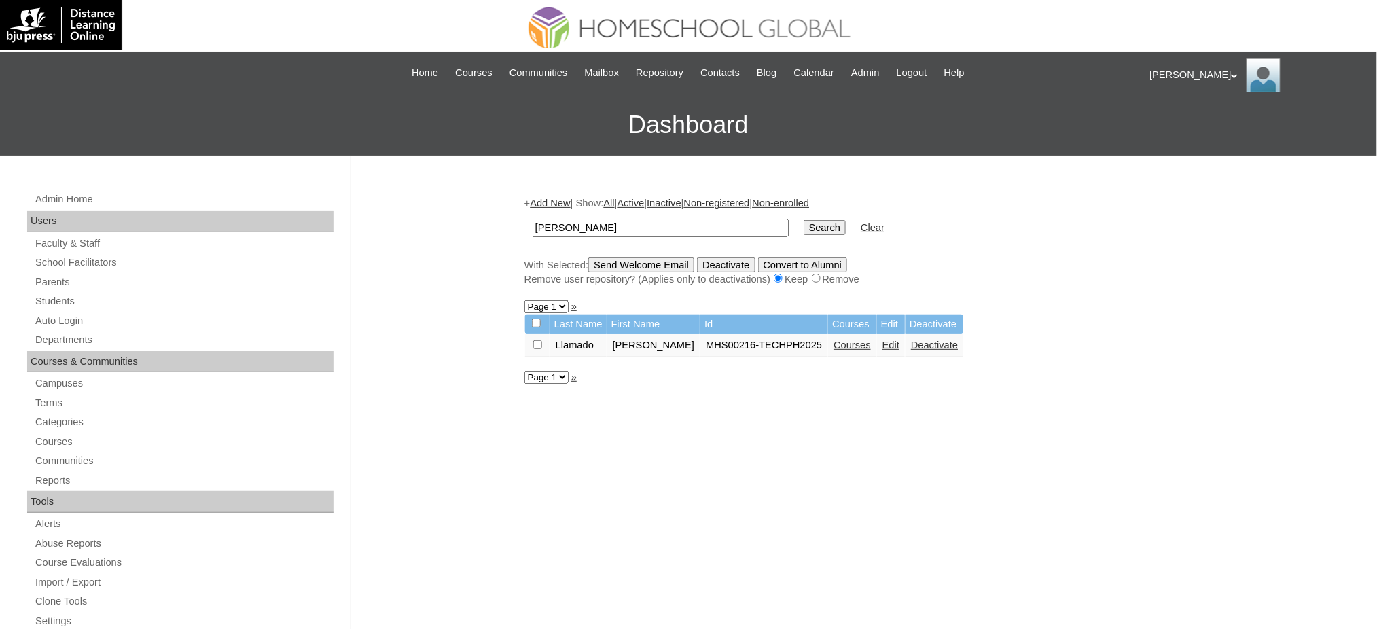
drag, startPoint x: 826, startPoint y: 340, endPoint x: 818, endPoint y: 334, distance: 10.2
click at [834, 340] on link "Courses" at bounding box center [852, 345] width 37 height 11
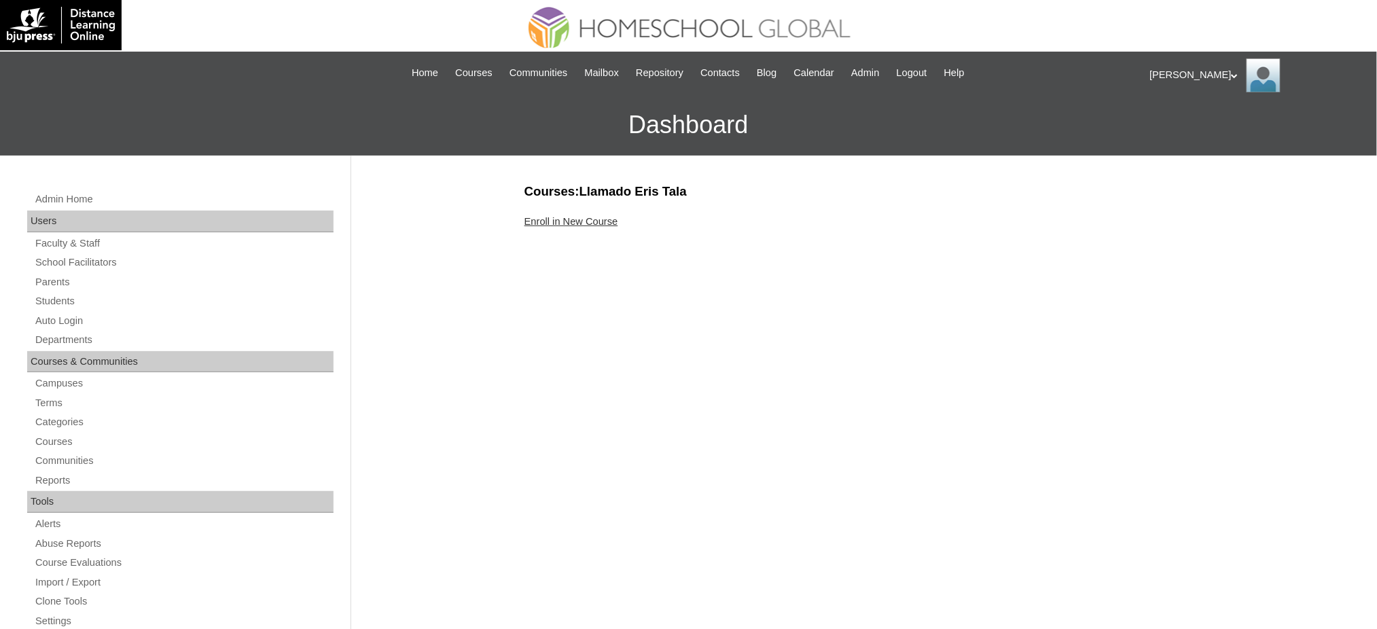
drag, startPoint x: 578, startPoint y: 221, endPoint x: 571, endPoint y: 216, distance: 9.2
click at [578, 221] on link "Enroll in New Course" at bounding box center [572, 221] width 94 height 11
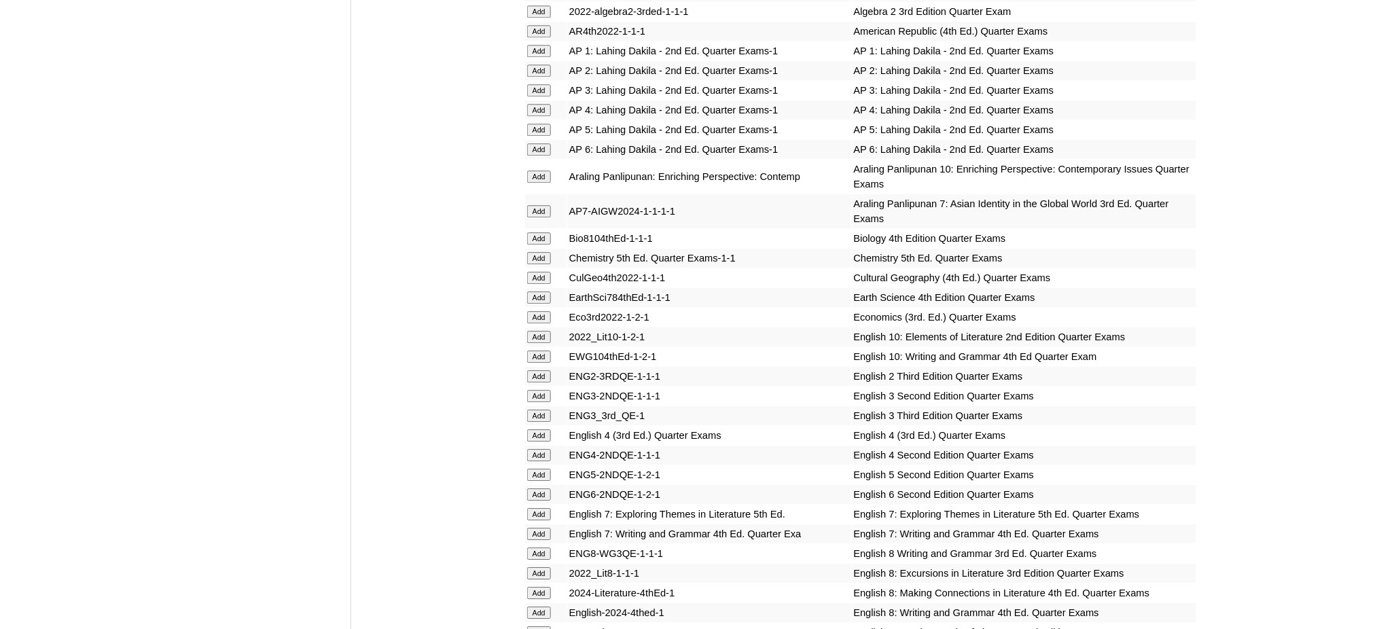
scroll to position [1359, 0]
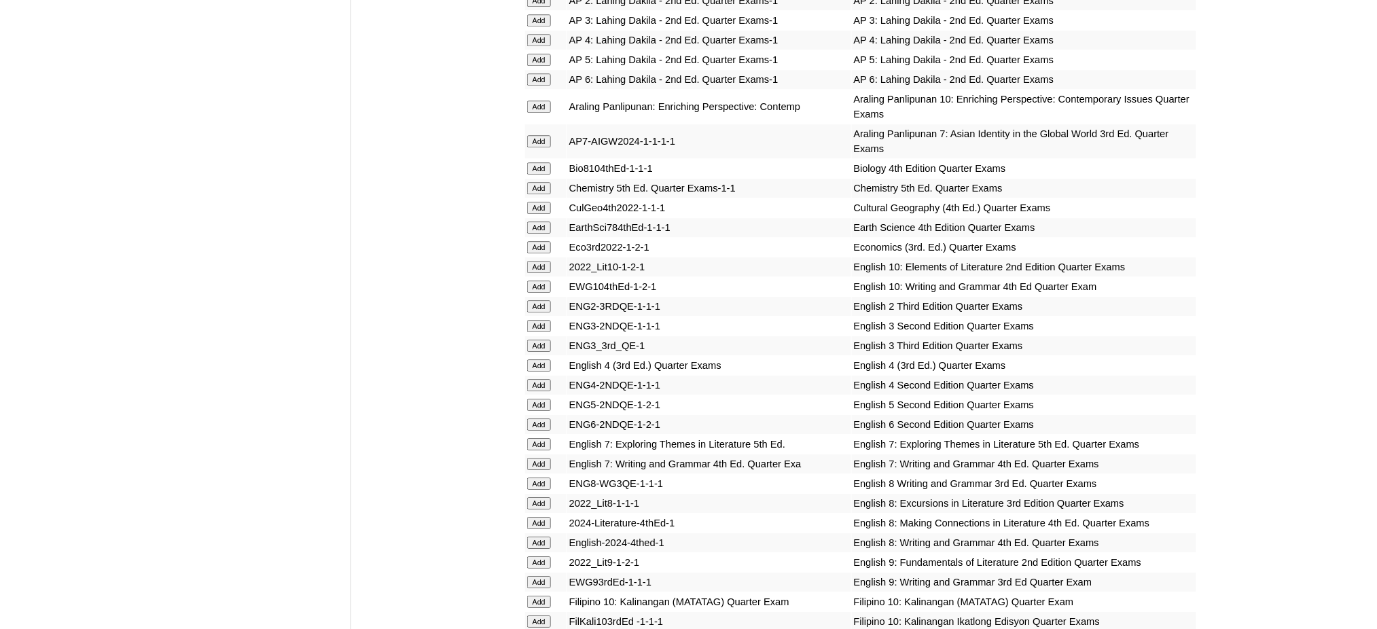
click at [533, 54] on input "Add" at bounding box center [539, 60] width 24 height 12
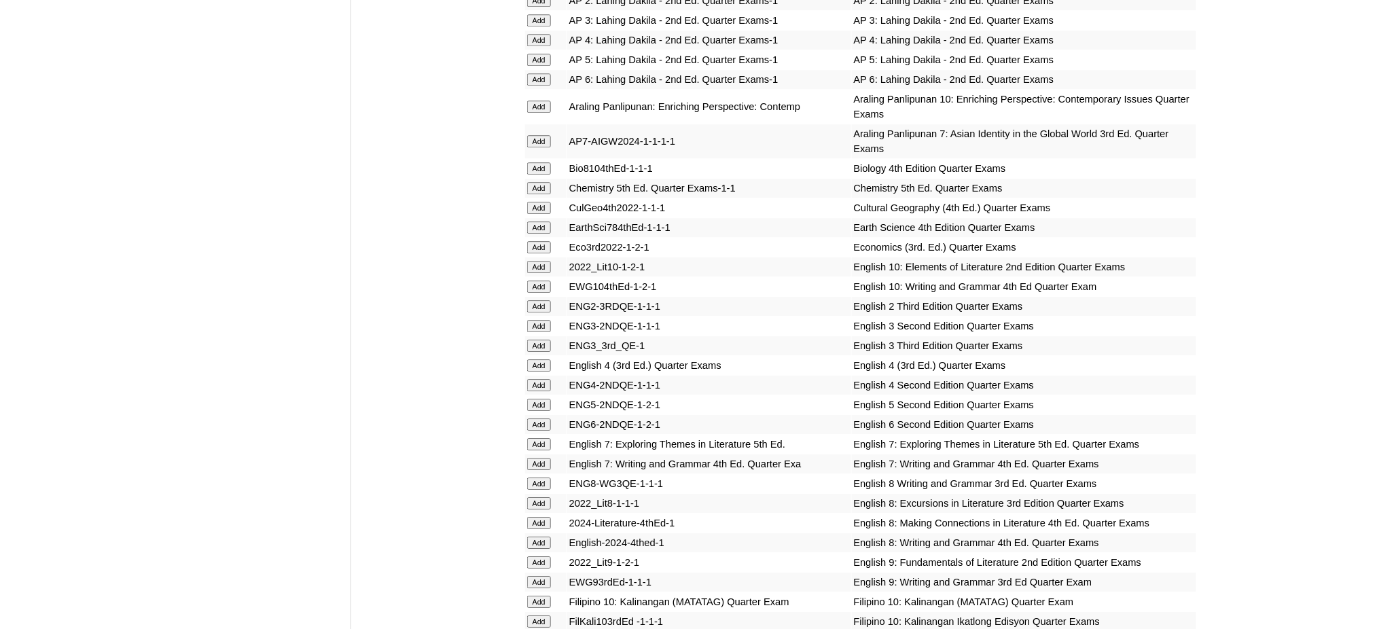
click at [544, 399] on input "Add" at bounding box center [539, 405] width 24 height 12
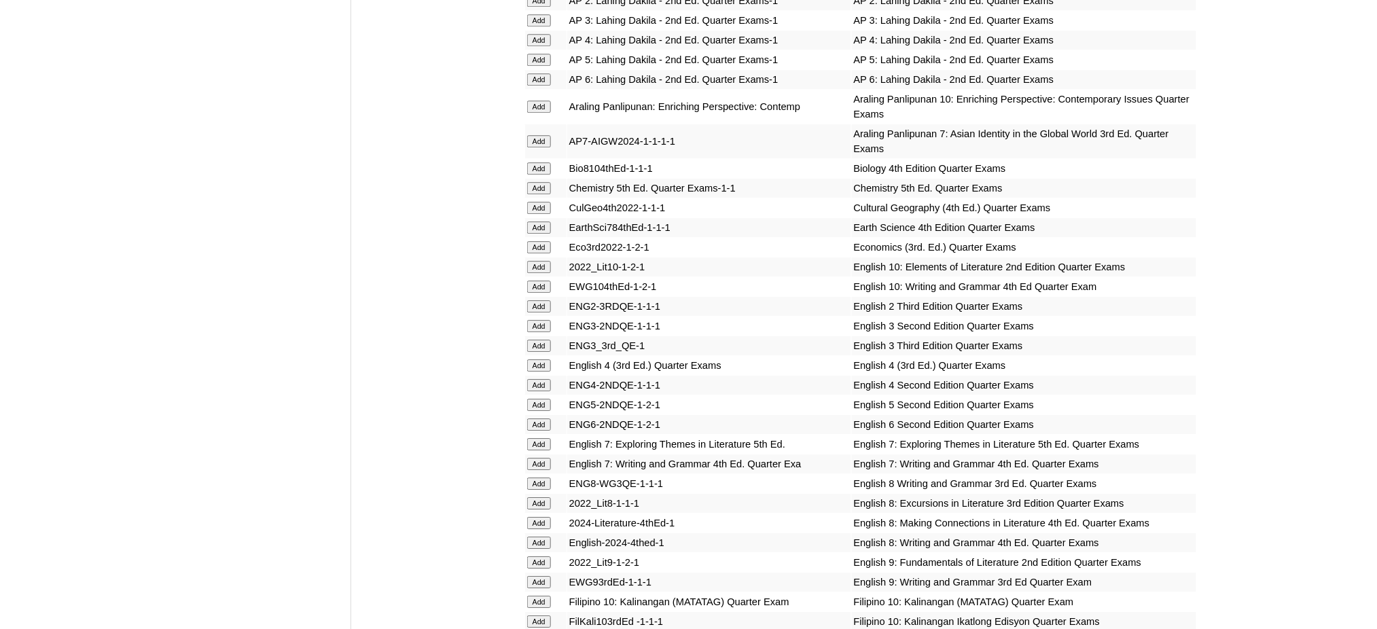
click at [544, 399] on input "Add" at bounding box center [539, 405] width 24 height 12
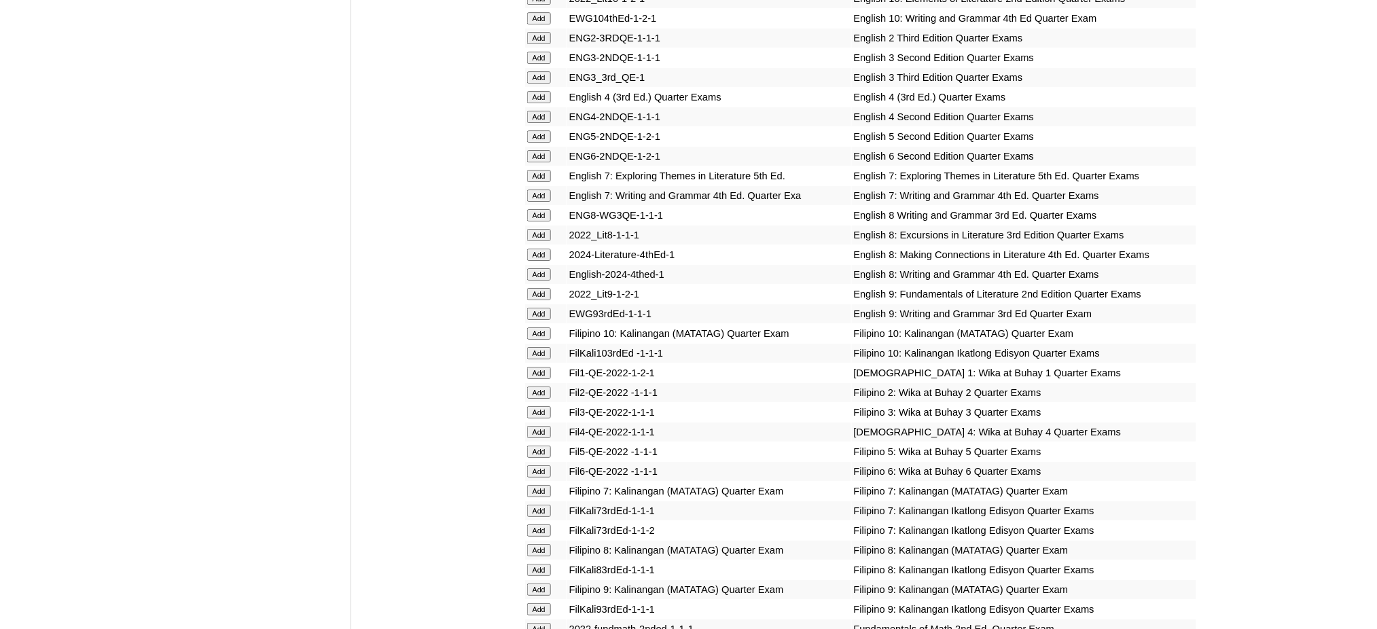
scroll to position [1721, 0]
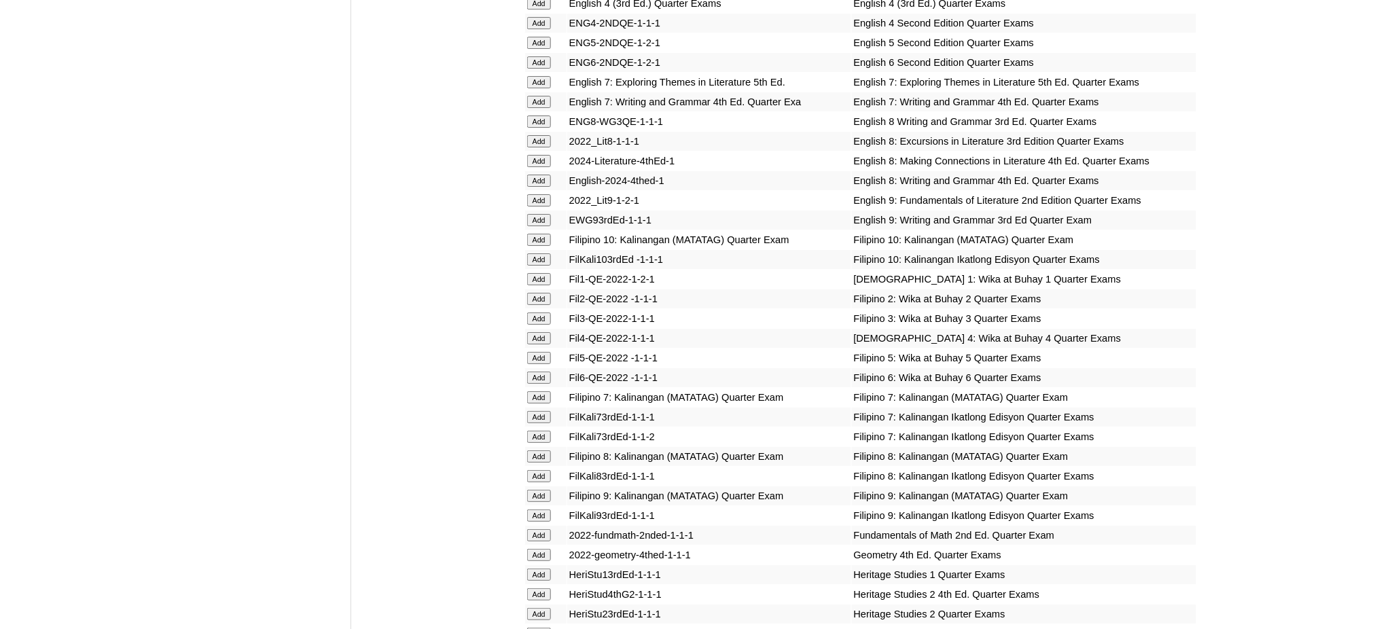
click at [545, 352] on input "Add" at bounding box center [539, 358] width 24 height 12
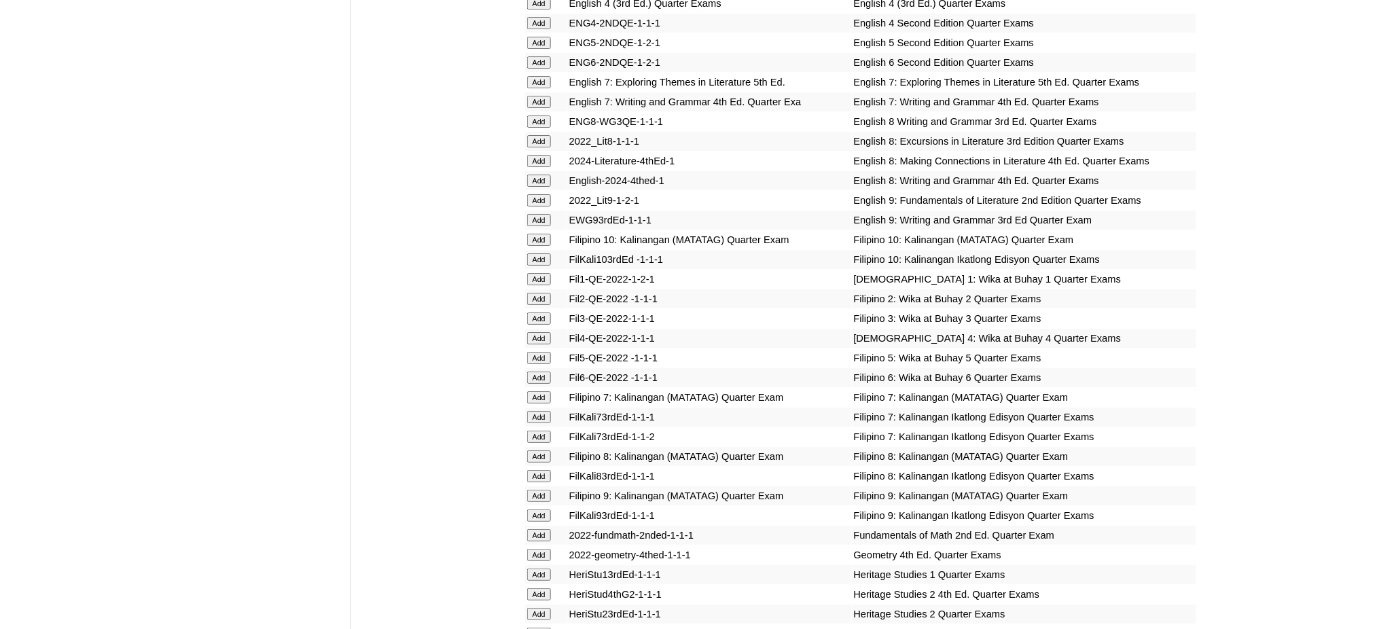
click at [545, 352] on input "Add" at bounding box center [539, 358] width 24 height 12
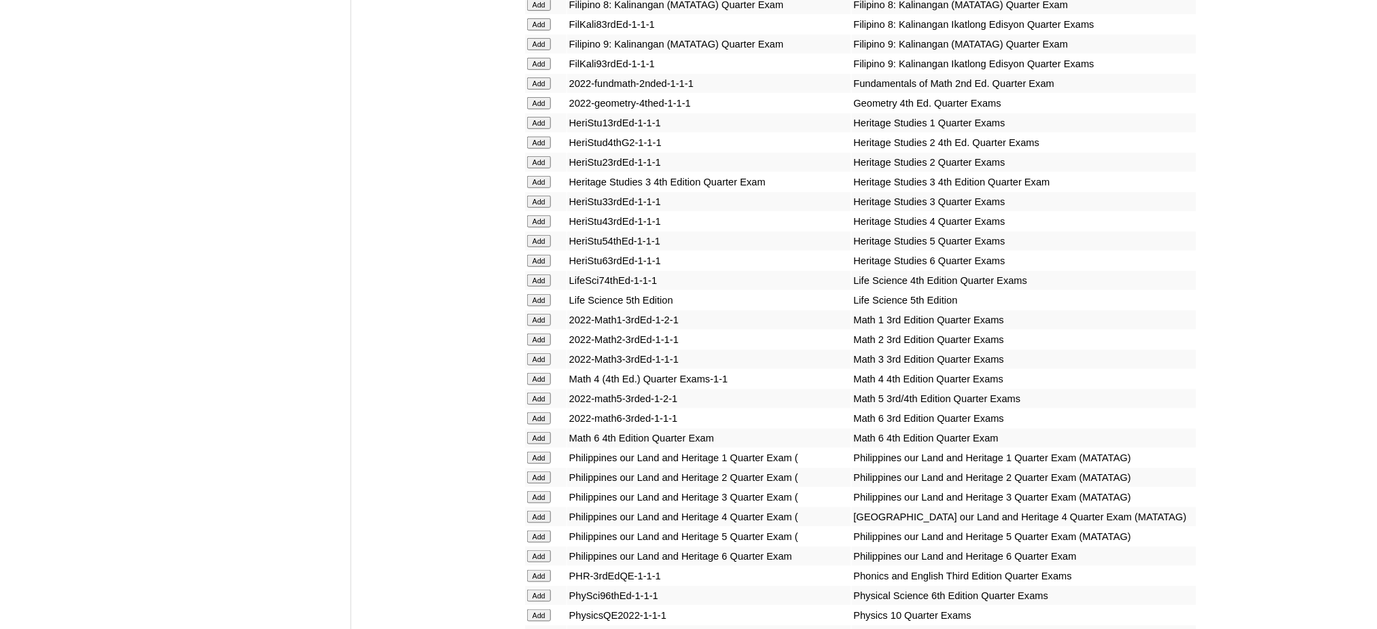
scroll to position [2174, 0]
click at [531, 391] on input "Add" at bounding box center [539, 397] width 24 height 12
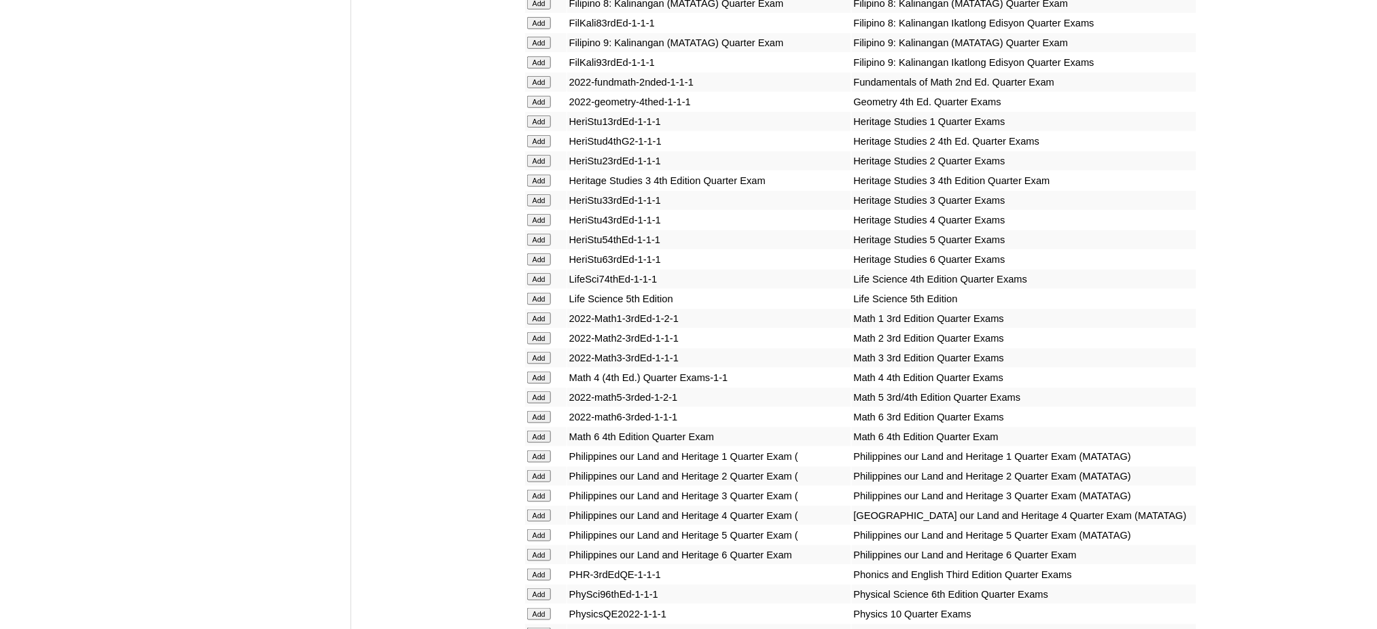
click at [531, 391] on input "Add" at bounding box center [539, 397] width 24 height 12
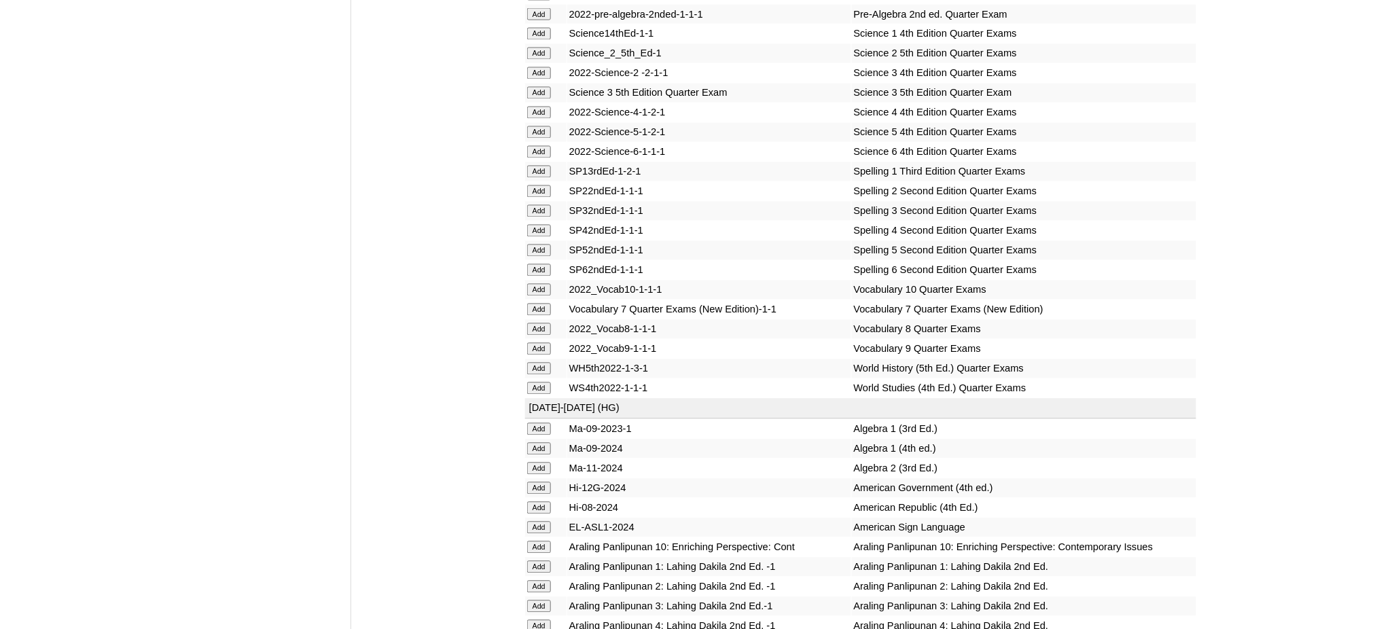
scroll to position [2808, 0]
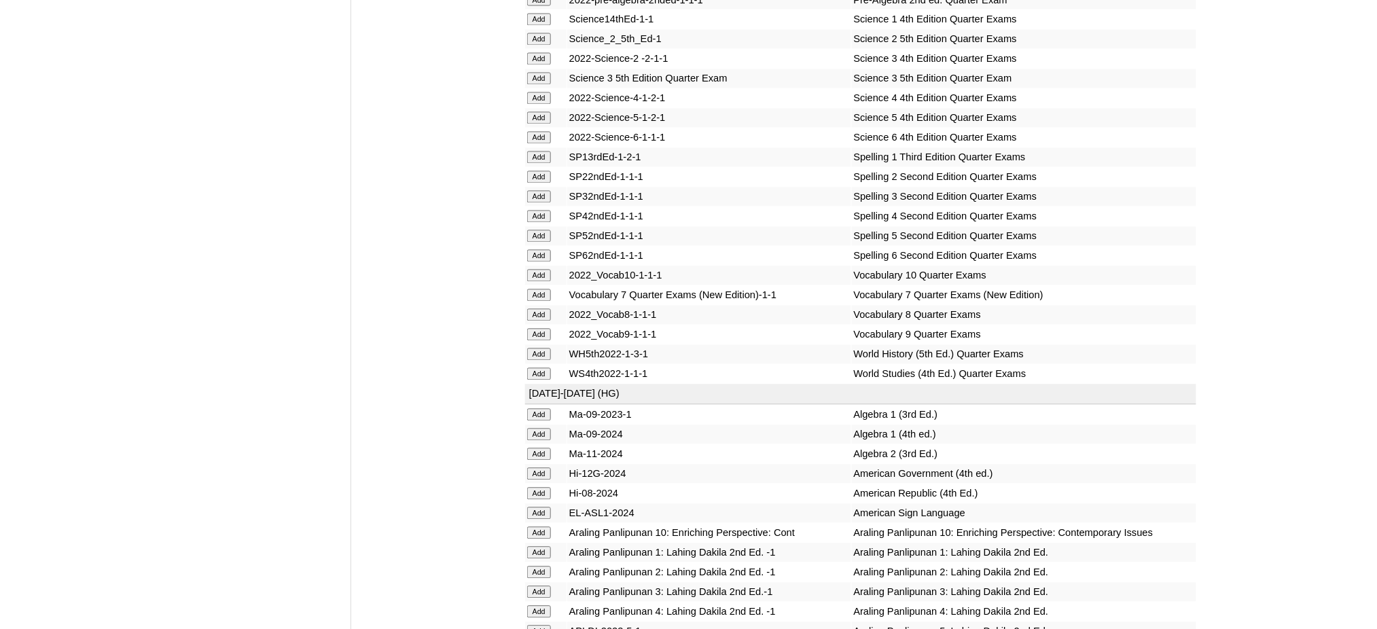
click at [541, 112] on input "Add" at bounding box center [539, 118] width 24 height 12
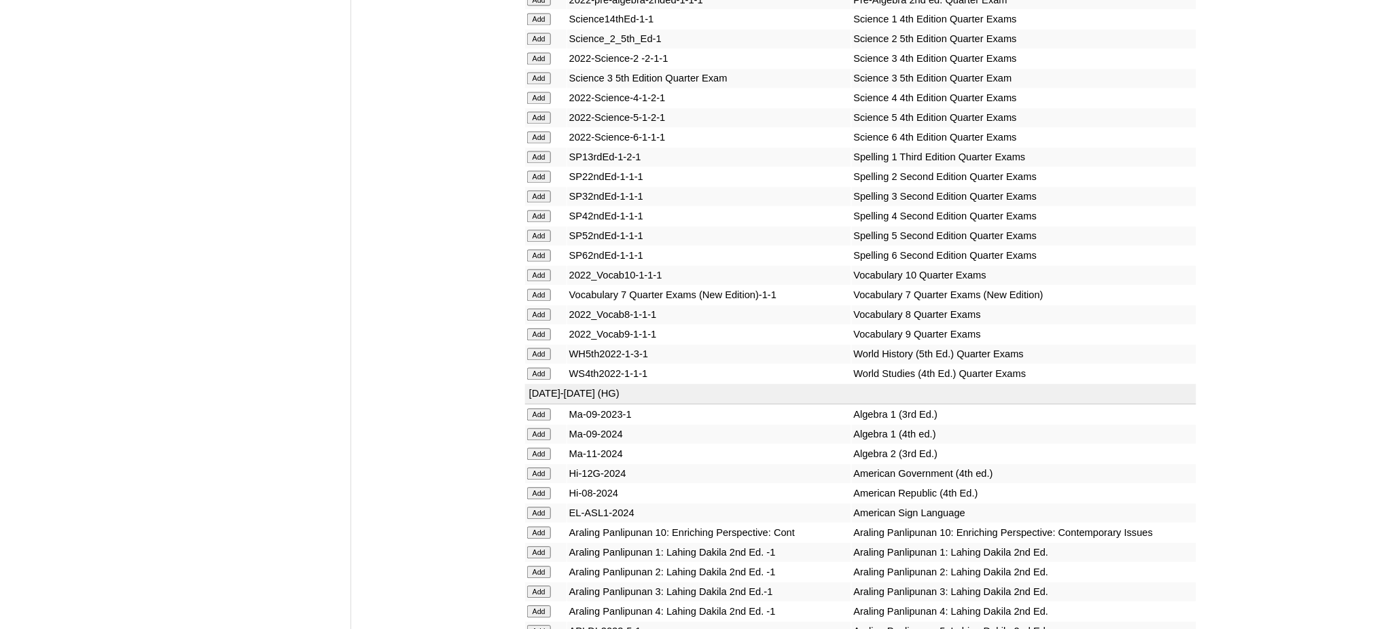
click at [544, 230] on input "Add" at bounding box center [539, 236] width 24 height 12
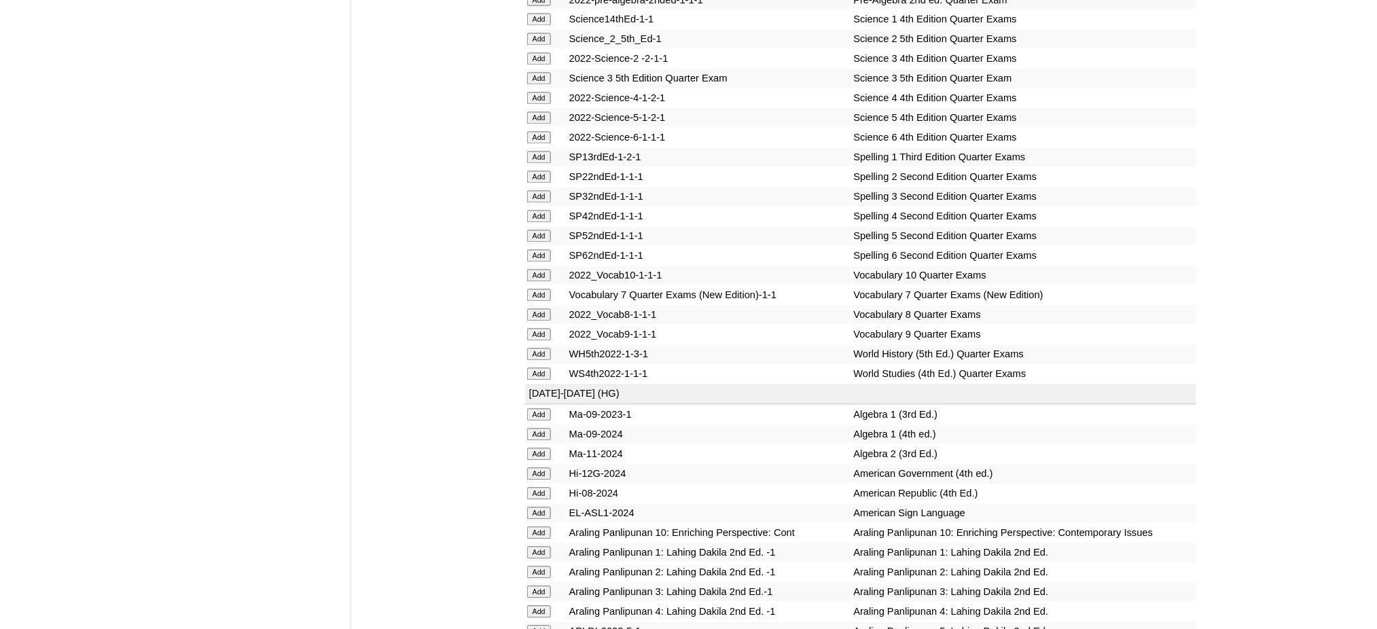
click at [544, 230] on input "Add" at bounding box center [539, 236] width 24 height 12
click at [542, 626] on input "Add" at bounding box center [539, 632] width 24 height 12
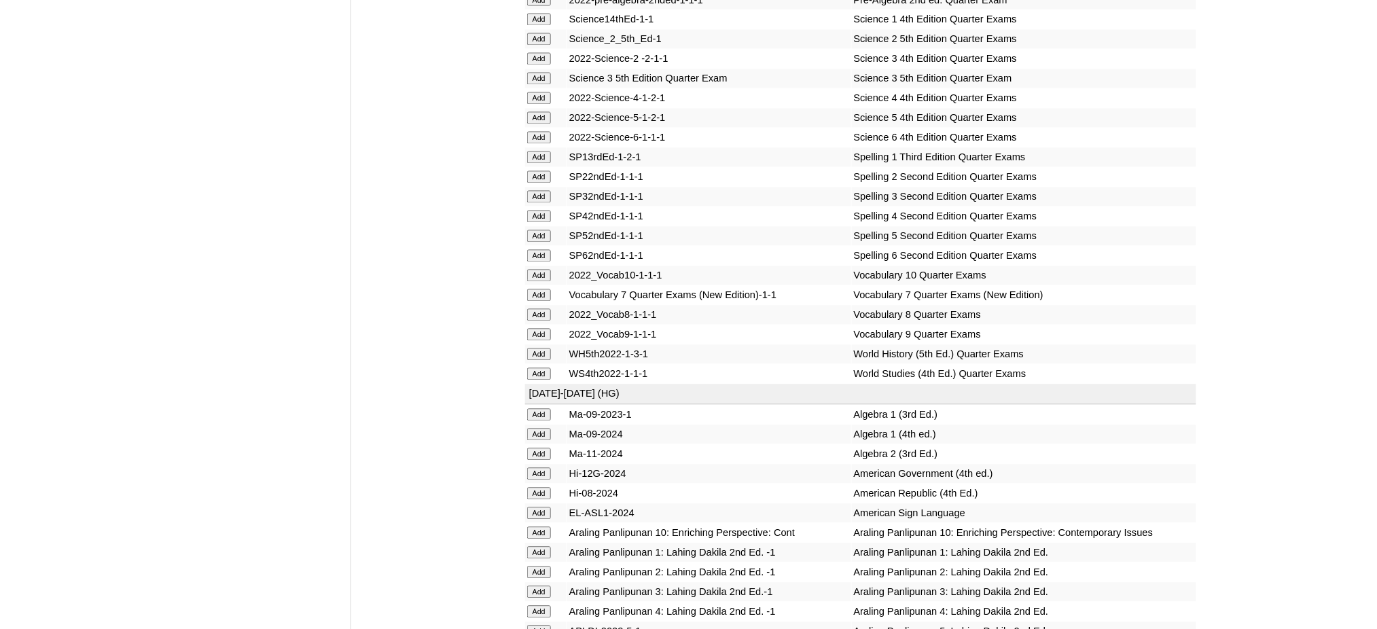
click at [542, 626] on input "Add" at bounding box center [539, 632] width 24 height 12
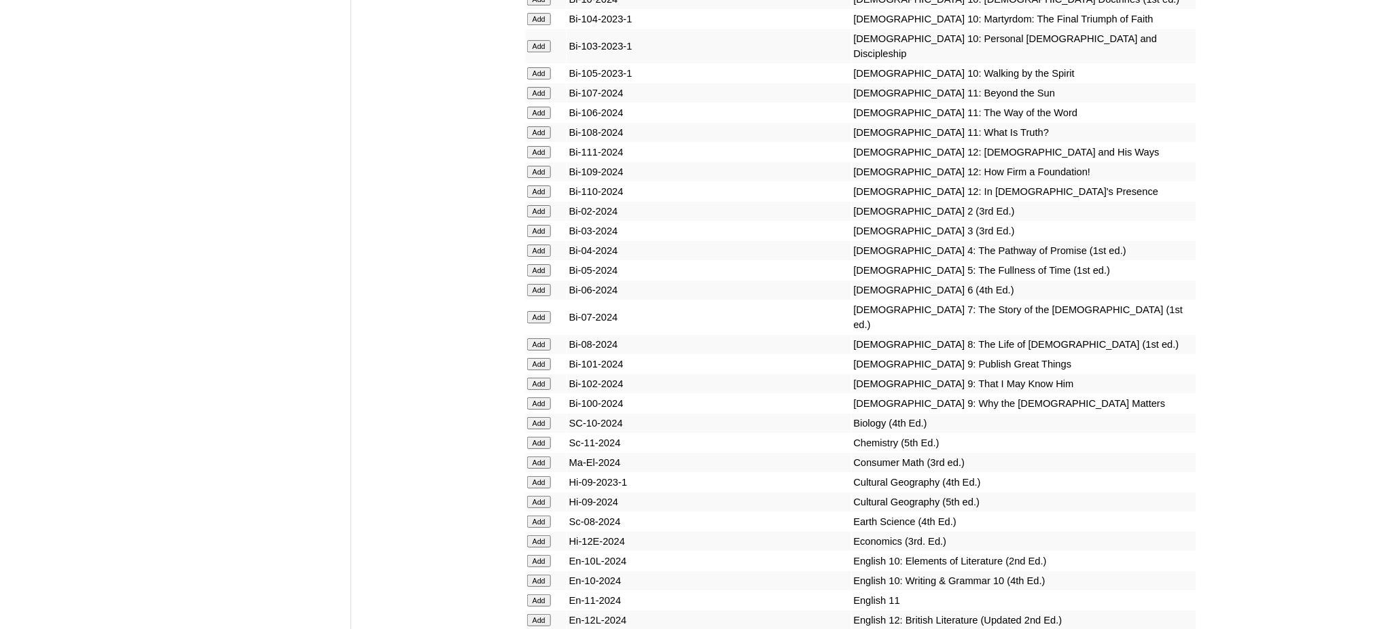
scroll to position [3533, 0]
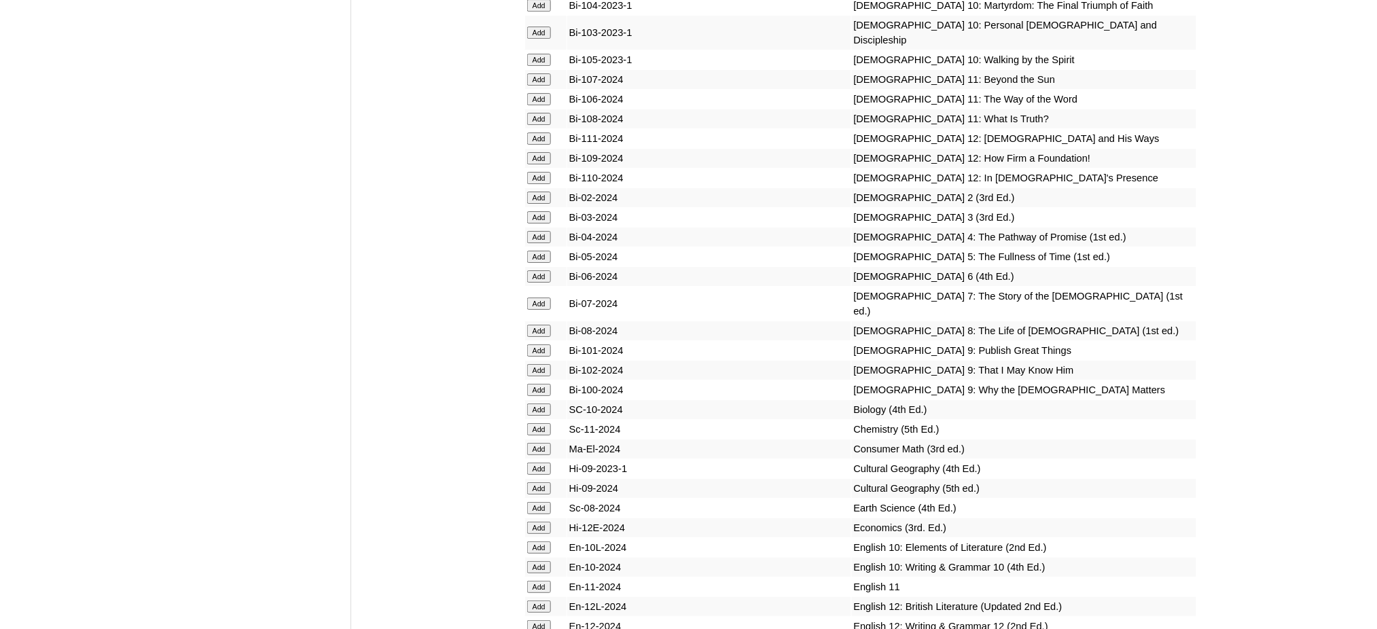
click at [539, 251] on input "Add" at bounding box center [539, 257] width 24 height 12
click at [538, 251] on input "Add" at bounding box center [539, 257] width 24 height 12
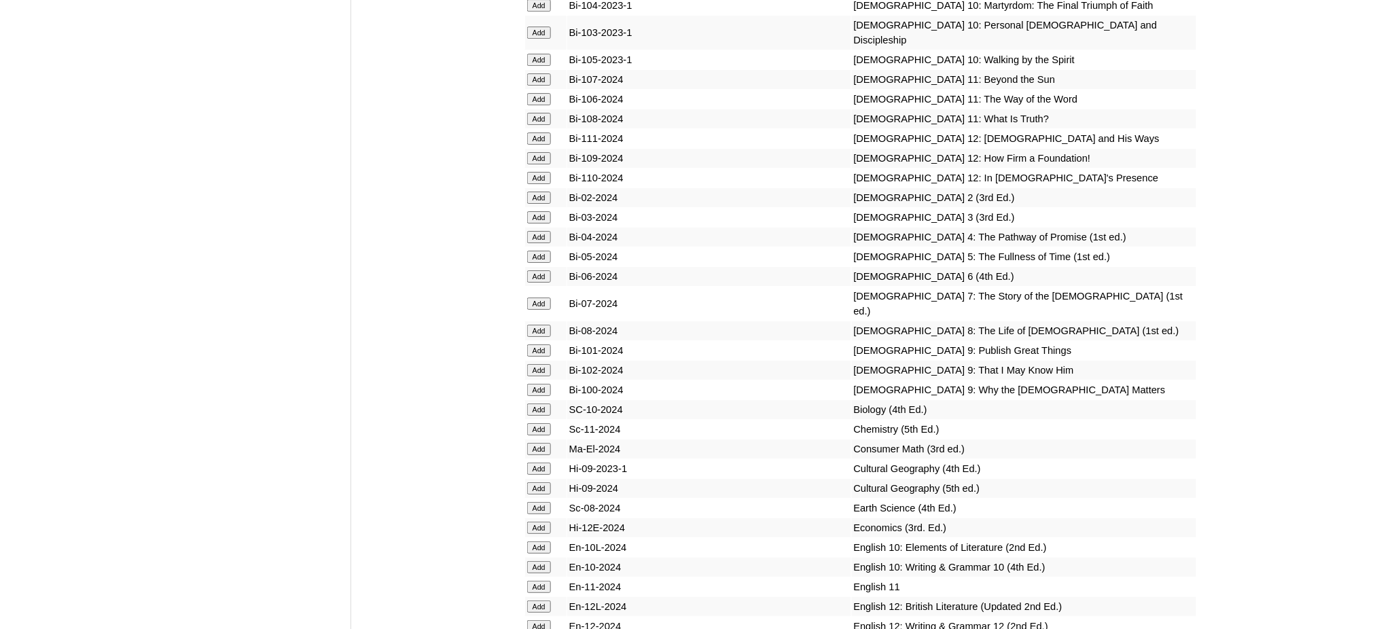
click at [538, 251] on input "Add" at bounding box center [539, 257] width 24 height 12
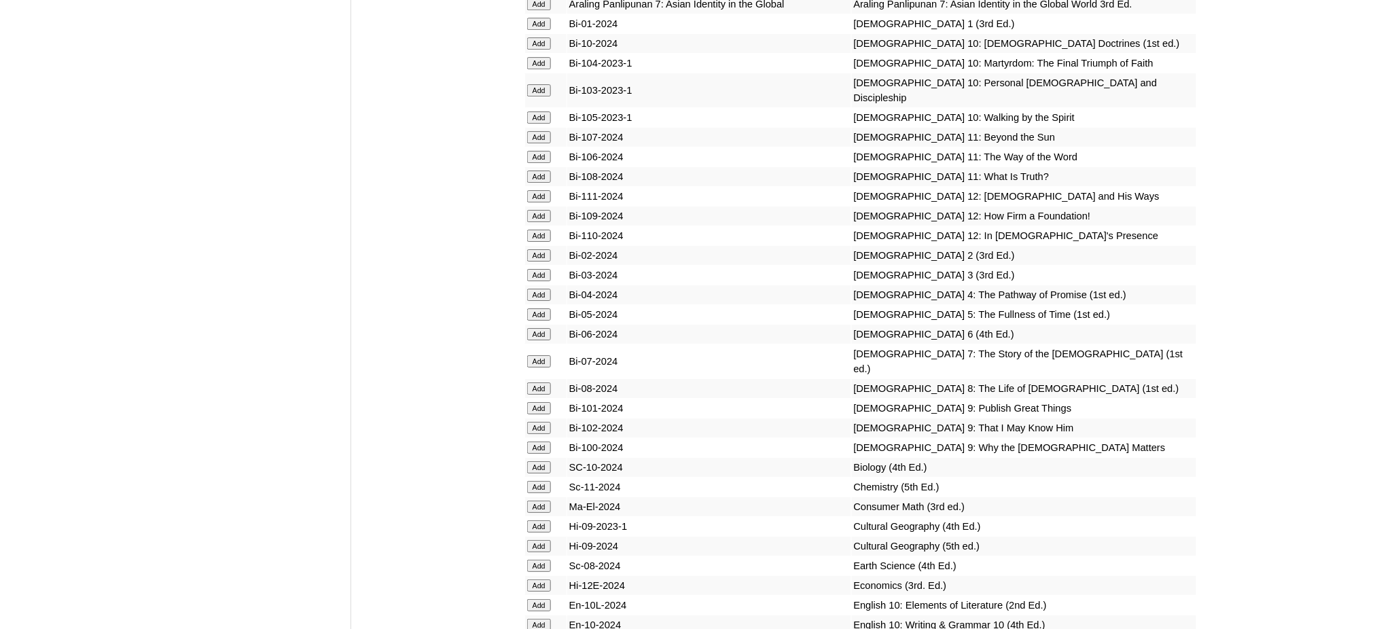
scroll to position [3714, 0]
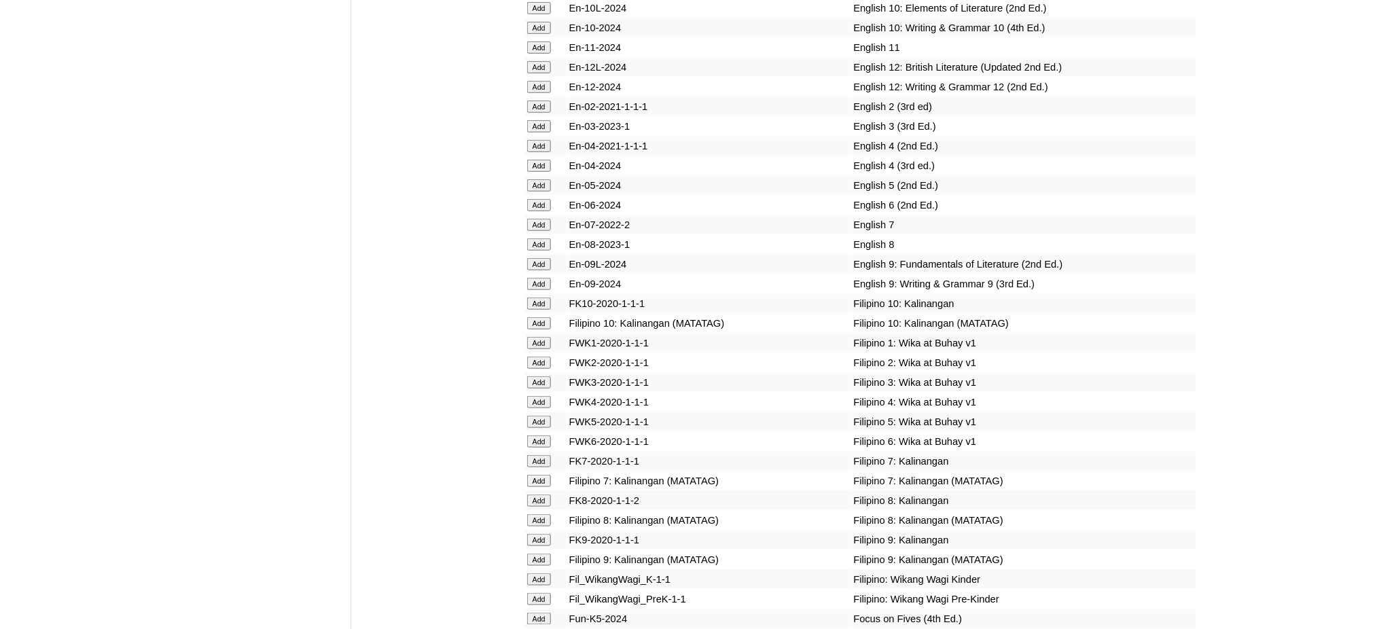
scroll to position [4077, 0]
click at [531, 175] on input "Add" at bounding box center [539, 181] width 24 height 12
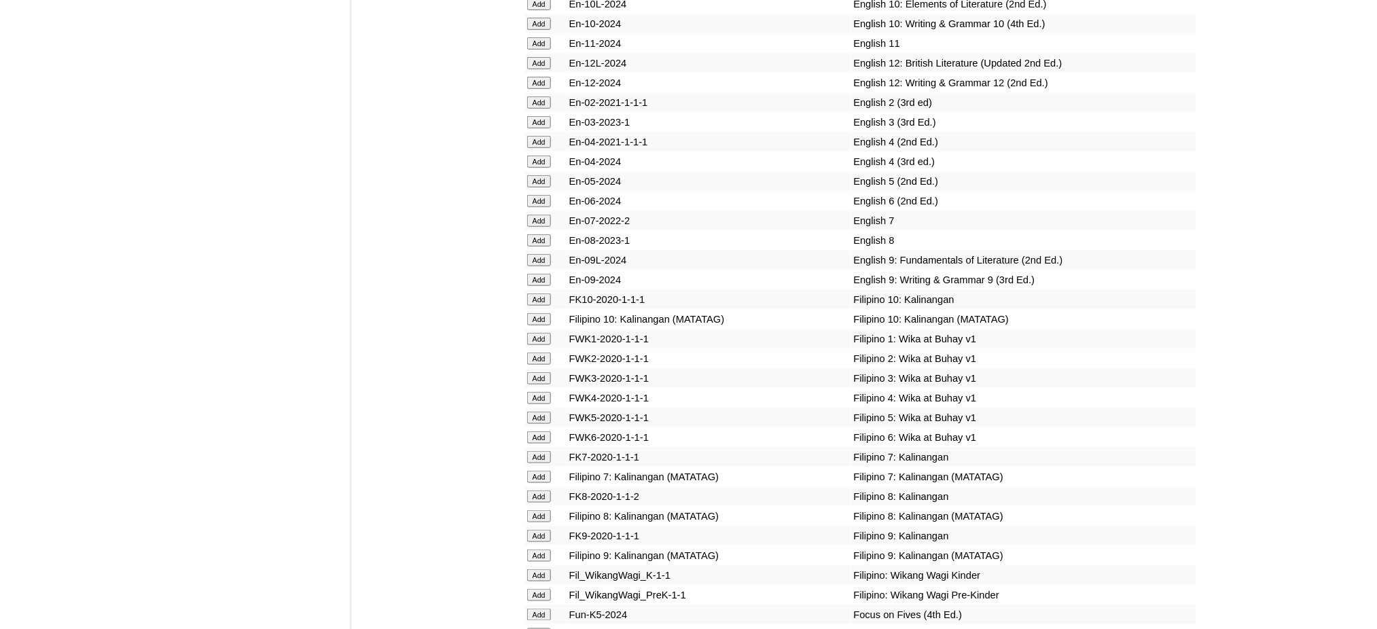
click at [531, 175] on input "Add" at bounding box center [539, 181] width 24 height 12
click at [542, 412] on input "Add" at bounding box center [539, 418] width 24 height 12
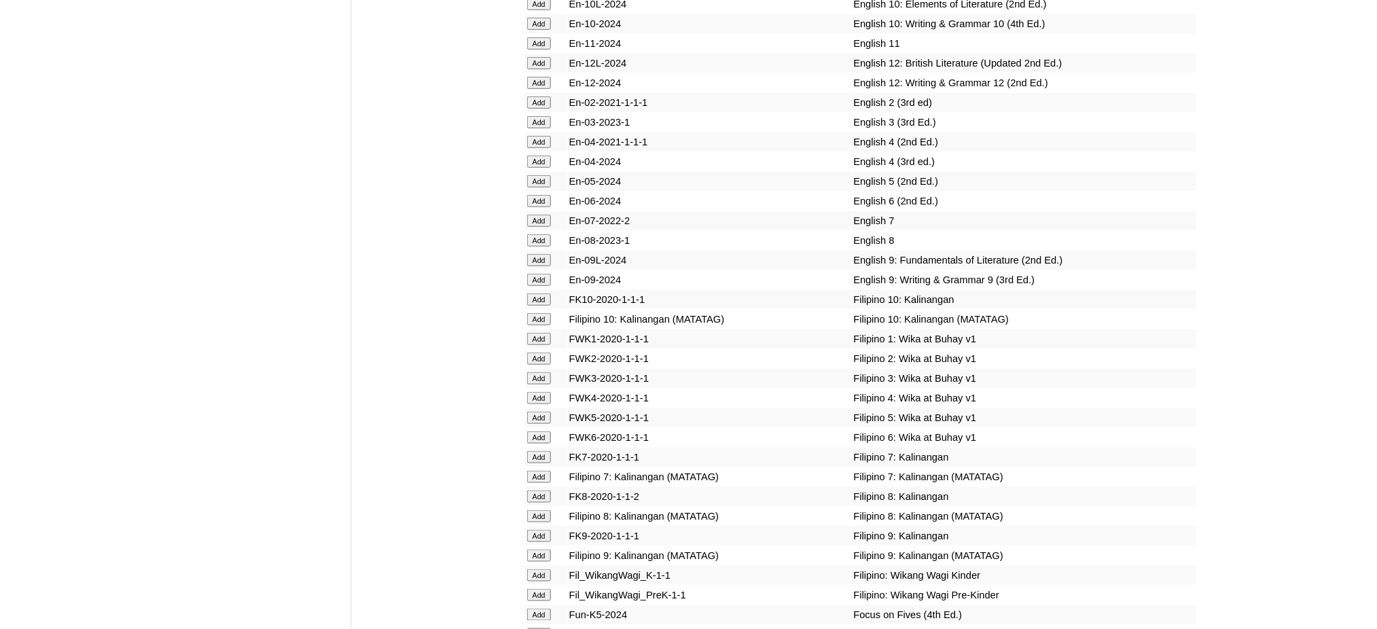
click at [542, 412] on input "Add" at bounding box center [539, 418] width 24 height 12
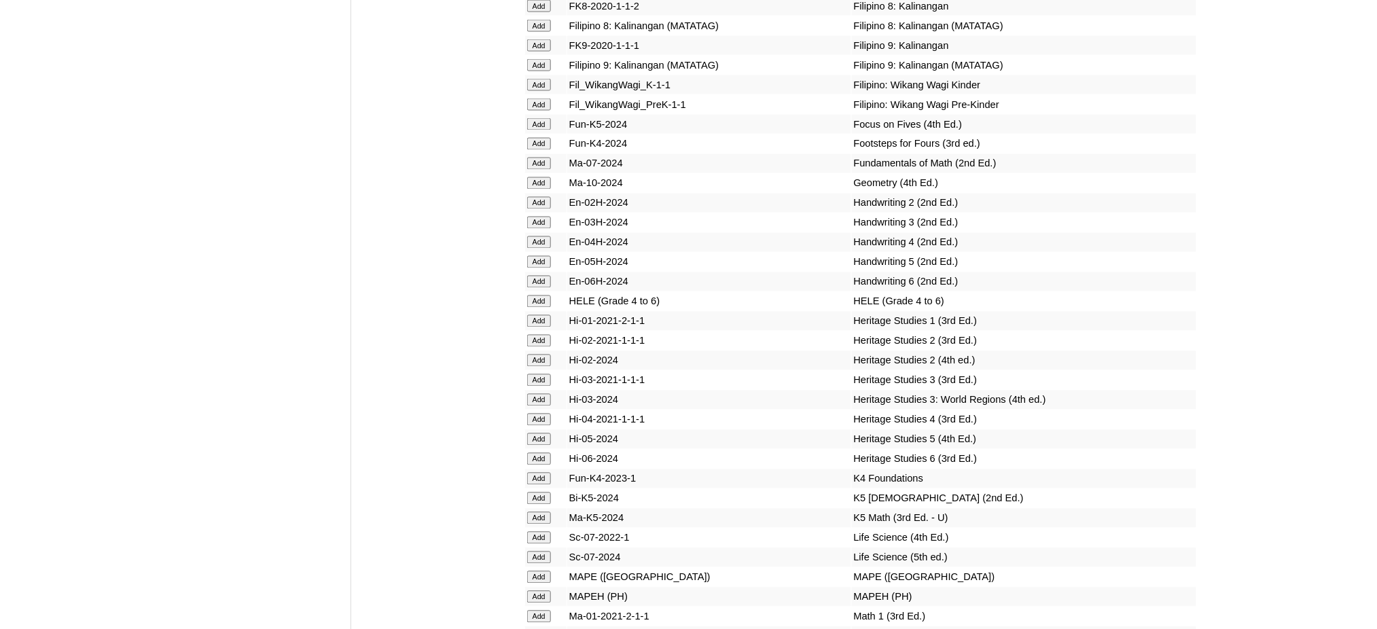
scroll to position [4620, 0]
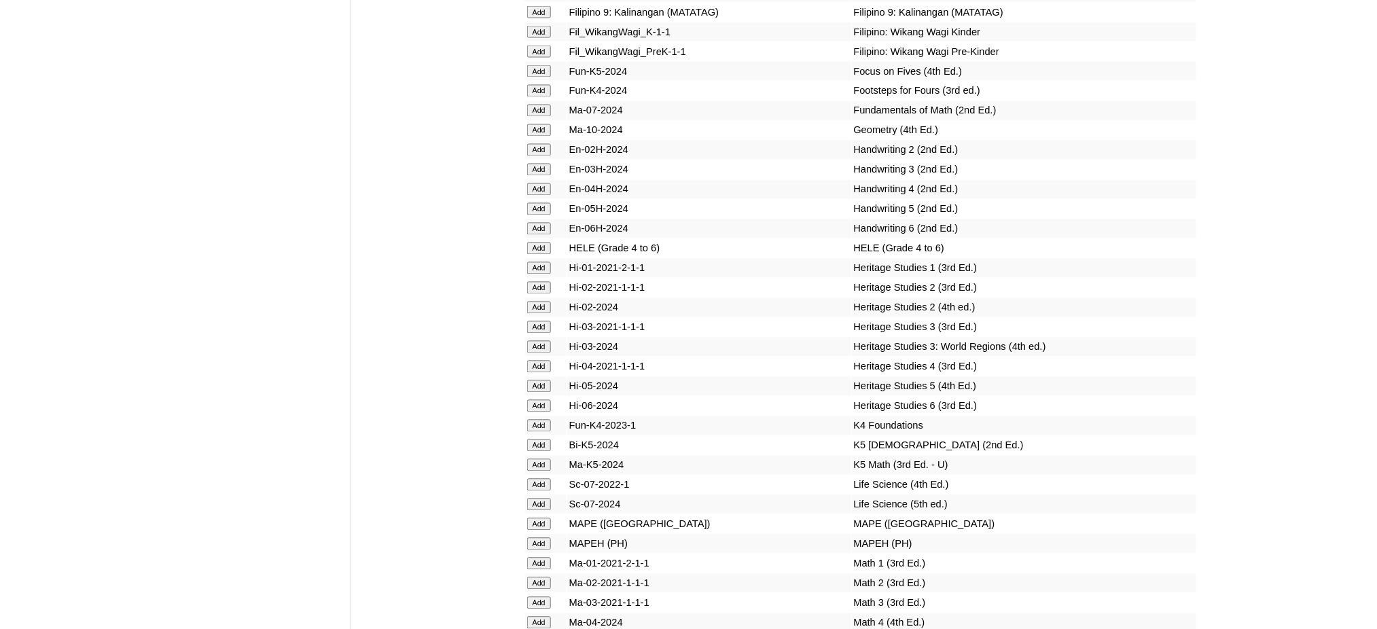
click at [546, 239] on td "Add" at bounding box center [545, 248] width 41 height 19
click at [540, 243] on input "Add" at bounding box center [539, 249] width 24 height 12
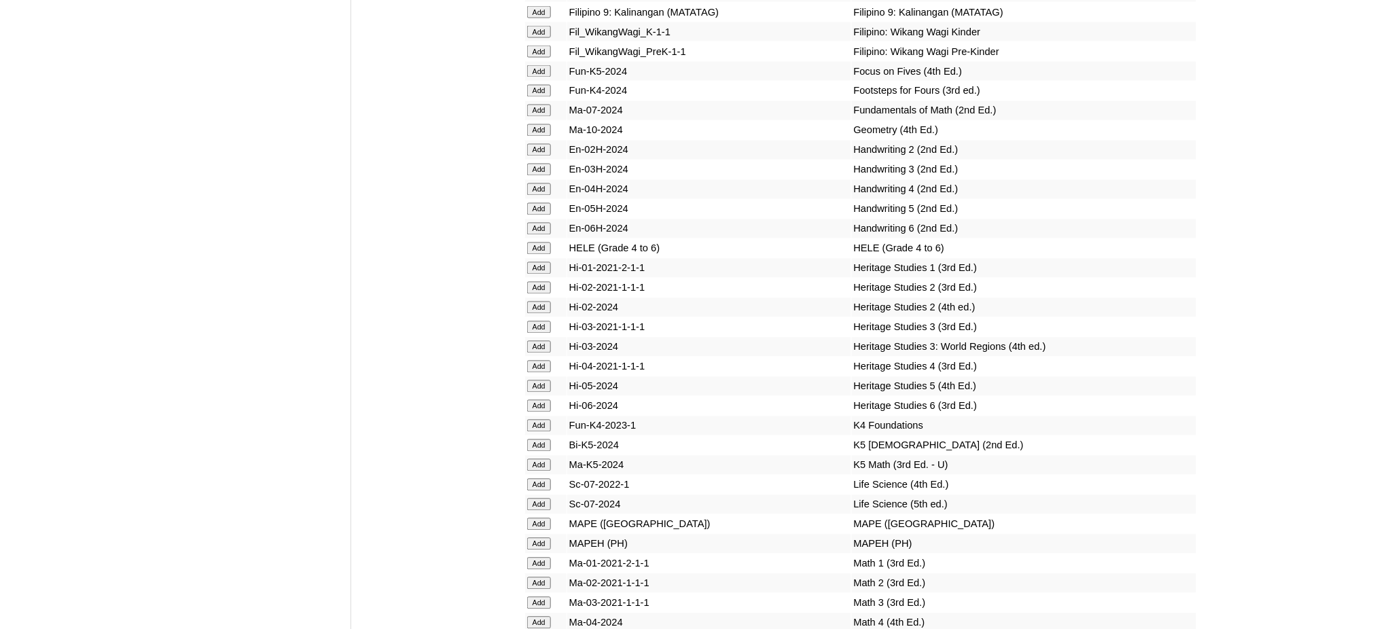
click at [540, 243] on input "Add" at bounding box center [539, 249] width 24 height 12
click at [546, 538] on input "Add" at bounding box center [539, 544] width 24 height 12
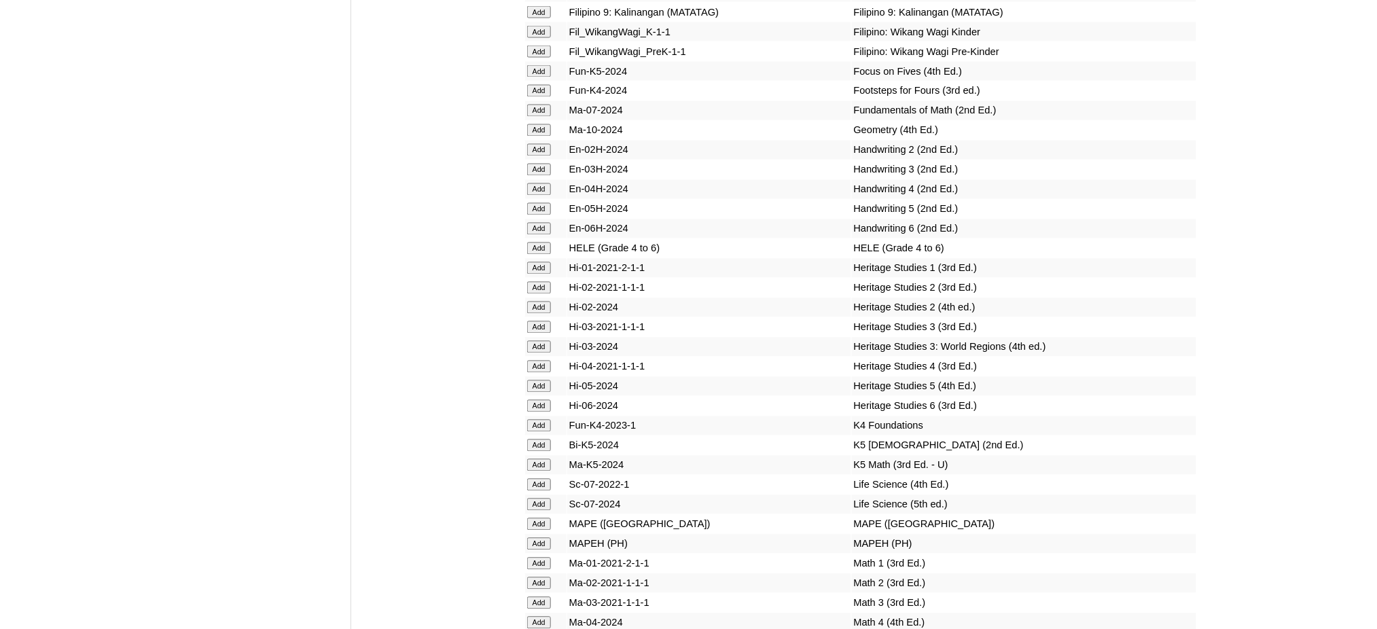
click at [546, 538] on input "Add" at bounding box center [539, 544] width 24 height 12
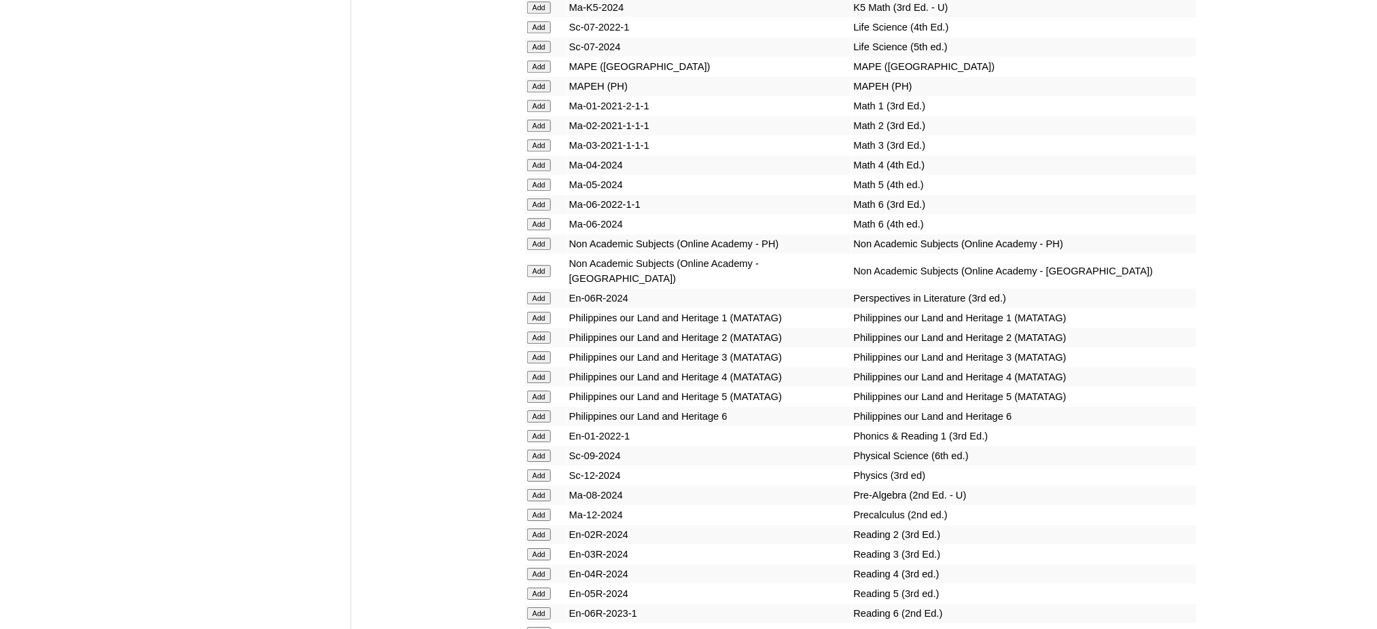
scroll to position [5164, 0]
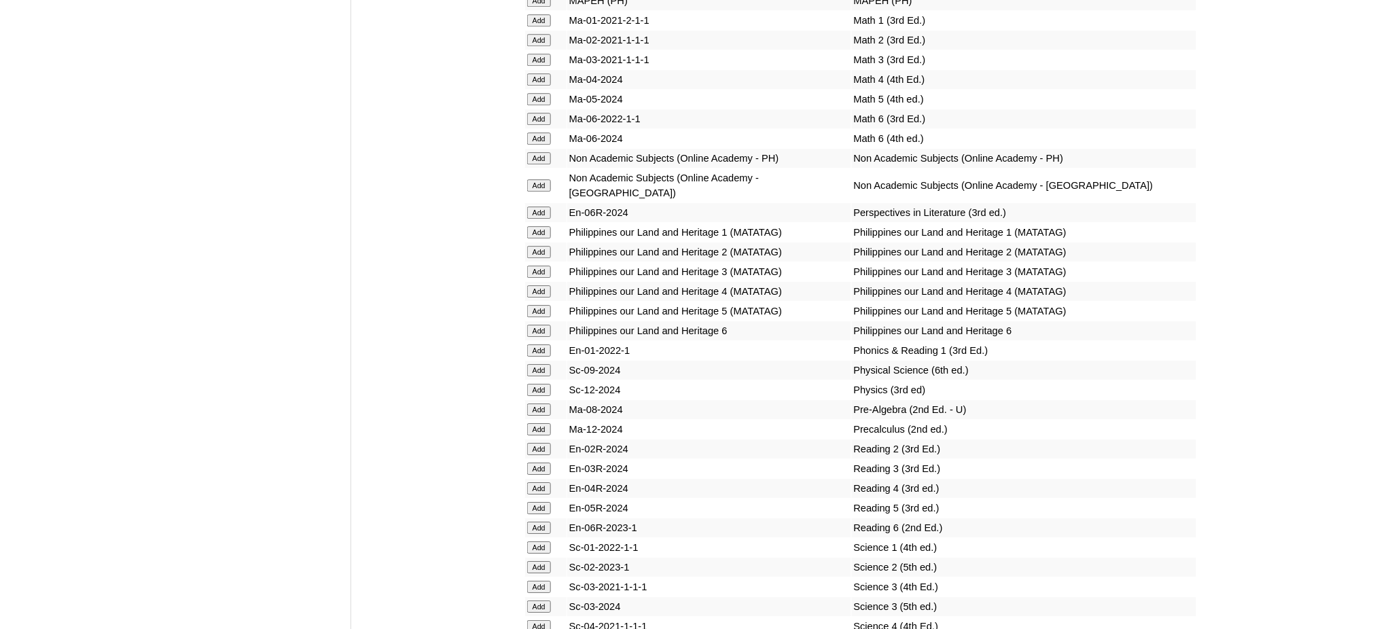
click at [546, 502] on input "Add" at bounding box center [539, 508] width 24 height 12
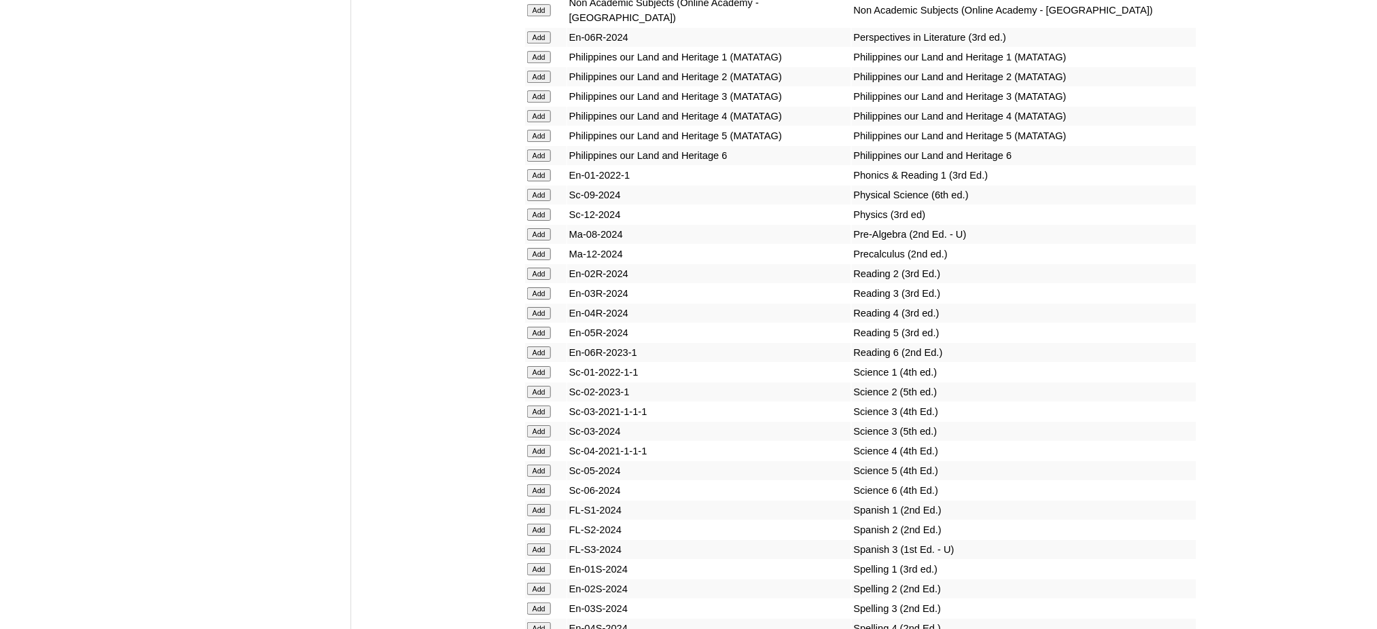
scroll to position [5436, 0]
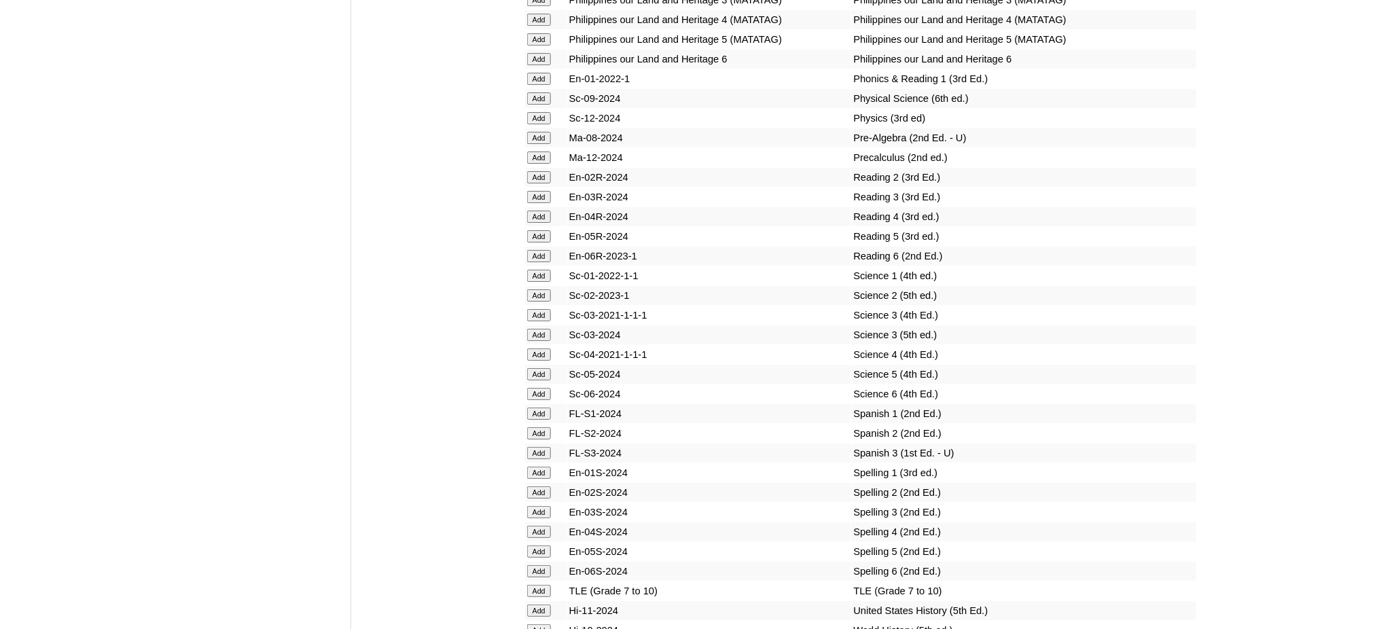
click at [535, 546] on input "Add" at bounding box center [539, 552] width 24 height 12
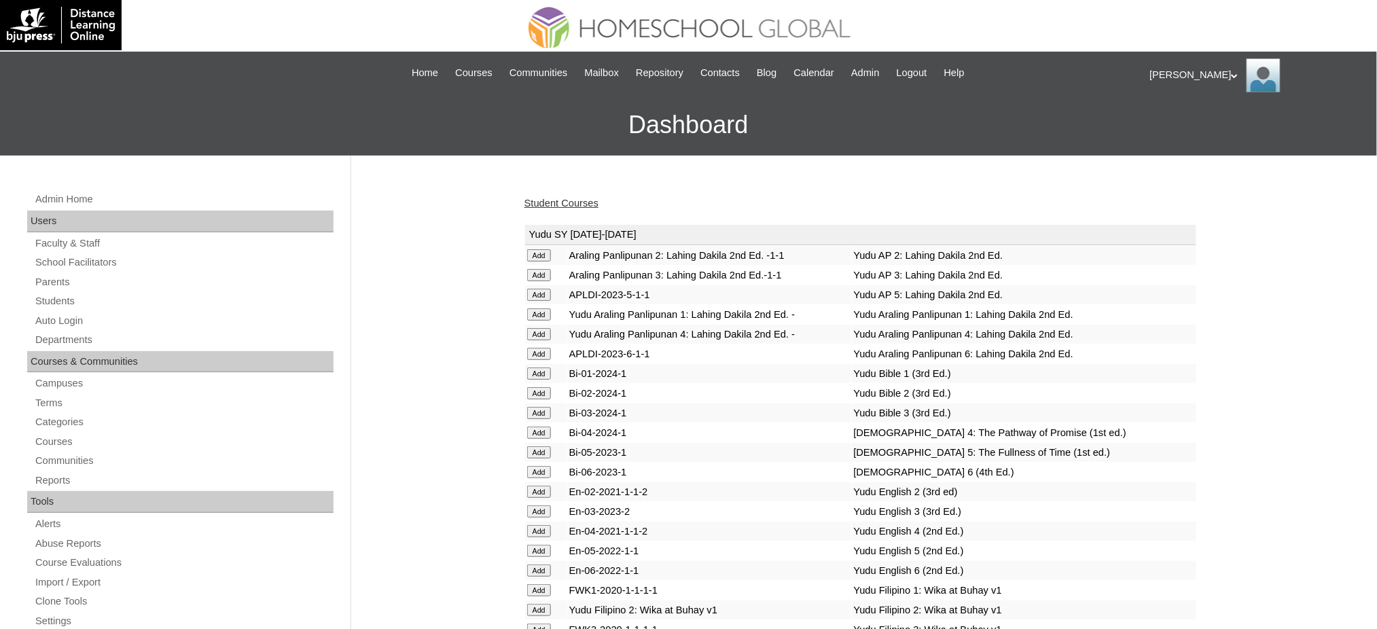
click at [570, 200] on link "Student Courses" at bounding box center [562, 203] width 74 height 11
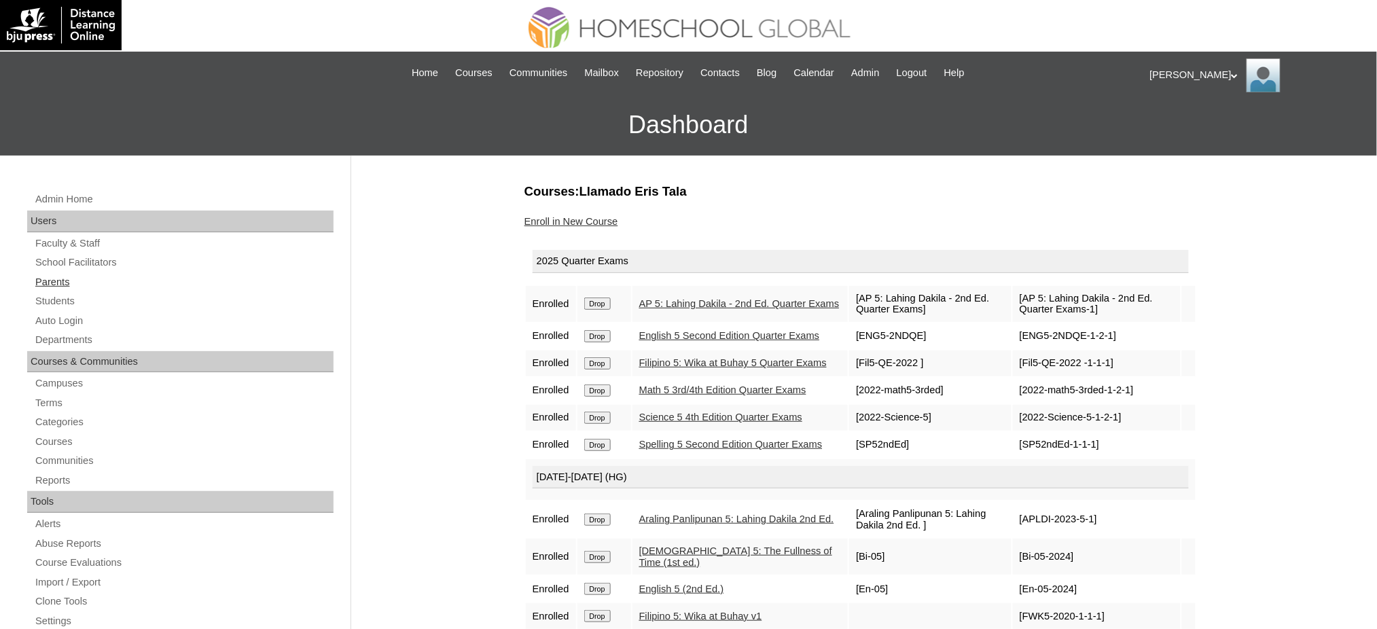
click at [46, 286] on link "Parents" at bounding box center [184, 282] width 300 height 17
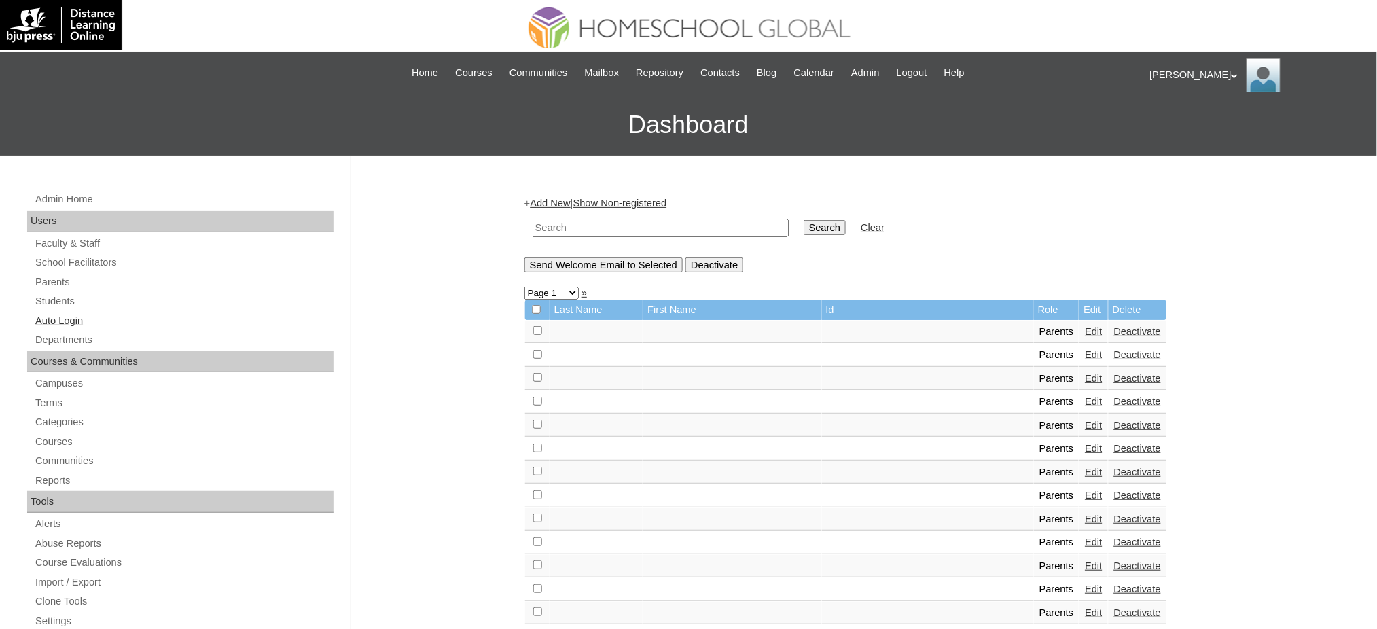
click at [66, 319] on link "Auto Login" at bounding box center [184, 321] width 300 height 17
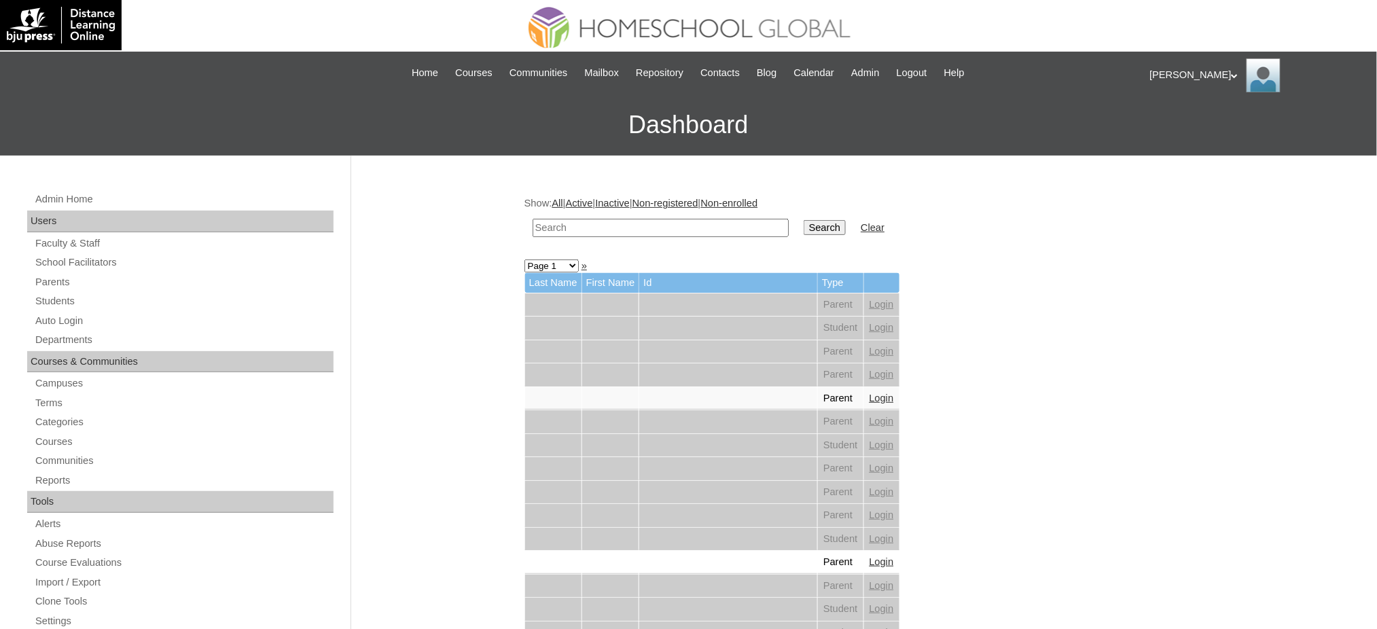
click at [607, 227] on input "text" at bounding box center [661, 228] width 256 height 18
paste input "[PERSON_NAME]"
type input "[PERSON_NAME]"
click at [804, 228] on input "Search" at bounding box center [825, 227] width 42 height 15
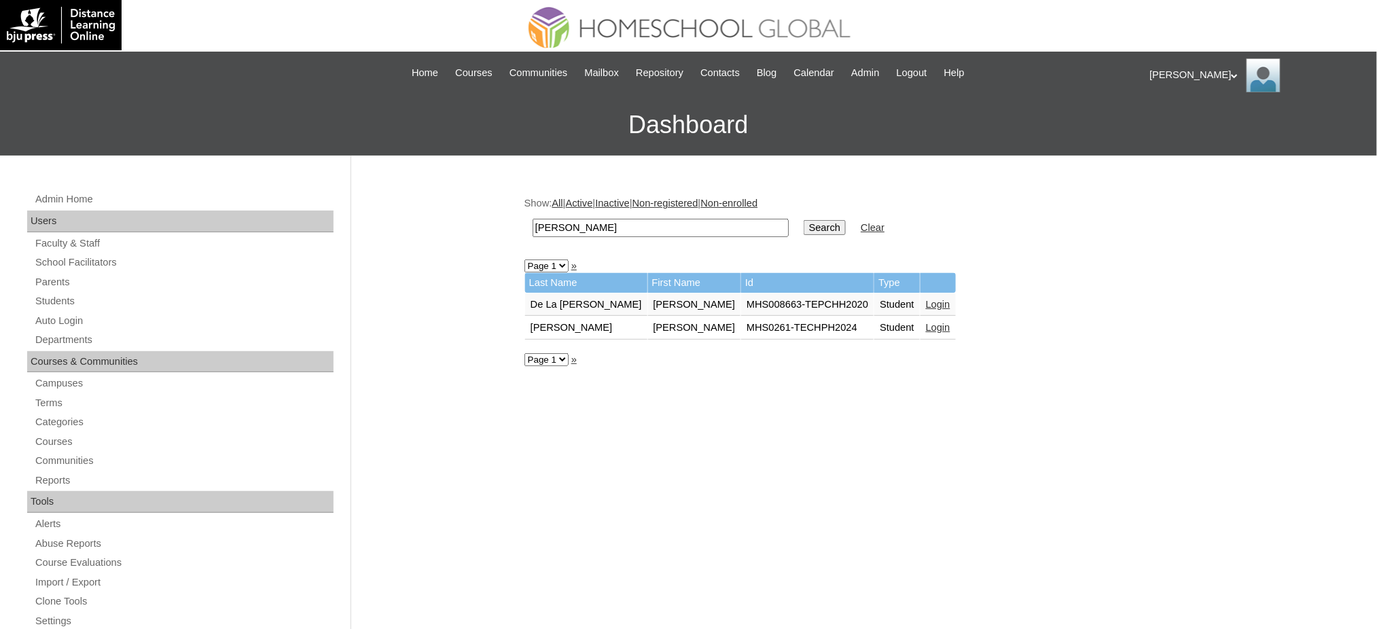
click at [926, 323] on link "Login" at bounding box center [938, 327] width 24 height 11
